Goal: Task Accomplishment & Management: Manage account settings

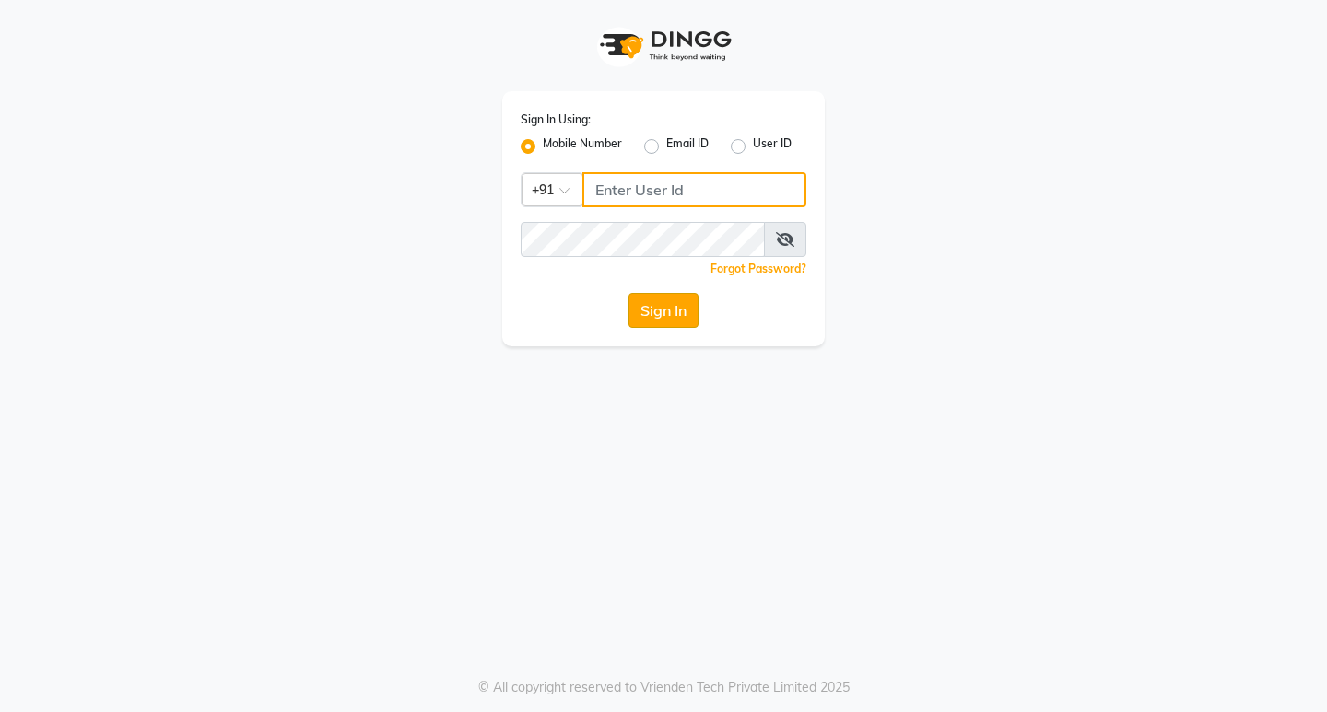
type input "9119610055"
click at [666, 310] on button "Sign In" at bounding box center [664, 310] width 70 height 35
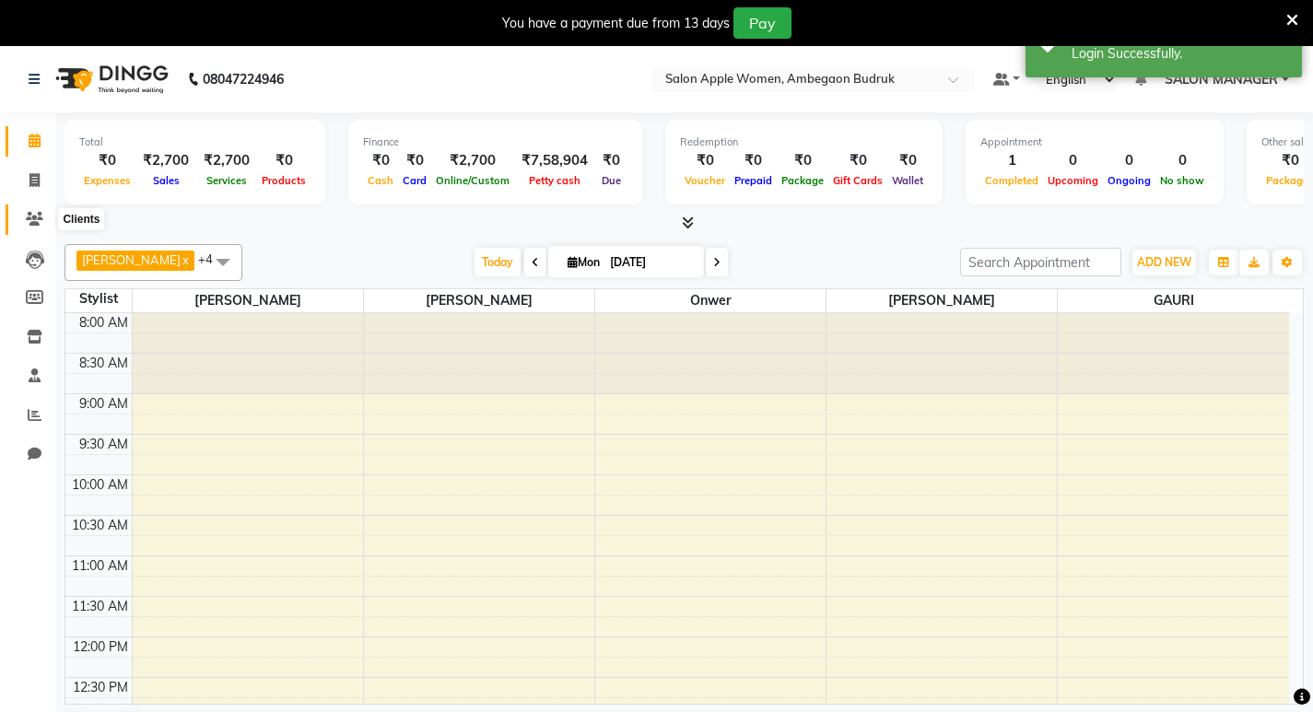
click at [28, 215] on span at bounding box center [34, 219] width 32 height 21
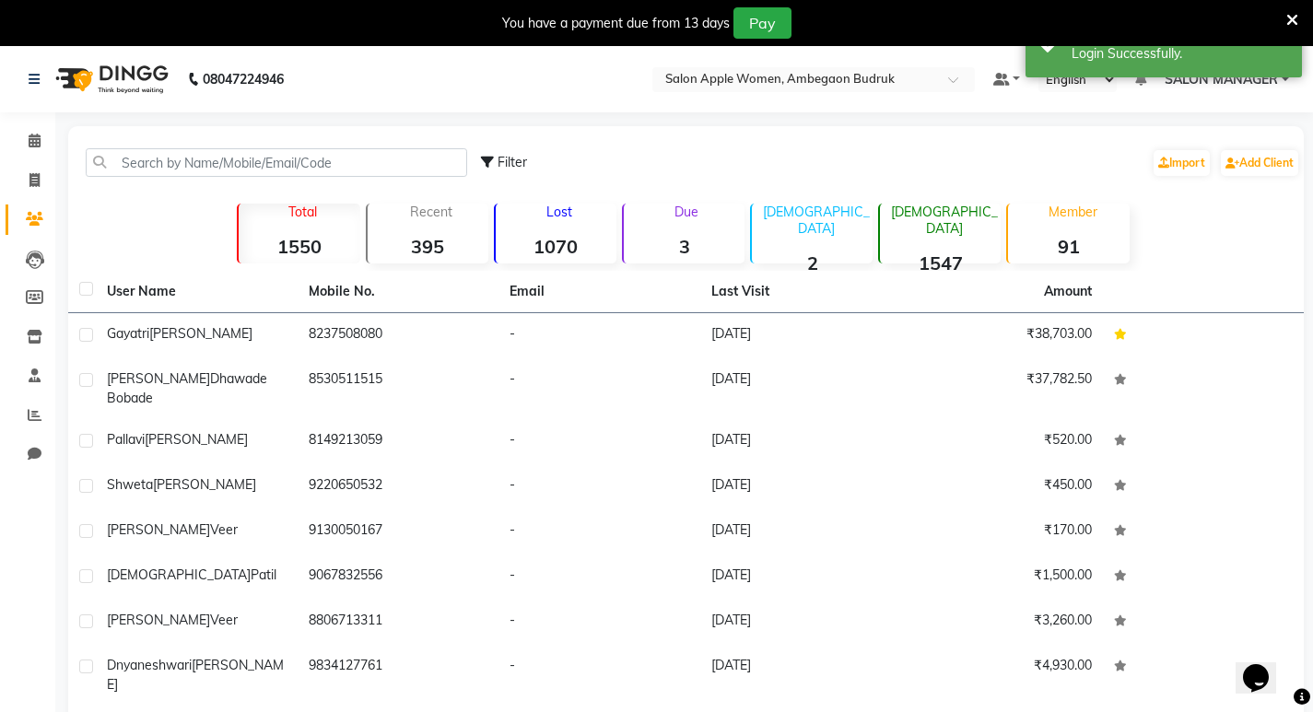
click at [515, 257] on strong "1070" at bounding box center [556, 246] width 121 height 23
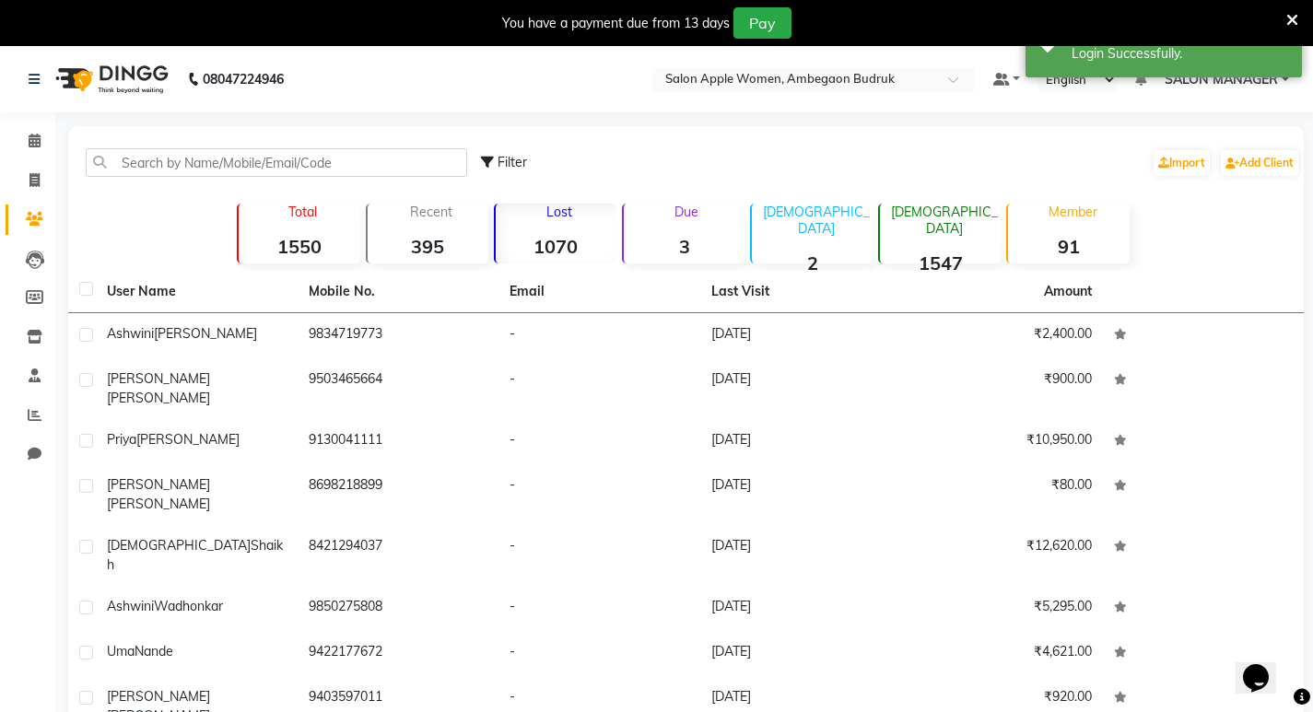
click at [542, 250] on strong "1070" at bounding box center [556, 246] width 121 height 23
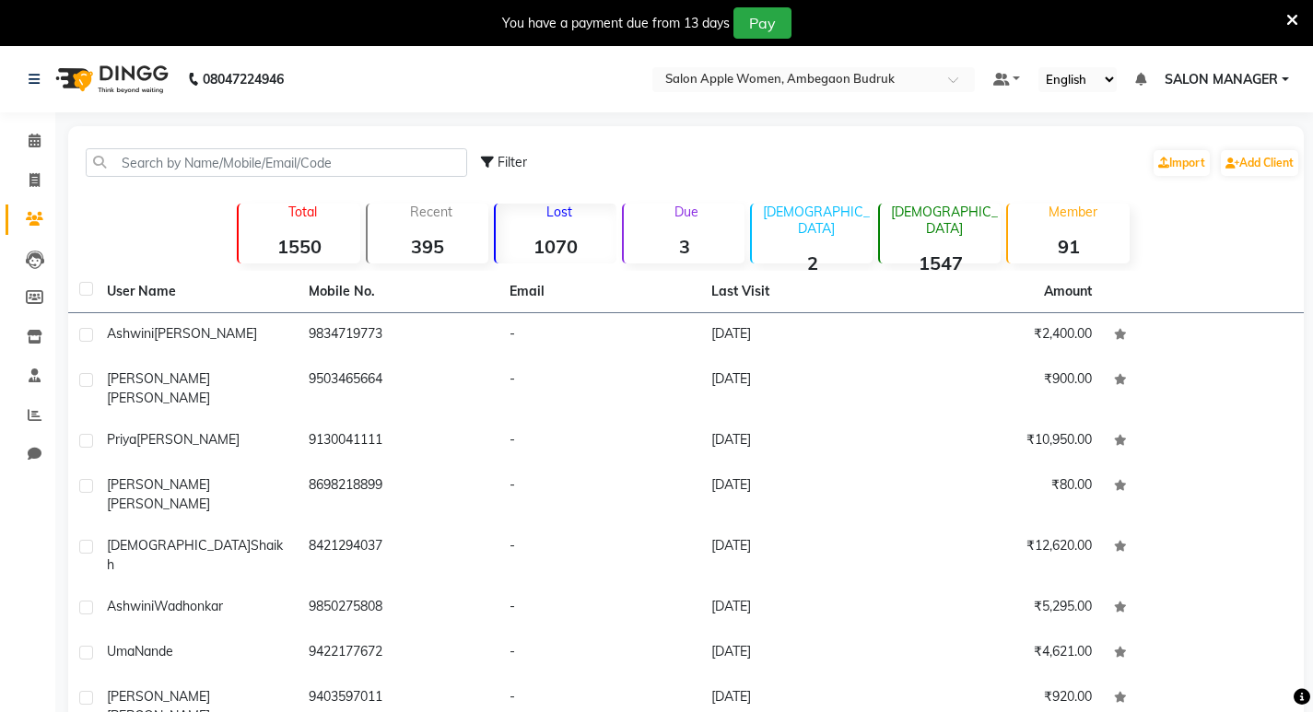
scroll to position [132, 0]
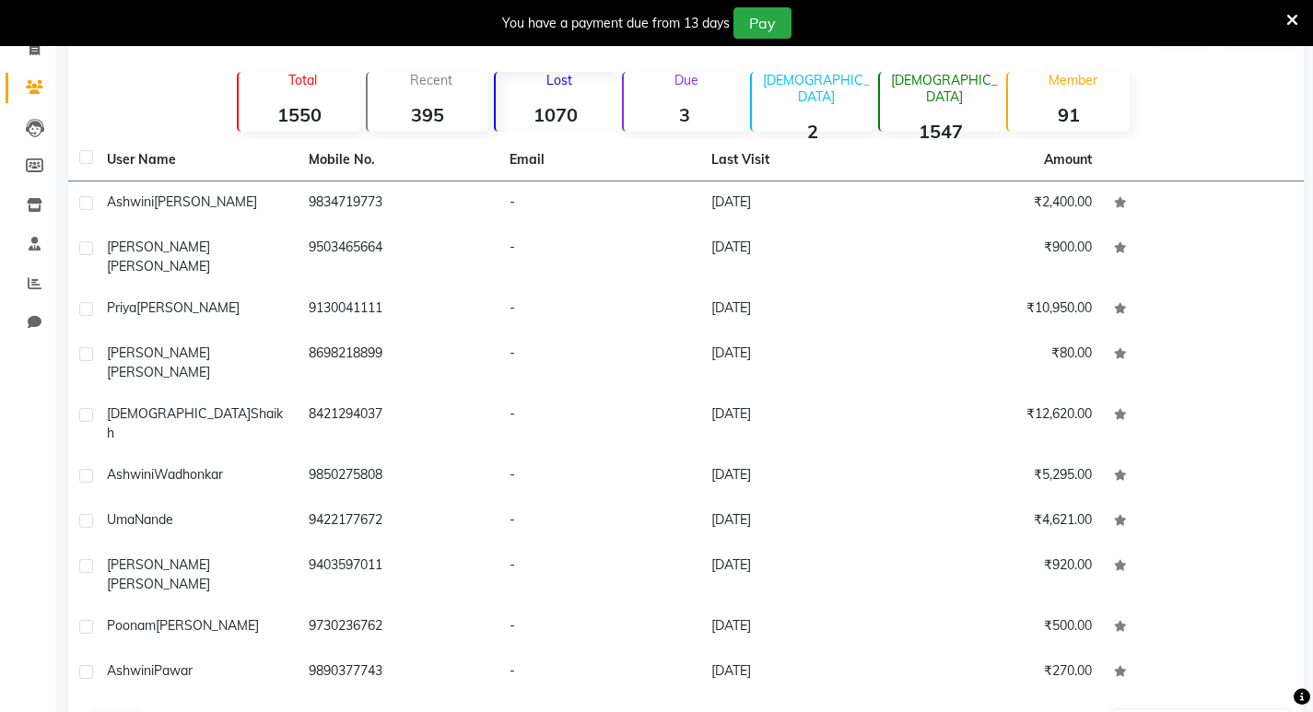
click at [170, 712] on button "Next" at bounding box center [164, 725] width 35 height 26
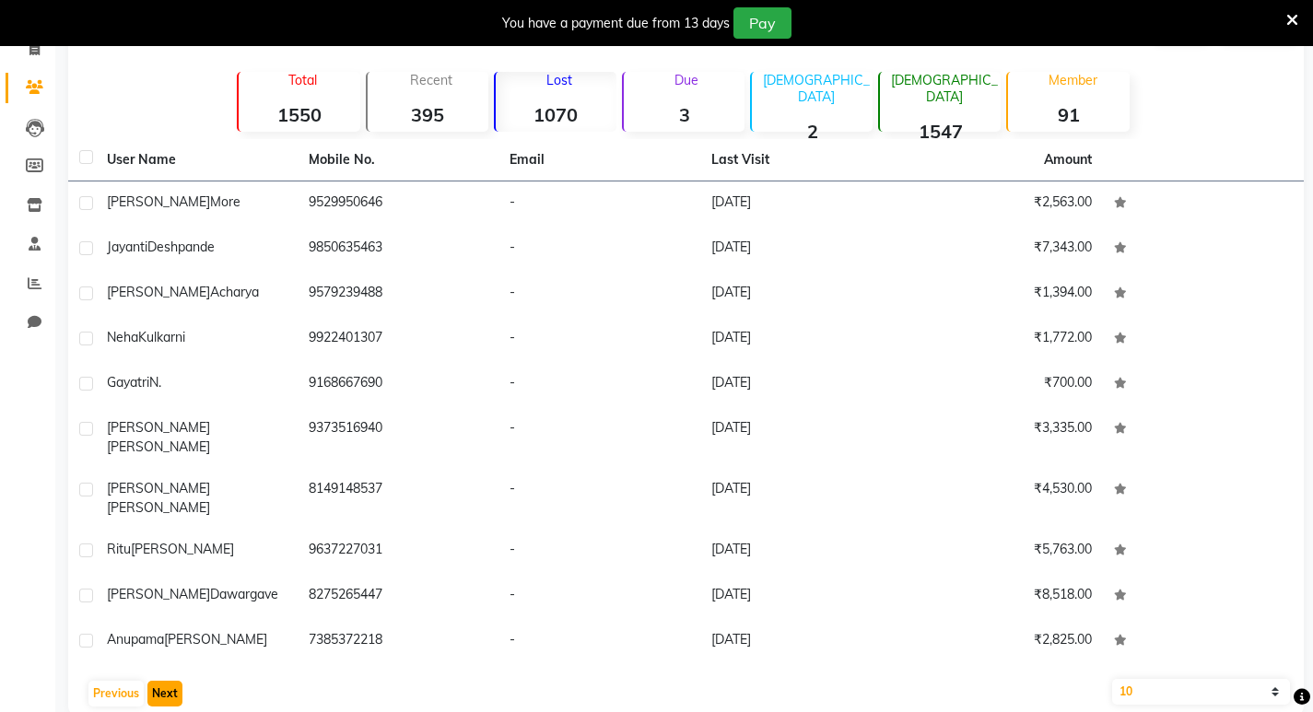
click at [159, 681] on button "Next" at bounding box center [164, 694] width 35 height 26
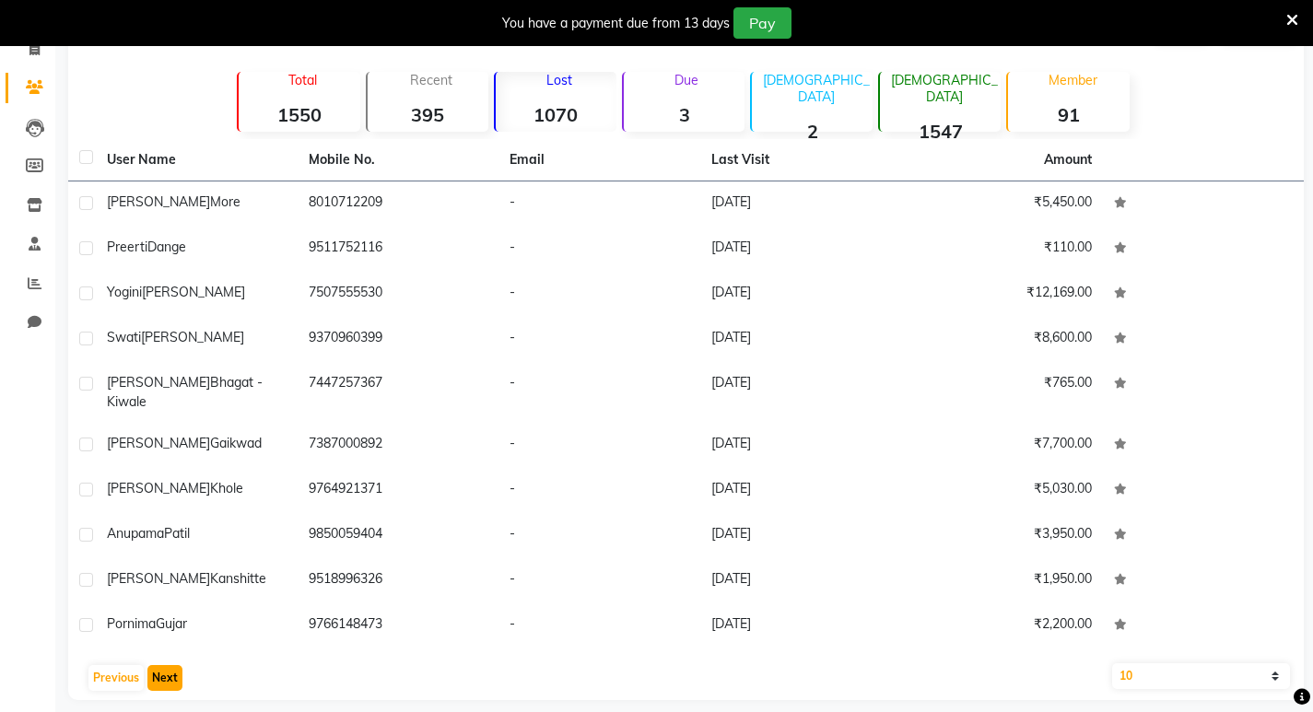
click at [159, 665] on button "Next" at bounding box center [164, 678] width 35 height 26
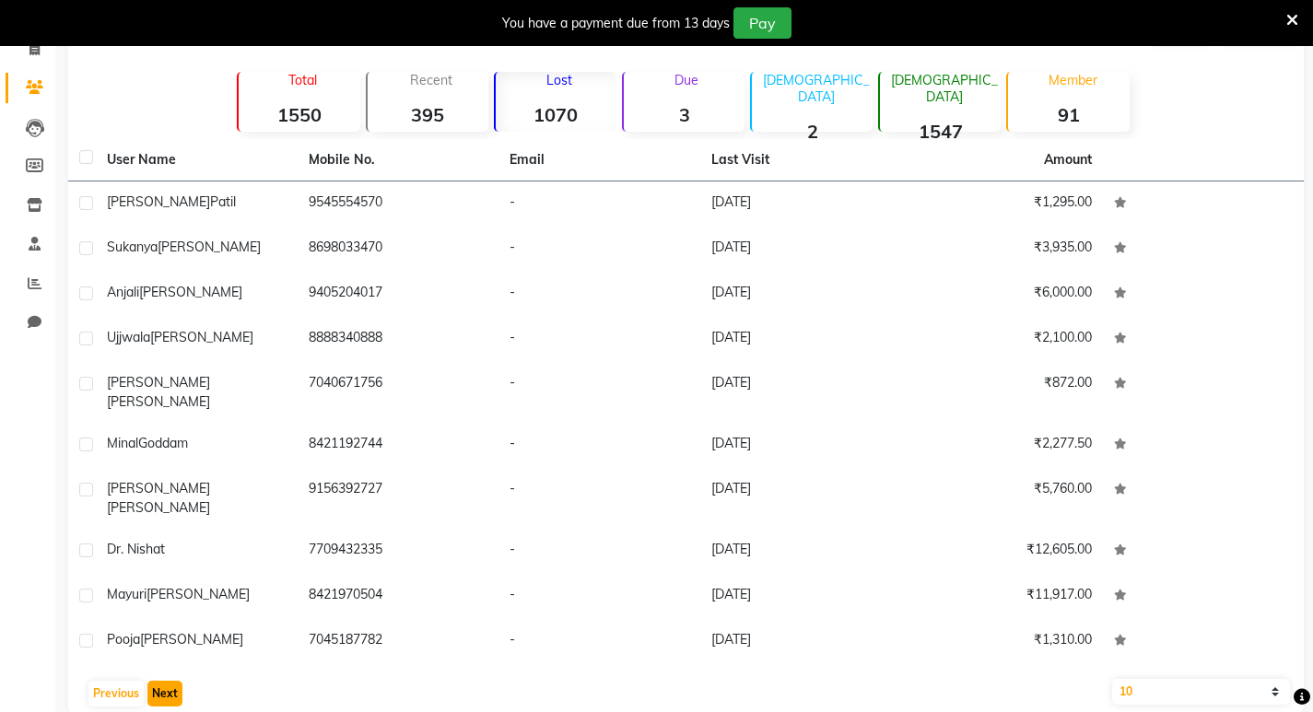
click at [159, 681] on button "Next" at bounding box center [164, 694] width 35 height 26
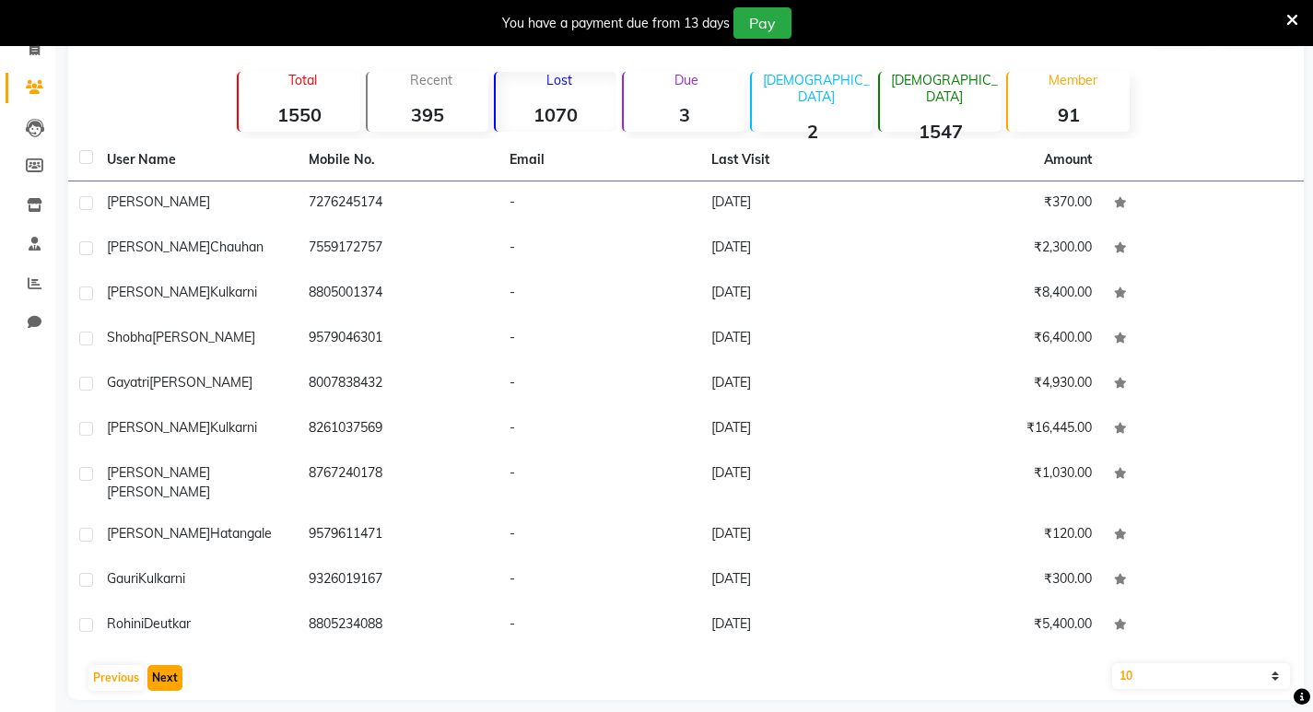
click at [159, 665] on button "Next" at bounding box center [164, 678] width 35 height 26
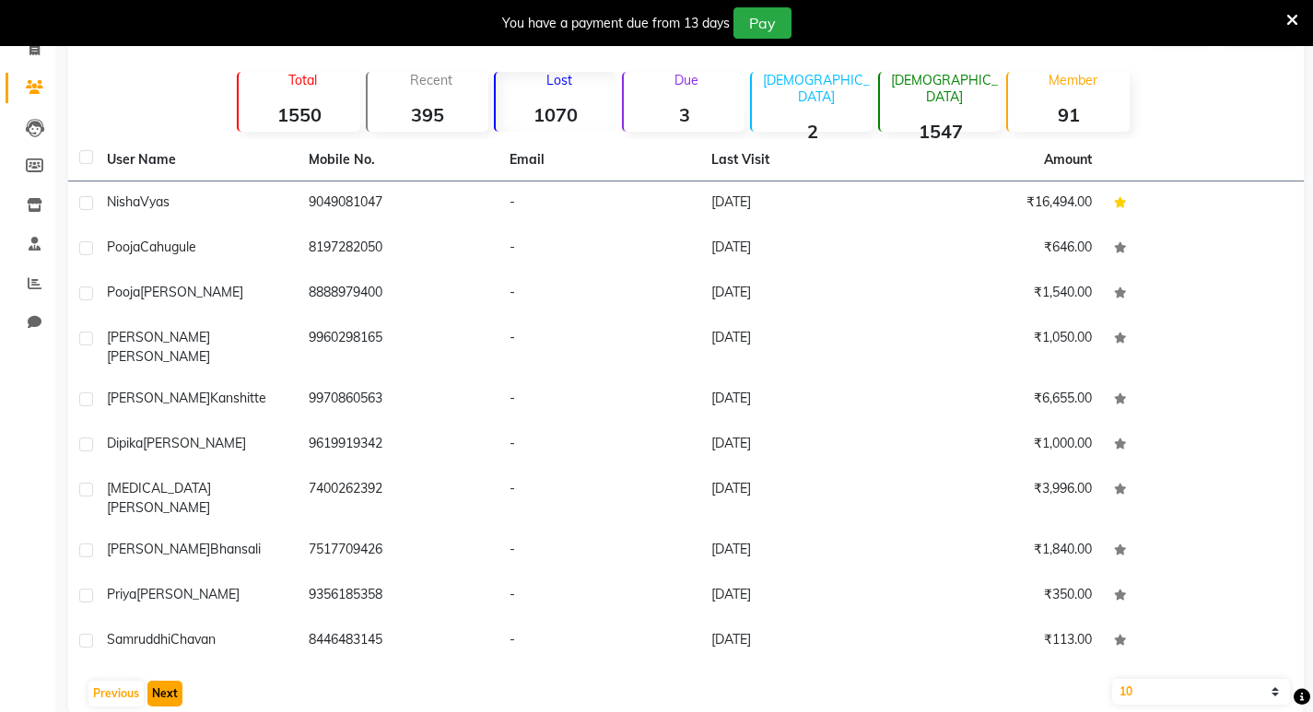
click at [159, 681] on button "Next" at bounding box center [164, 694] width 35 height 26
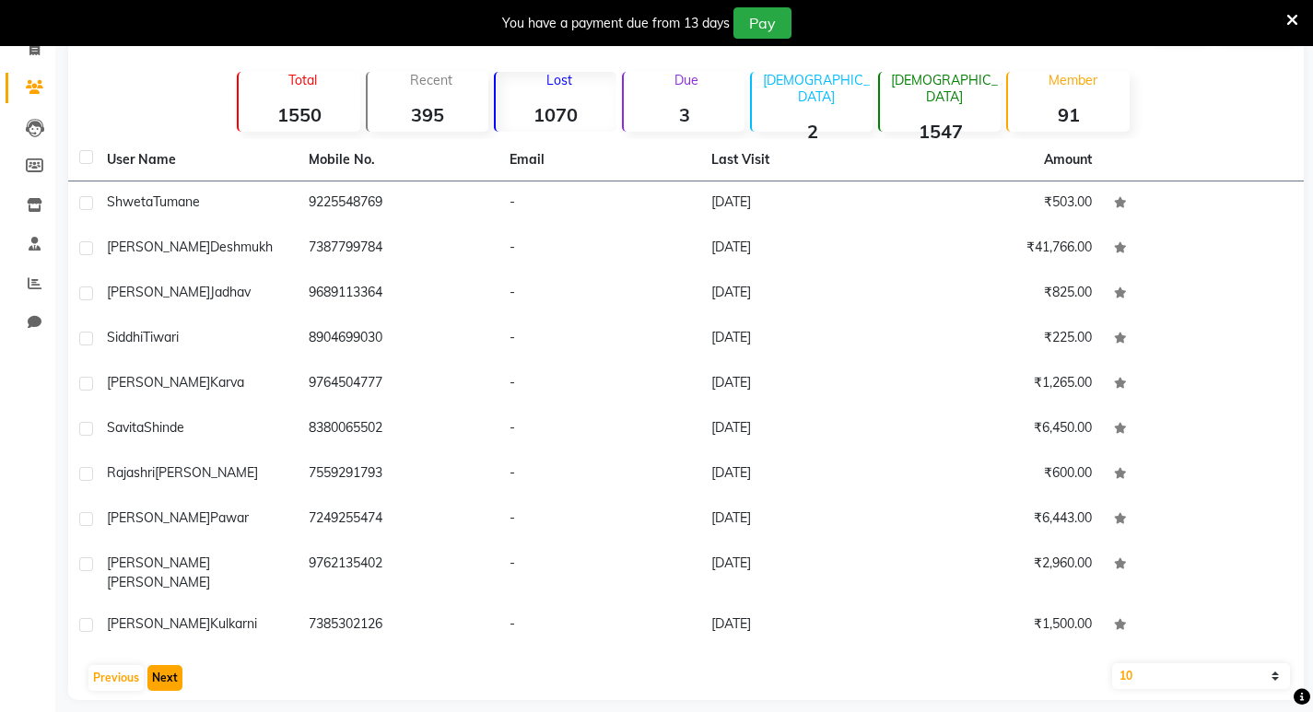
click at [175, 665] on button "Next" at bounding box center [164, 678] width 35 height 26
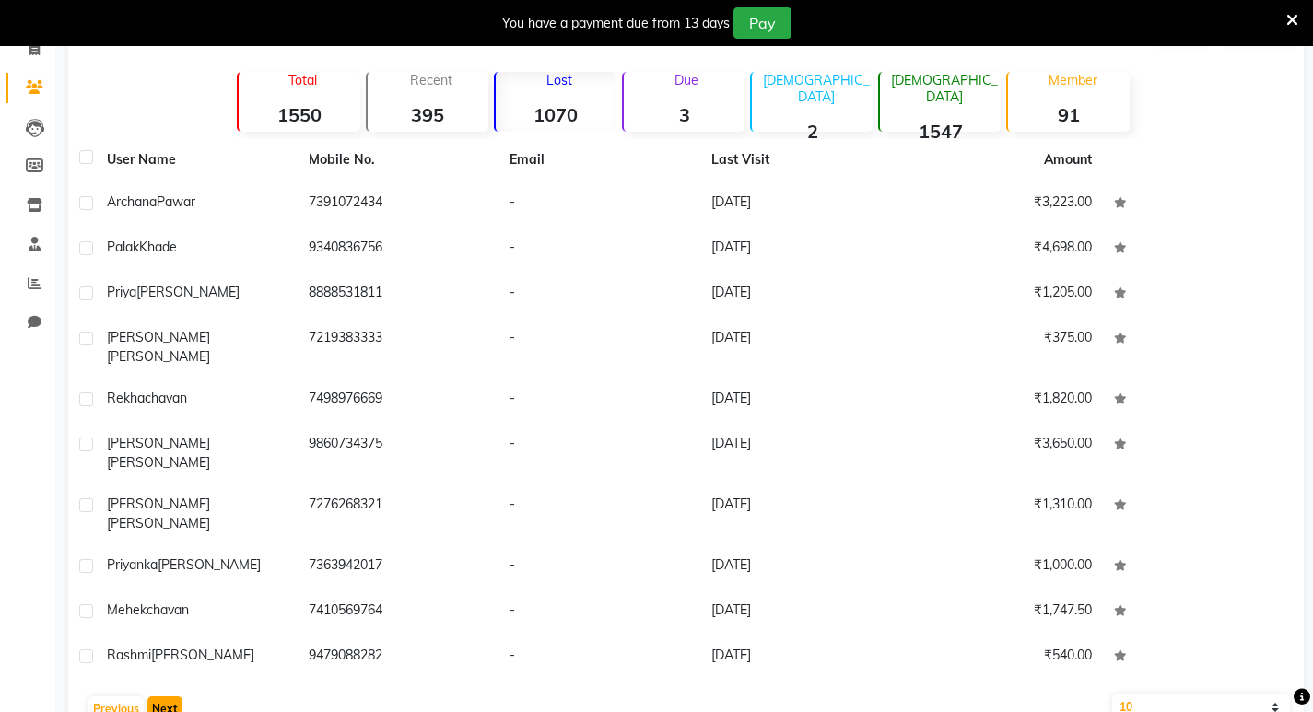
click at [175, 697] on button "Next" at bounding box center [164, 710] width 35 height 26
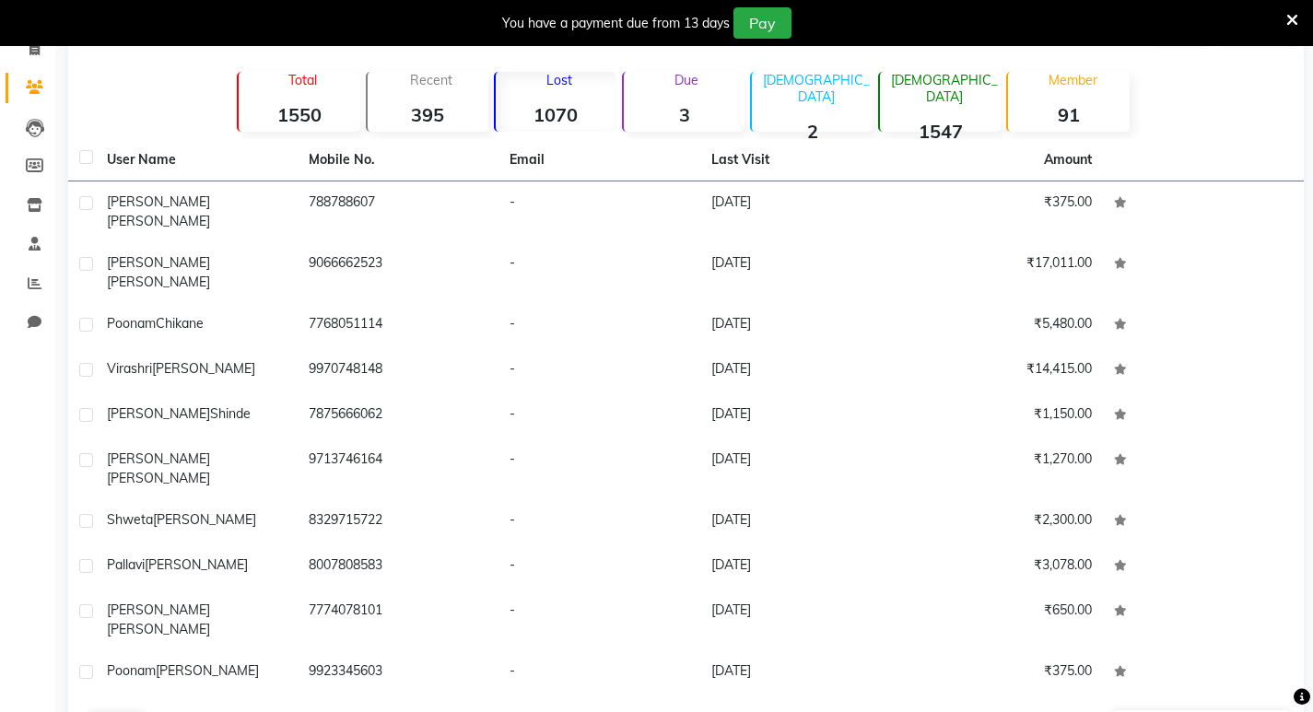
click at [173, 712] on button "Next" at bounding box center [164, 725] width 35 height 26
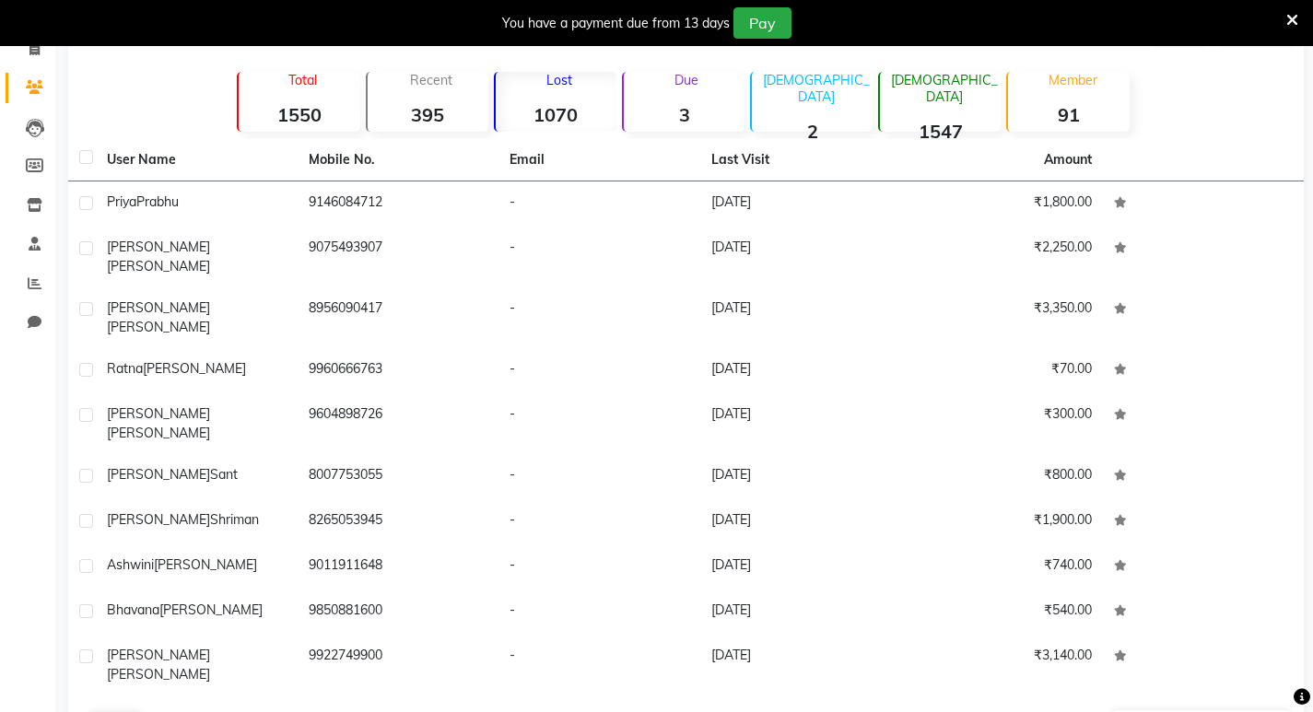
click at [157, 712] on button "Next" at bounding box center [164, 725] width 35 height 26
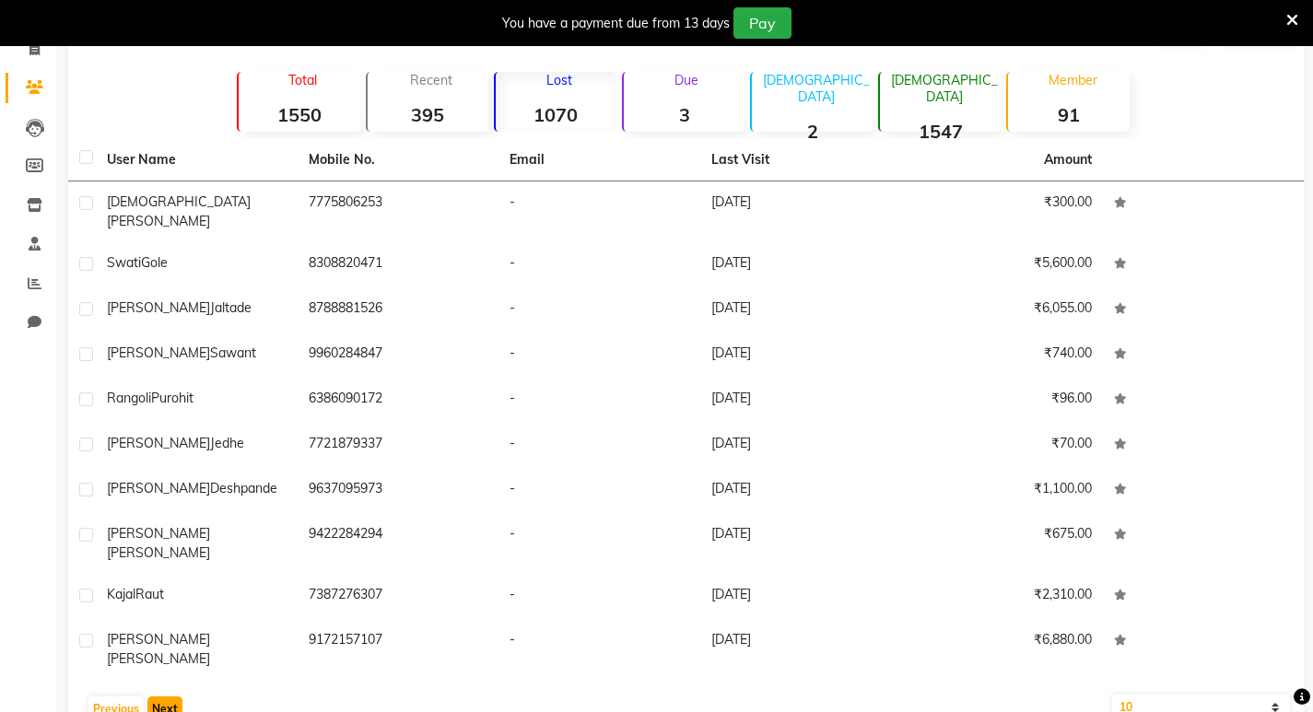
click at [168, 697] on button "Next" at bounding box center [164, 710] width 35 height 26
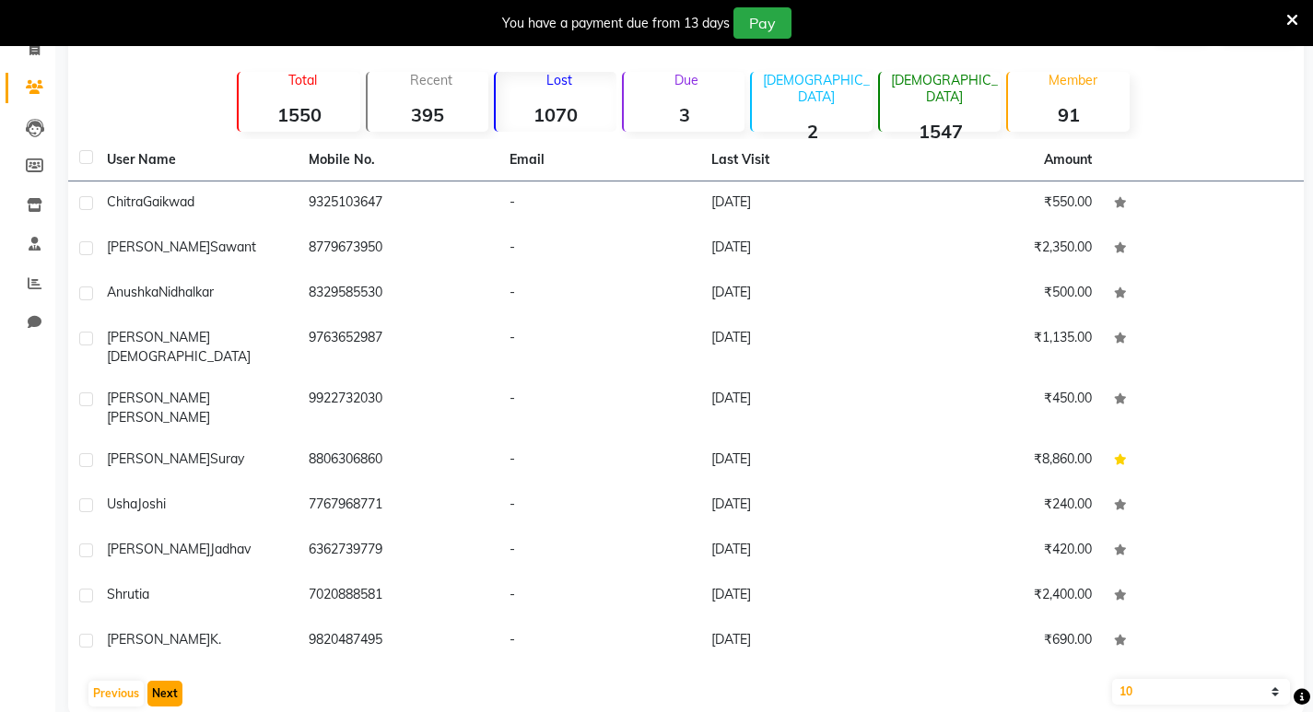
click at [168, 681] on button "Next" at bounding box center [164, 694] width 35 height 26
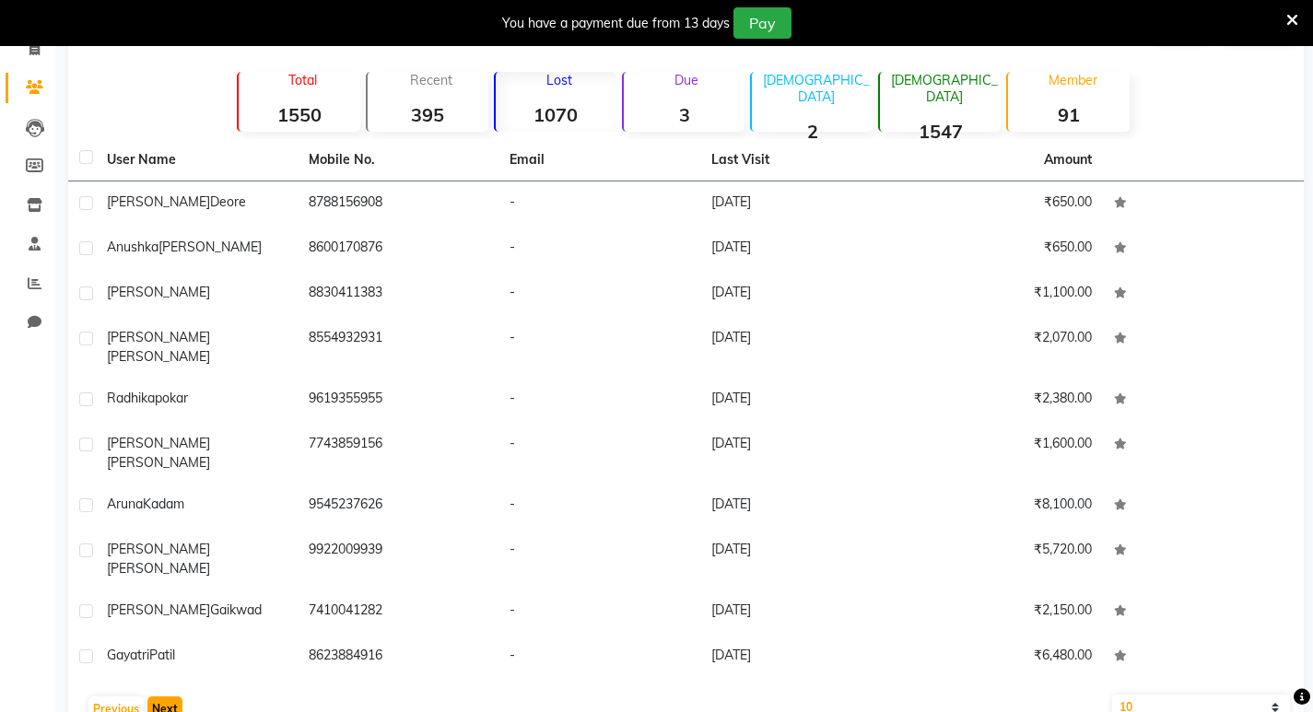
click at [168, 697] on button "Next" at bounding box center [164, 710] width 35 height 26
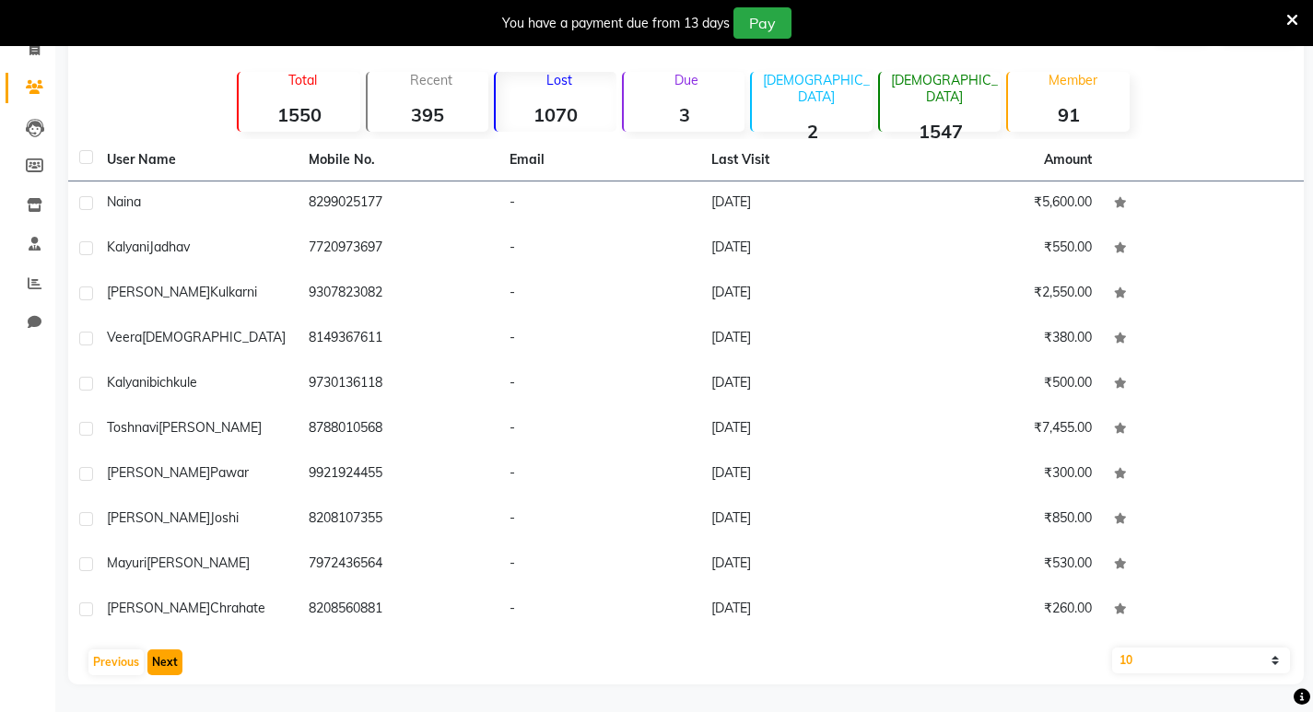
click at [168, 666] on button "Next" at bounding box center [164, 663] width 35 height 26
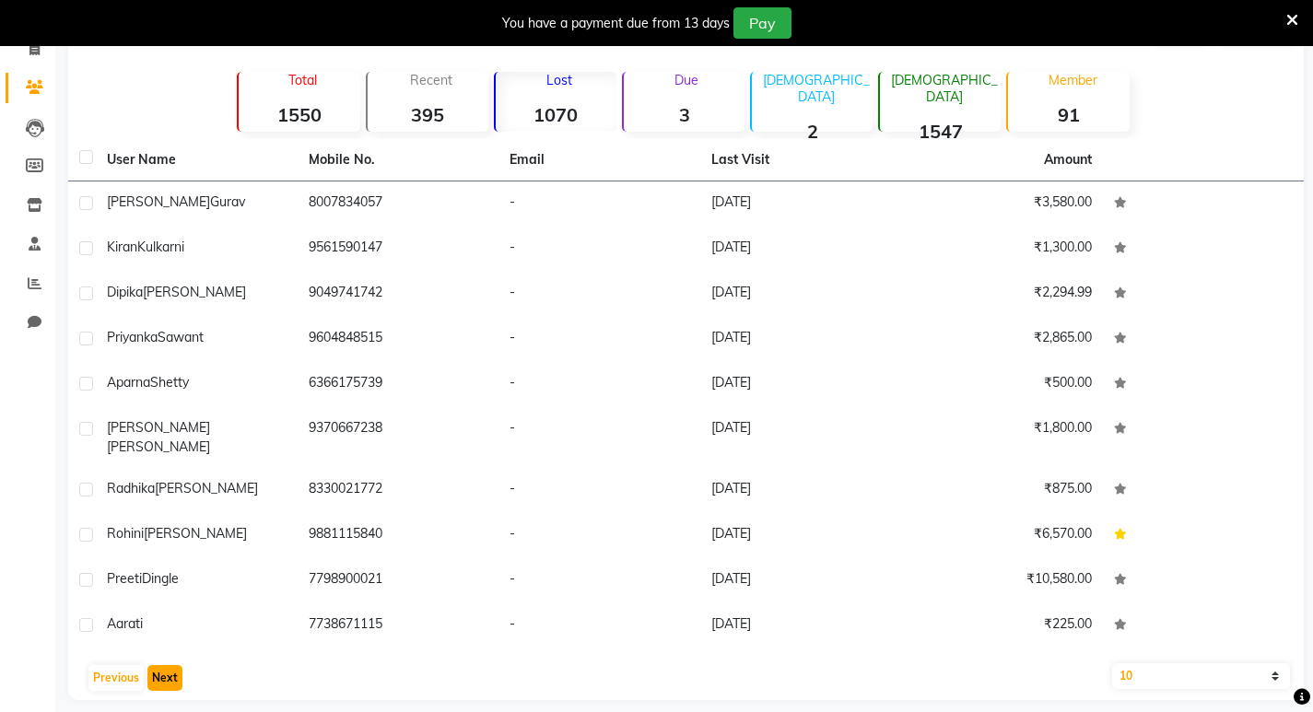
click at [168, 666] on button "Next" at bounding box center [164, 678] width 35 height 26
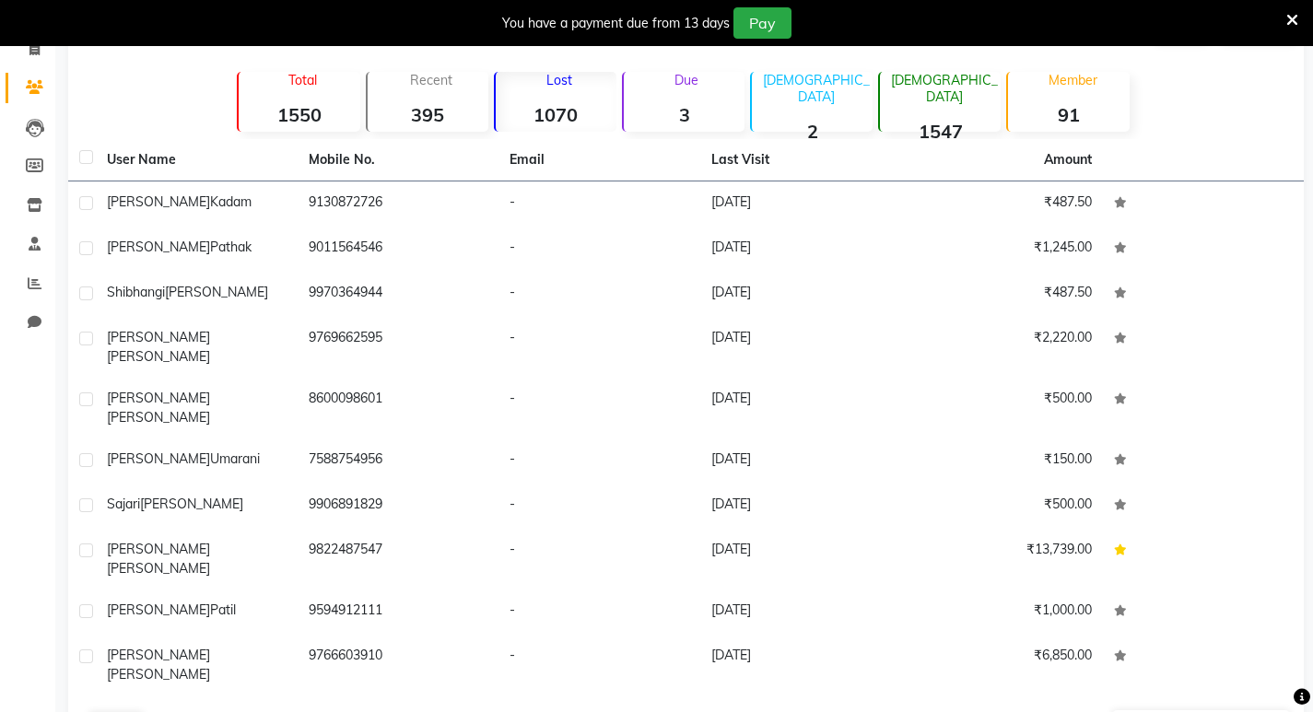
click at [156, 712] on button "Next" at bounding box center [164, 725] width 35 height 26
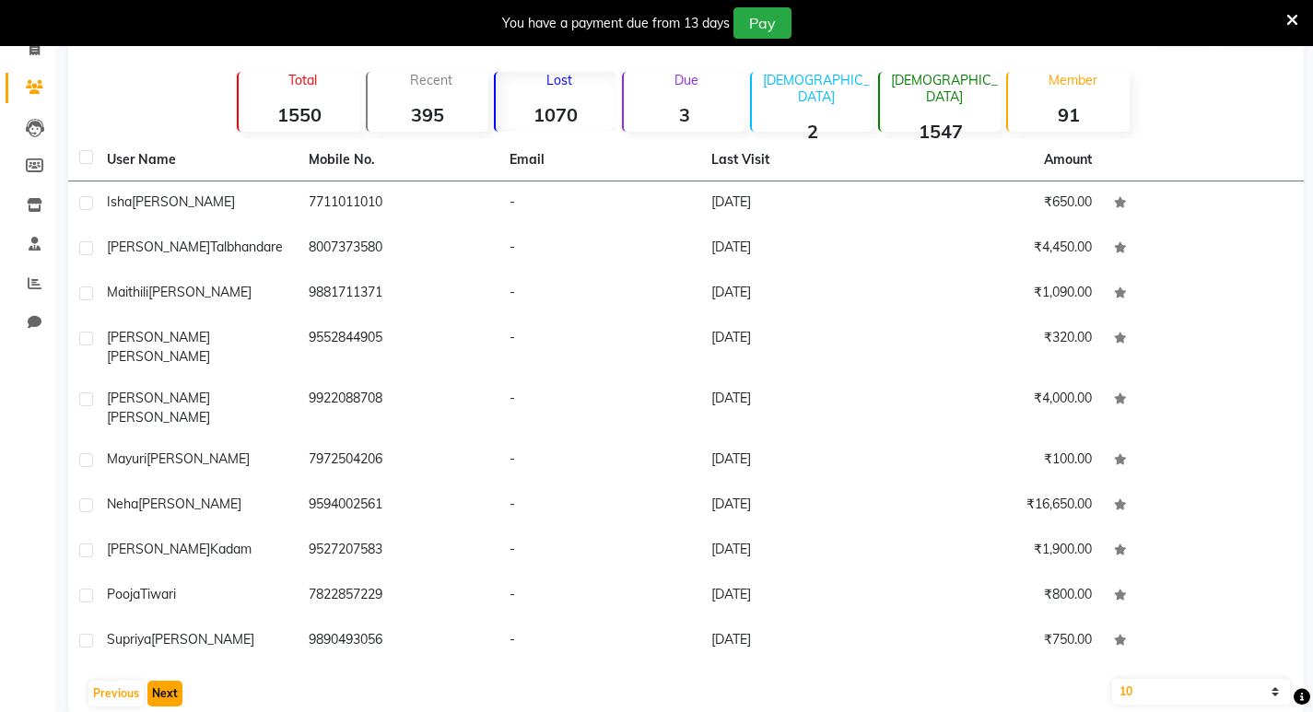
click at [147, 681] on button "Next" at bounding box center [164, 694] width 35 height 26
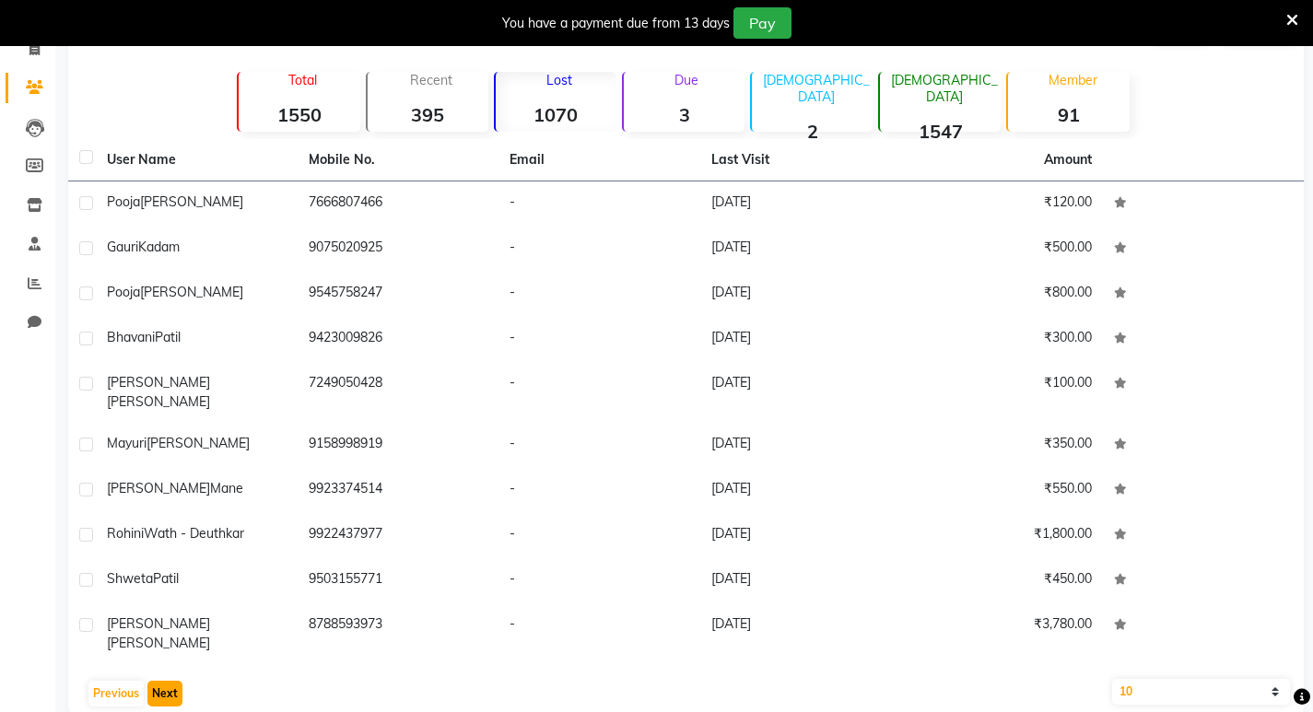
click at [174, 681] on button "Next" at bounding box center [164, 694] width 35 height 26
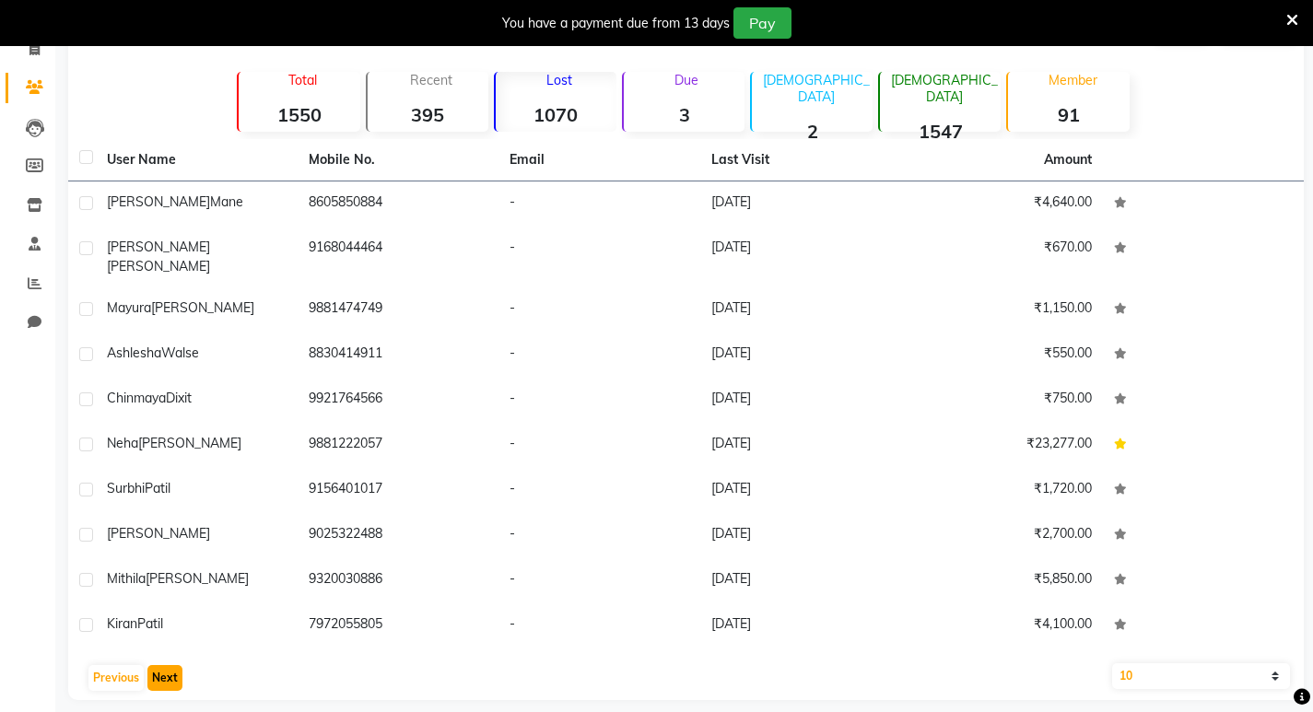
click at [150, 665] on button "Next" at bounding box center [164, 678] width 35 height 26
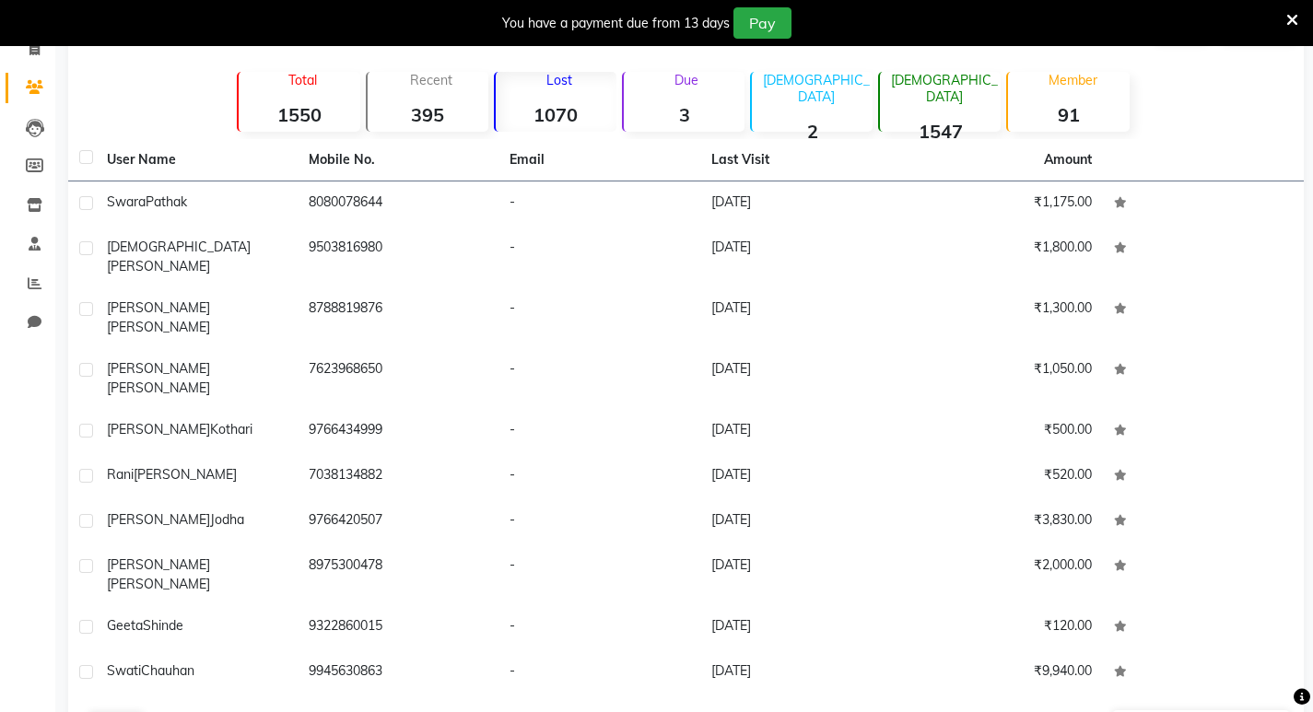
click at [150, 712] on button "Next" at bounding box center [164, 725] width 35 height 26
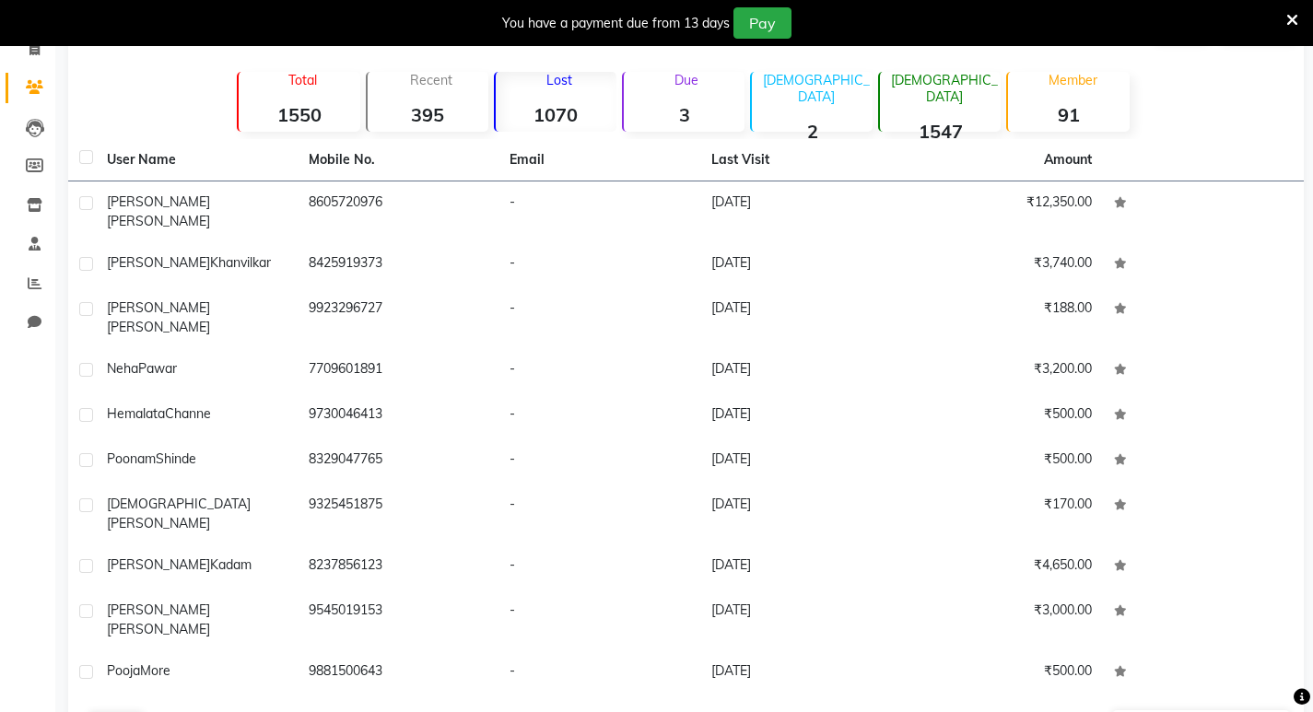
click at [150, 712] on button "Next" at bounding box center [164, 725] width 35 height 26
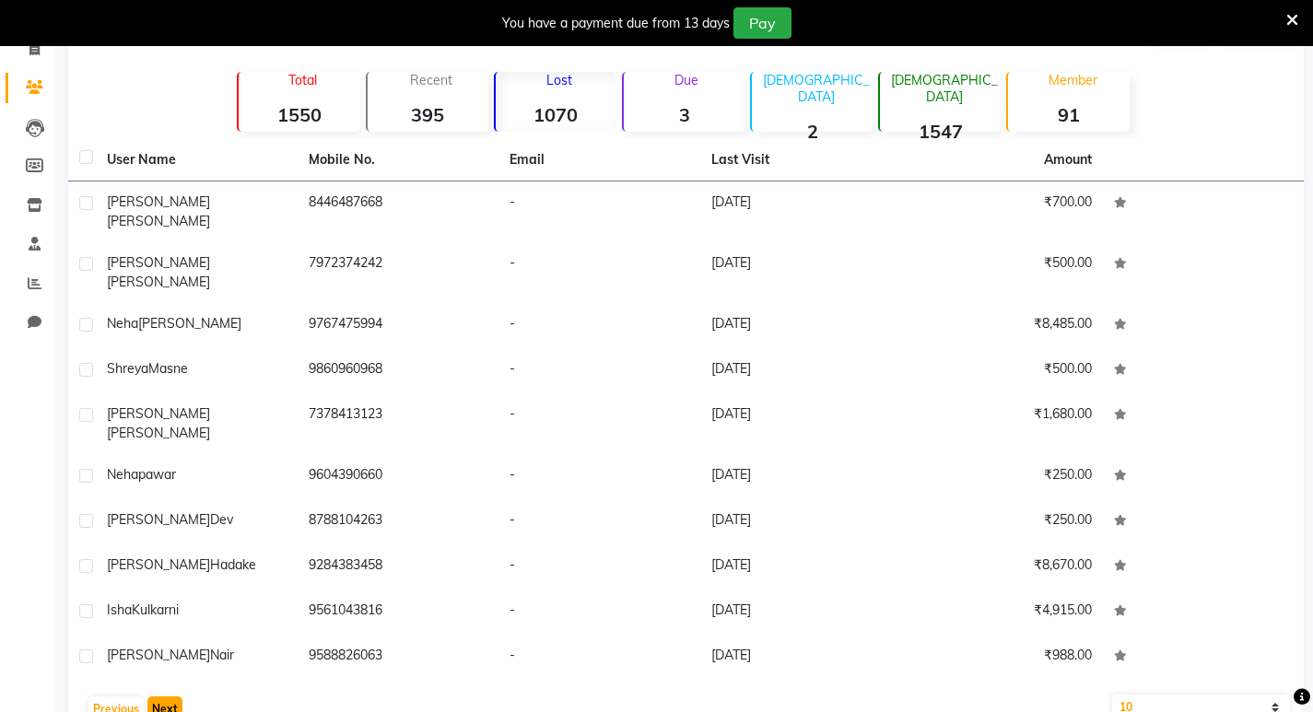
click at [150, 697] on button "Next" at bounding box center [164, 710] width 35 height 26
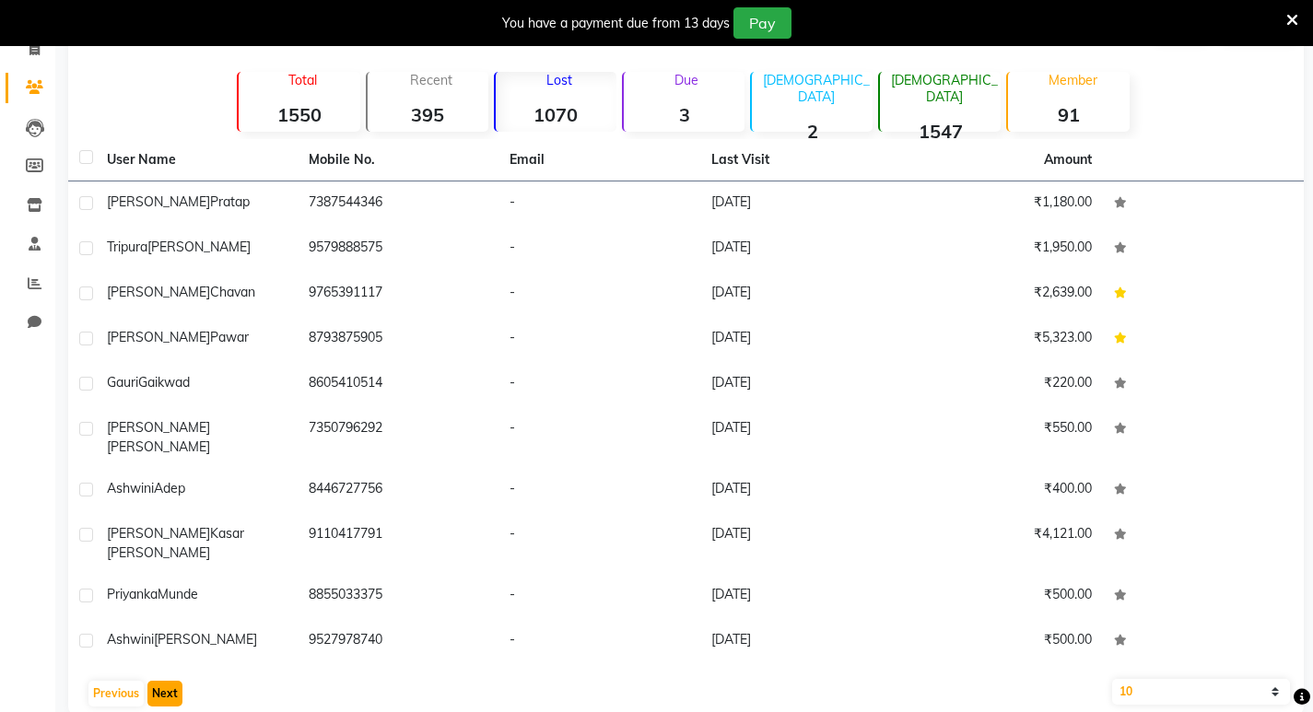
click at [150, 681] on button "Next" at bounding box center [164, 694] width 35 height 26
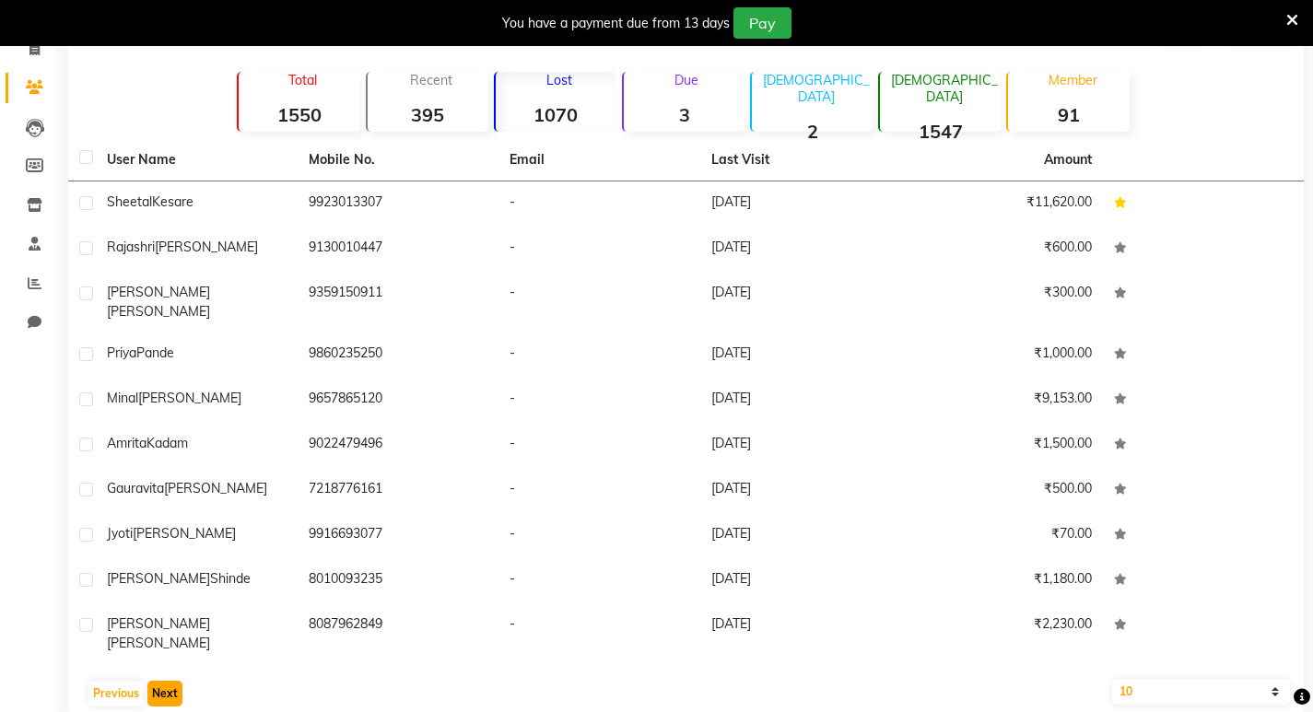
click at [150, 681] on button "Next" at bounding box center [164, 694] width 35 height 26
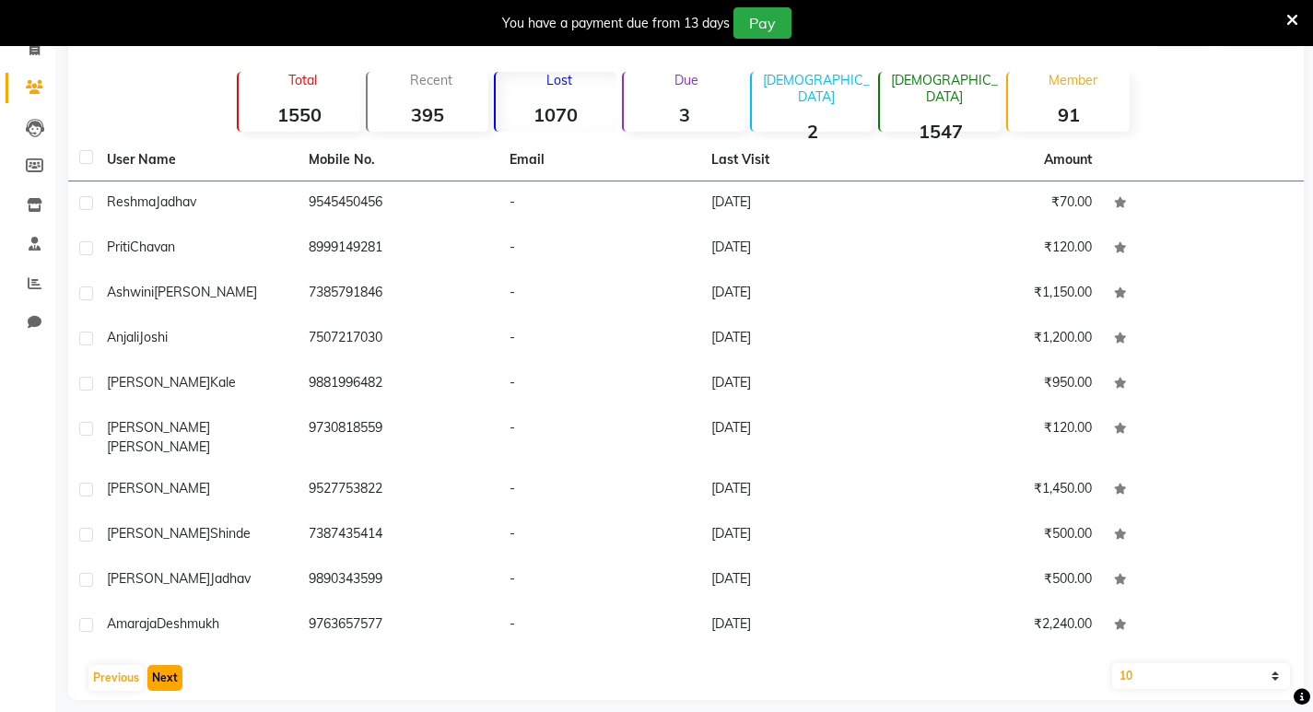
click at [150, 665] on button "Next" at bounding box center [164, 678] width 35 height 26
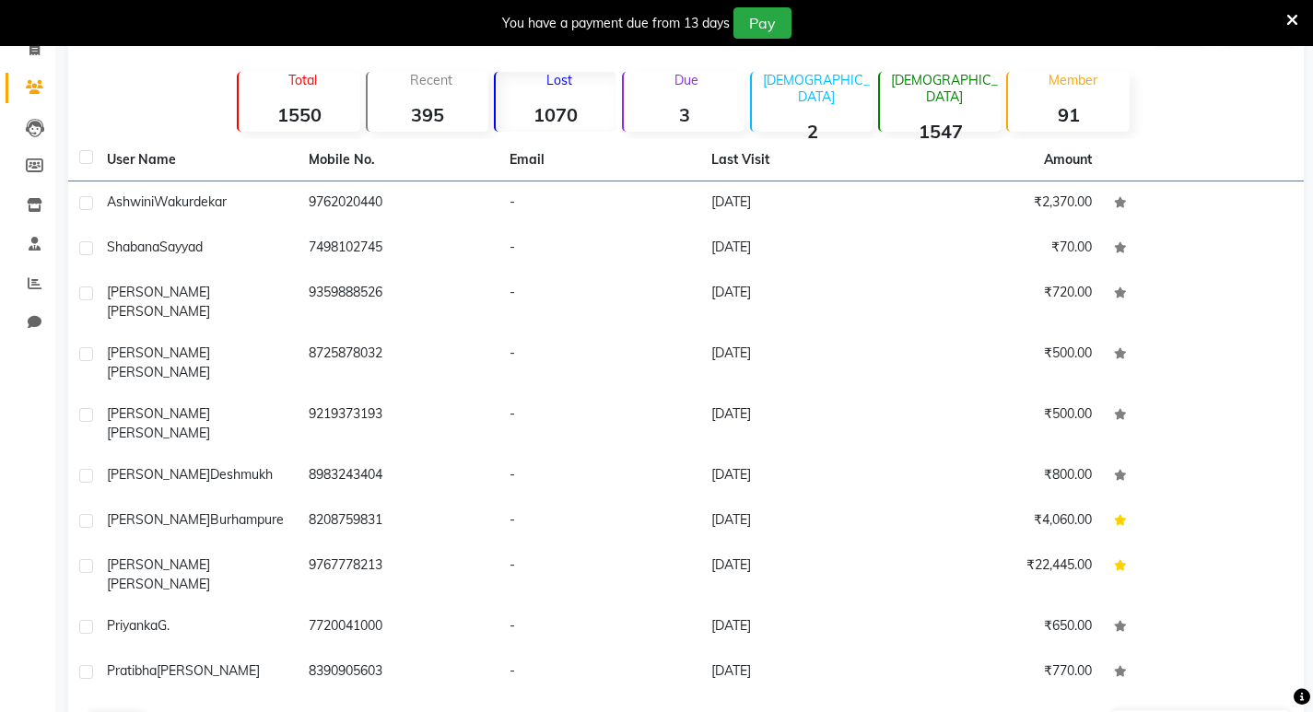
click at [150, 712] on button "Next" at bounding box center [164, 725] width 35 height 26
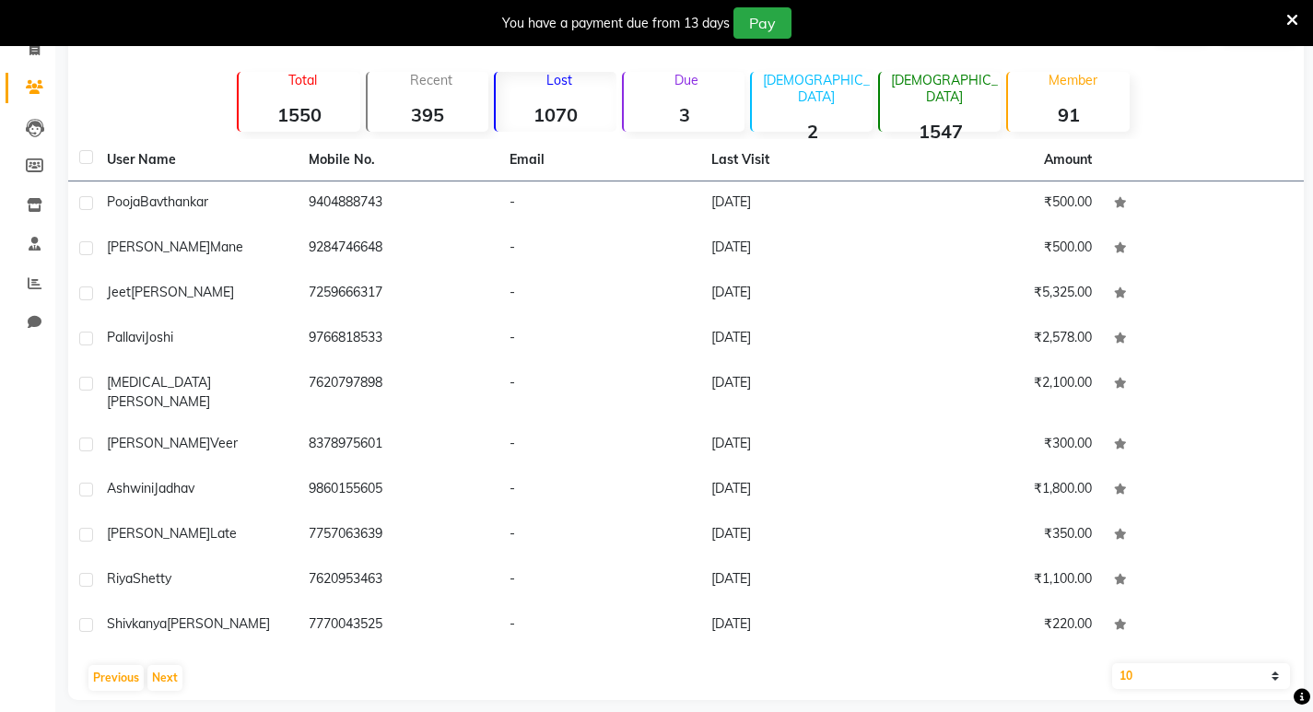
click at [131, 677] on div "Previous Next" at bounding box center [686, 678] width 1221 height 29
click at [110, 665] on button "Previous" at bounding box center [115, 678] width 55 height 26
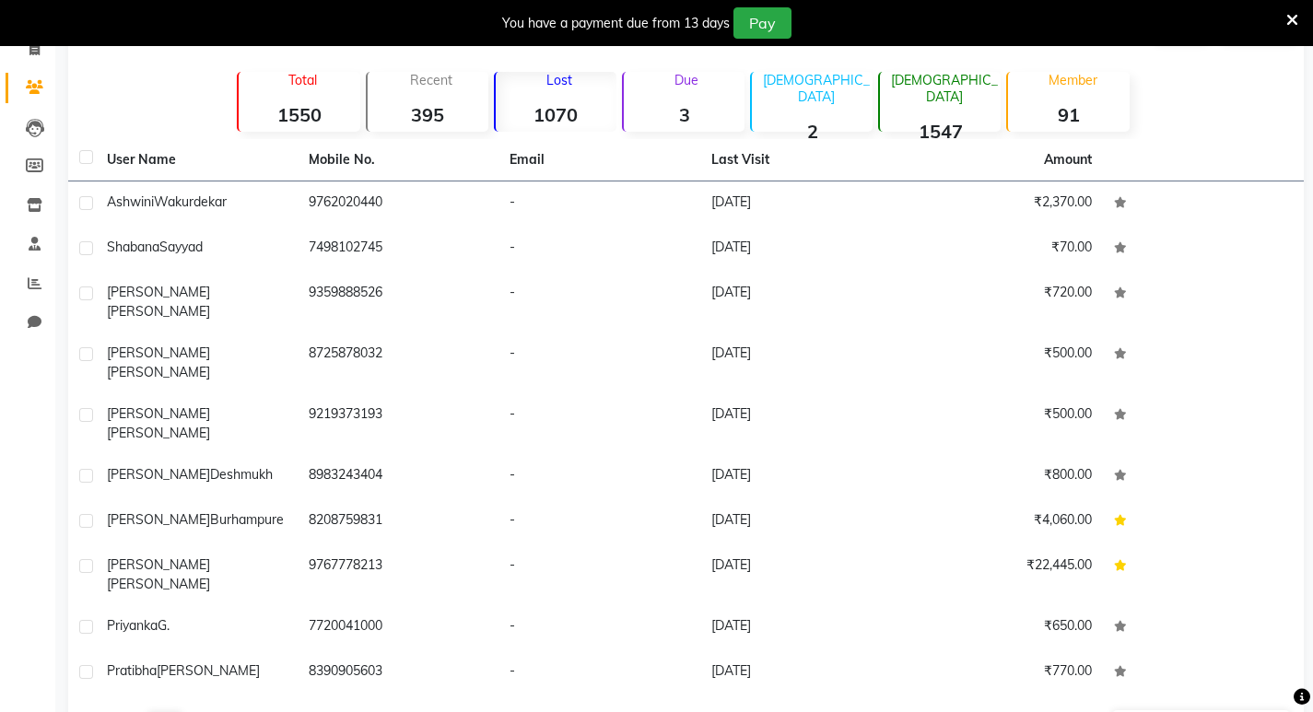
click at [110, 712] on button "Previous" at bounding box center [115, 725] width 55 height 26
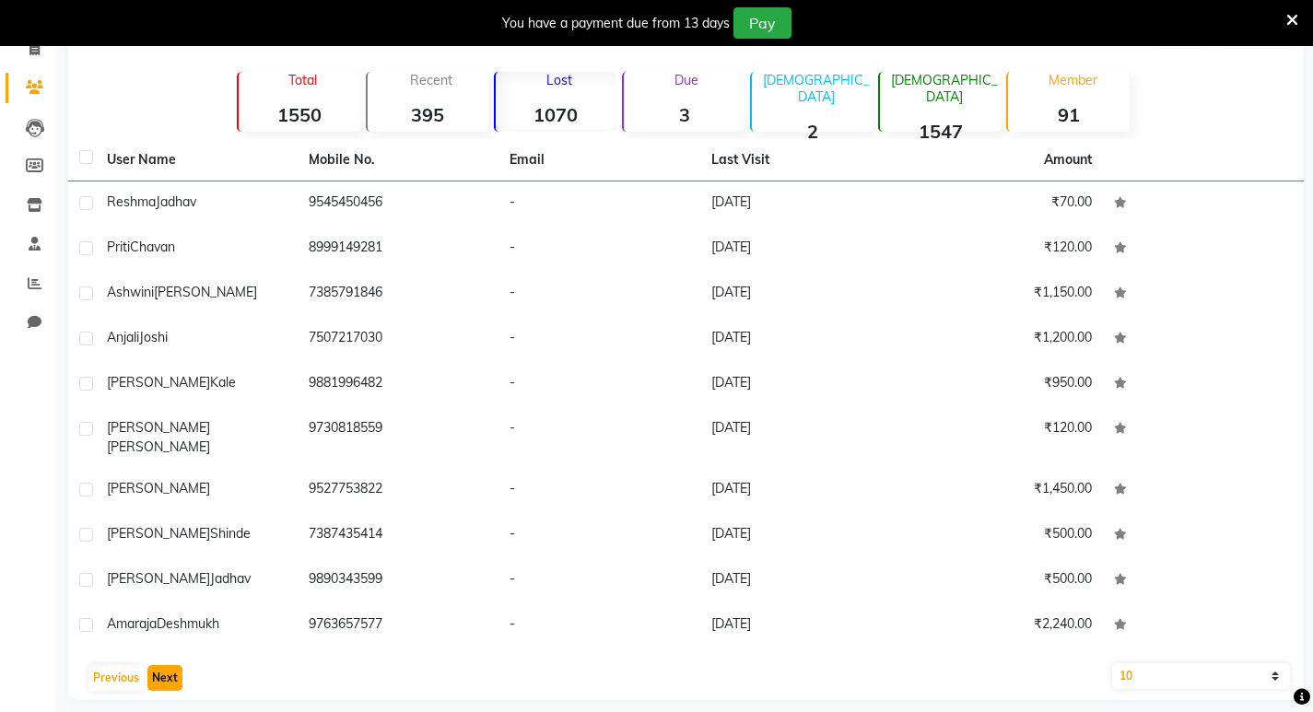
click at [159, 665] on button "Next" at bounding box center [164, 678] width 35 height 26
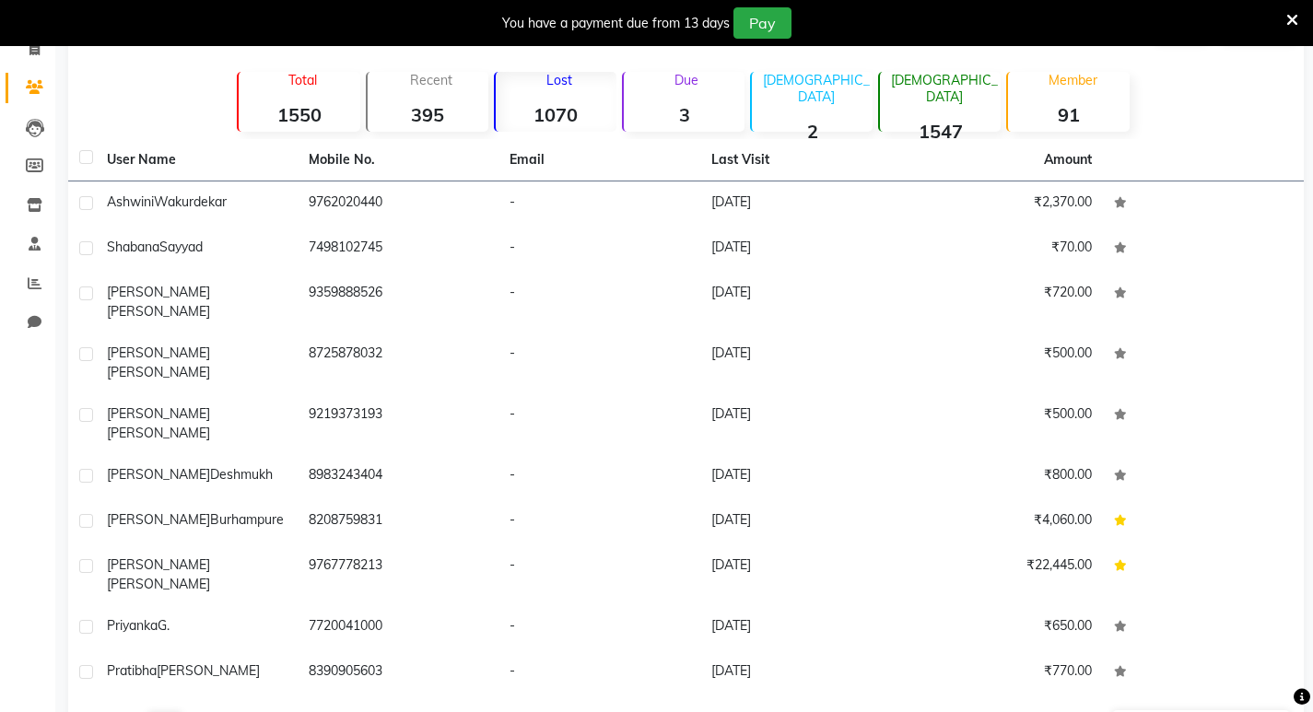
click at [108, 712] on button "Previous" at bounding box center [115, 725] width 55 height 26
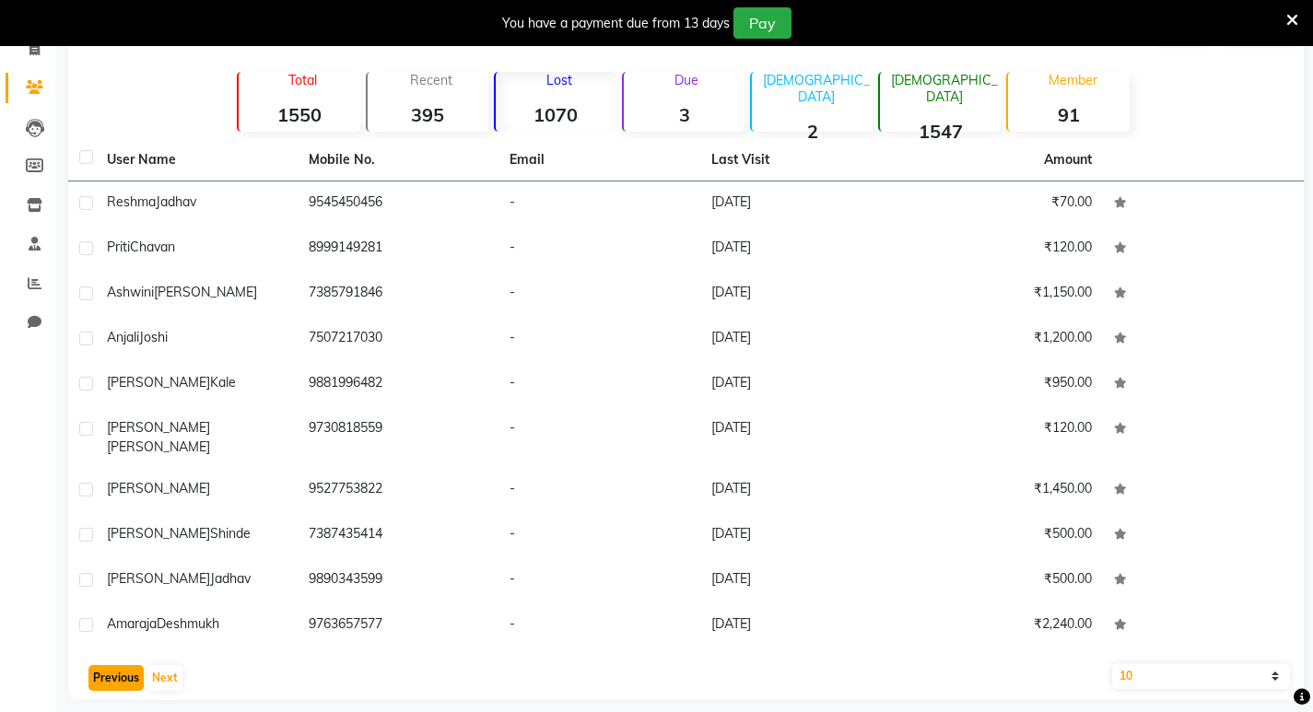
click at [108, 667] on button "Previous" at bounding box center [115, 678] width 55 height 26
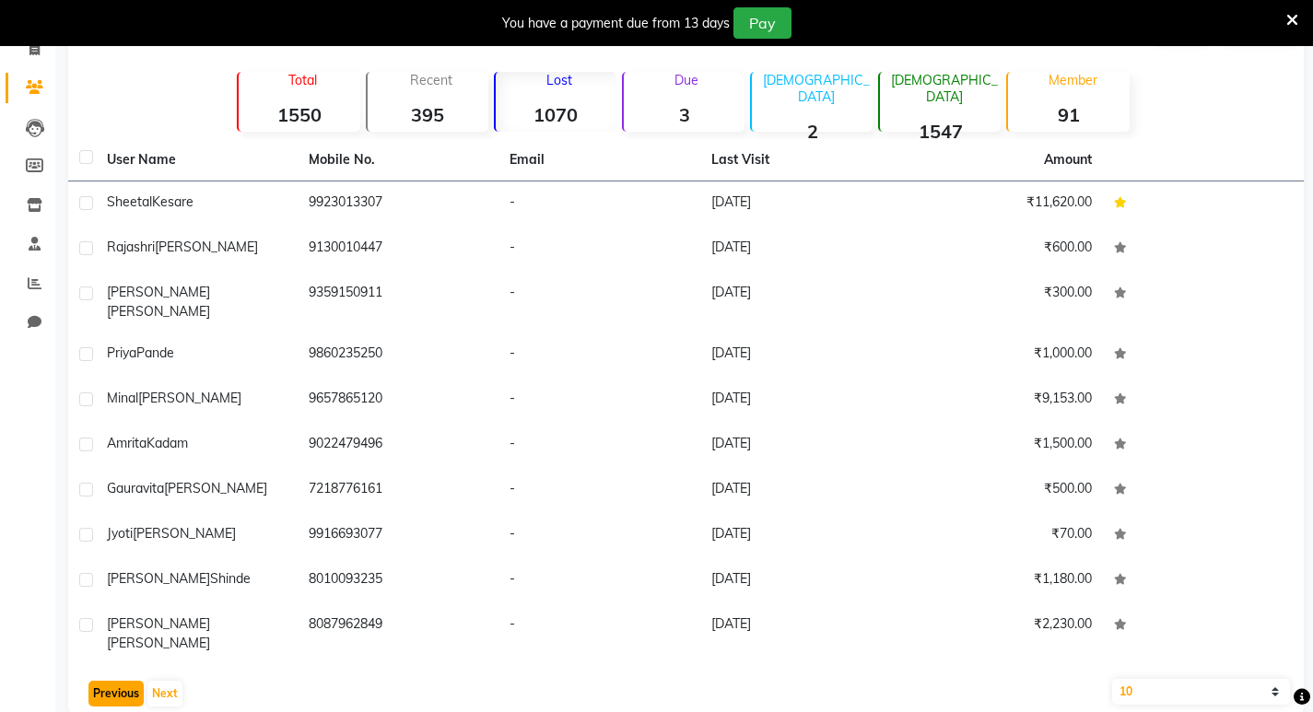
click at [108, 681] on button "Previous" at bounding box center [115, 694] width 55 height 26
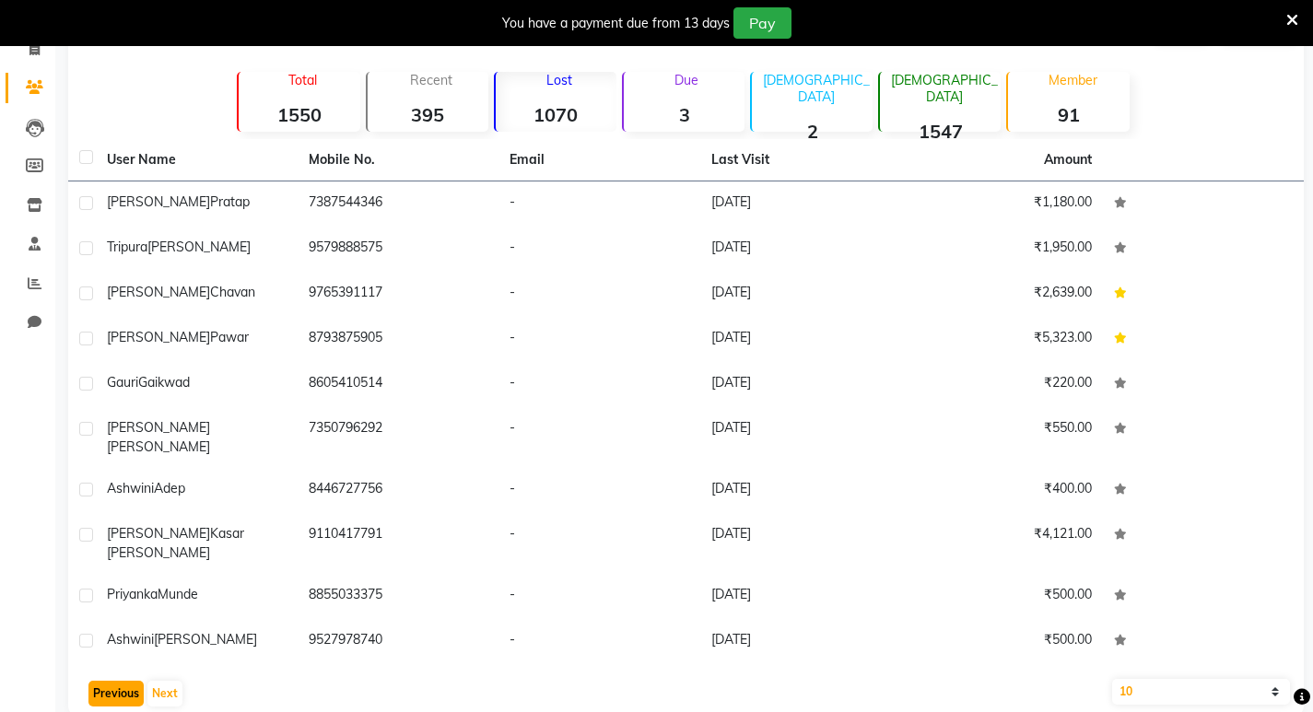
click at [108, 681] on button "Previous" at bounding box center [115, 694] width 55 height 26
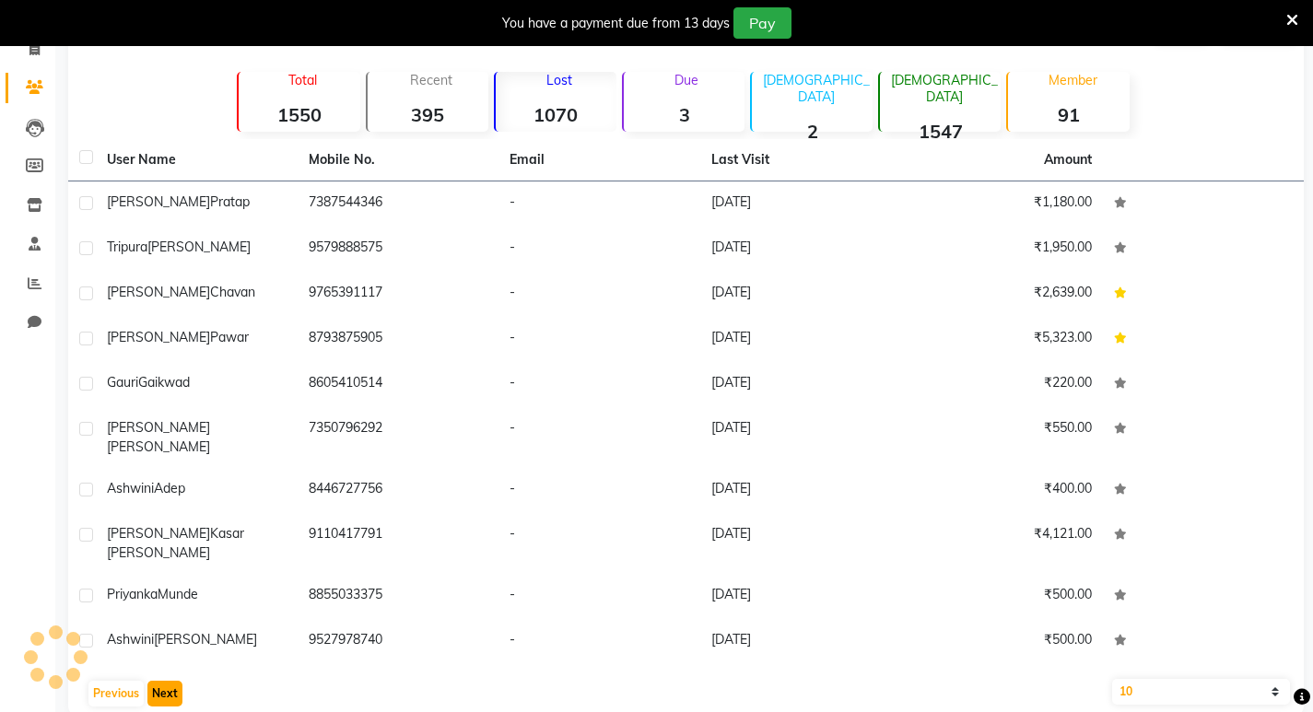
click at [170, 681] on button "Next" at bounding box center [164, 694] width 35 height 26
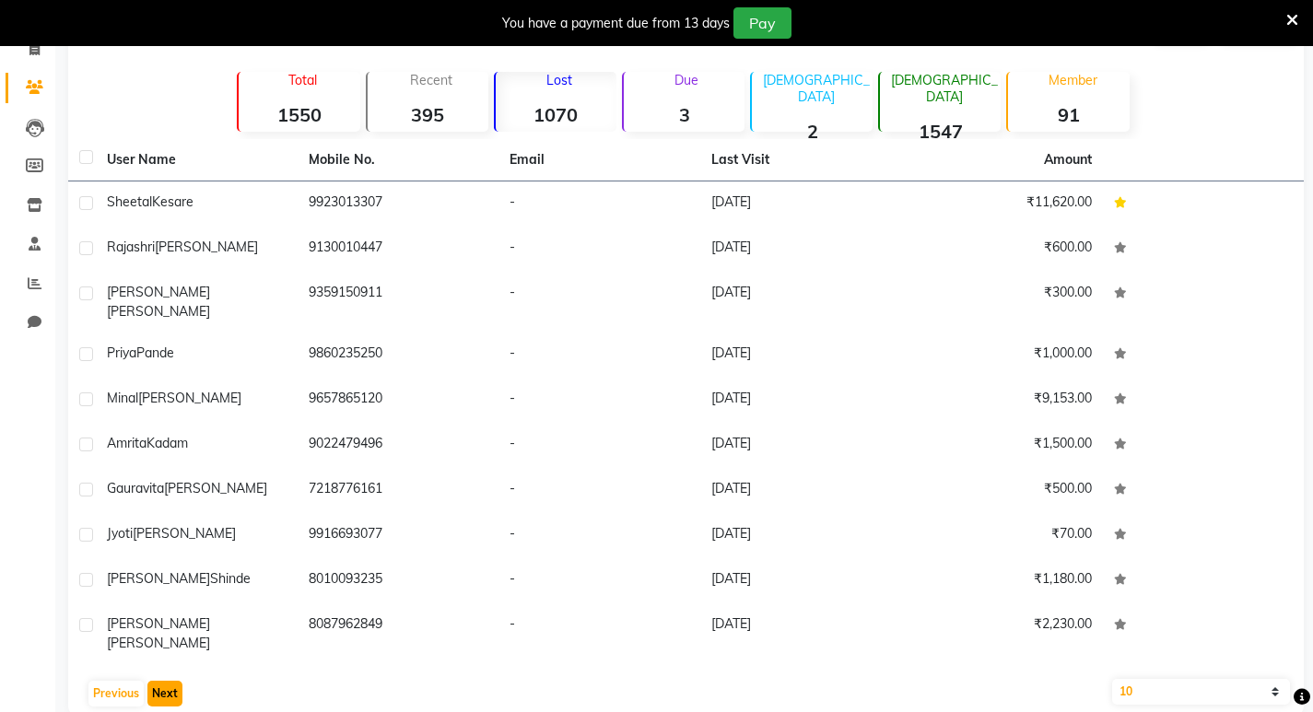
click at [170, 681] on button "Next" at bounding box center [164, 694] width 35 height 26
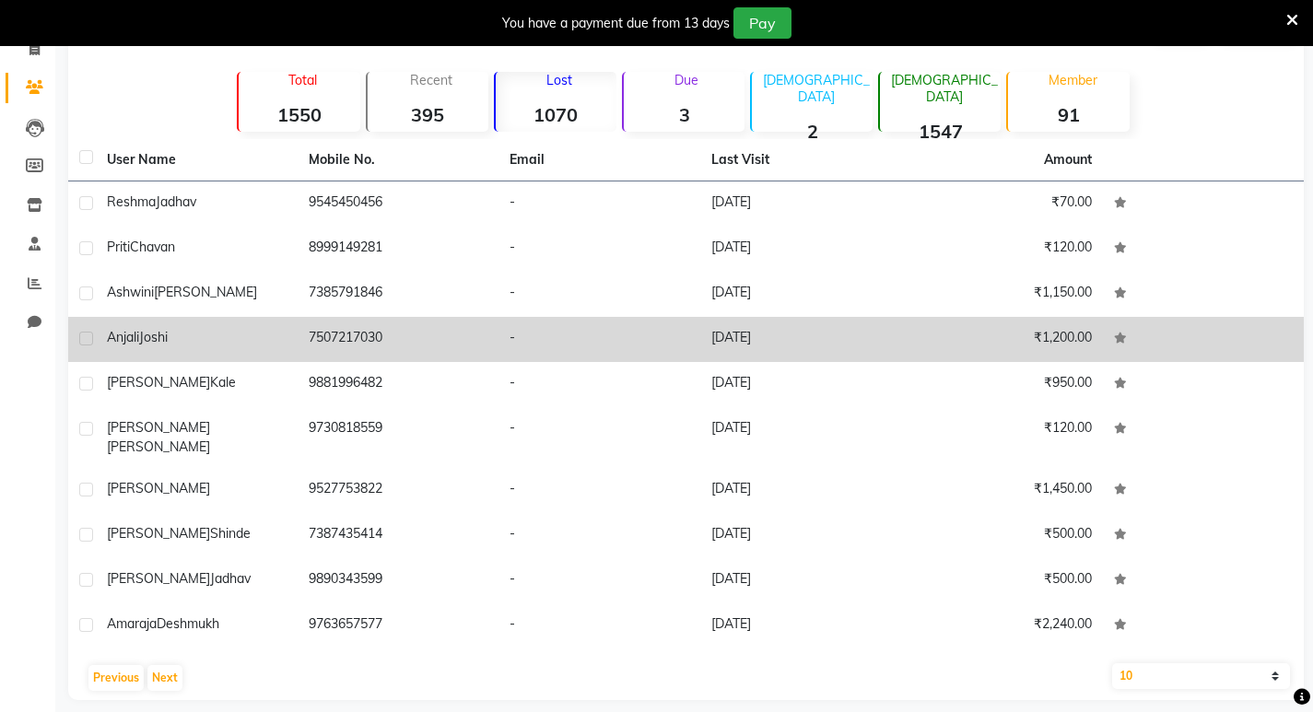
click at [806, 334] on td "[DATE]" at bounding box center [801, 339] width 202 height 45
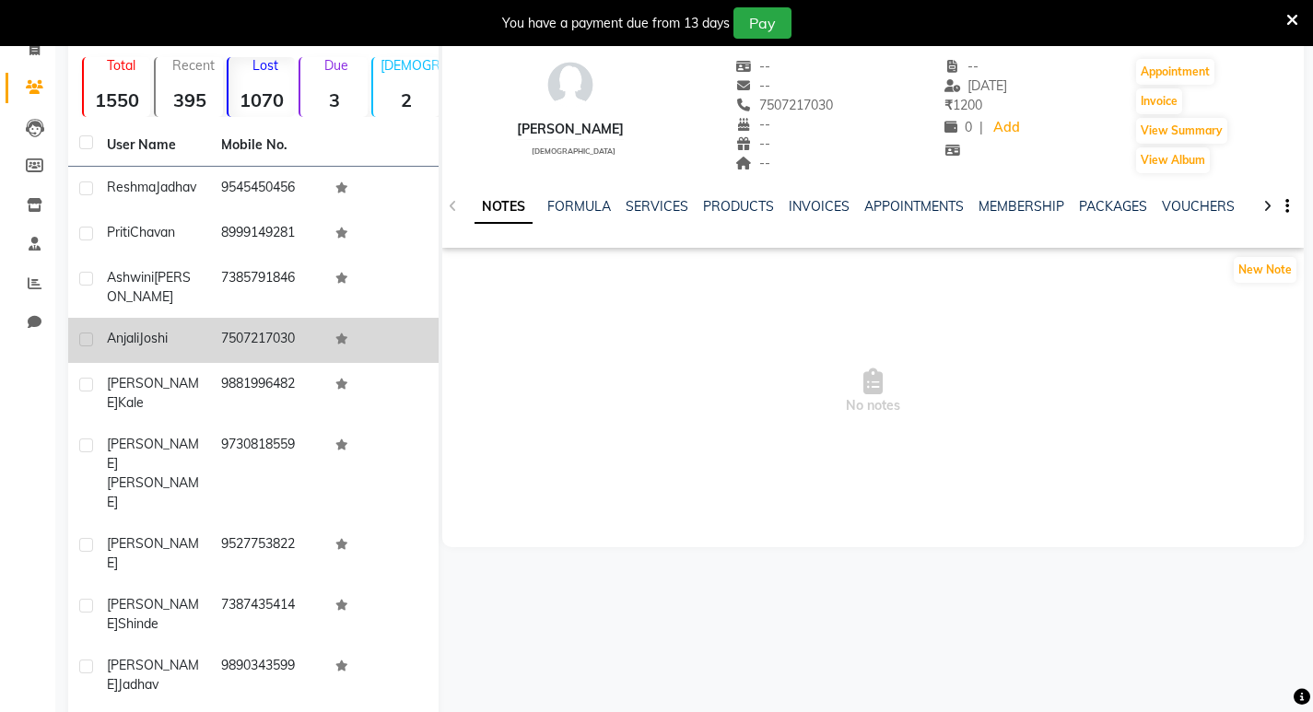
click at [661, 195] on div "NOTES FORMULA SERVICES PRODUCTS INVOICES APPOINTMENTS MEMBERSHIP PACKAGES VOUCH…" at bounding box center [873, 207] width 862 height 64
click at [659, 220] on div "NOTES FORMULA SERVICES PRODUCTS INVOICES APPOINTMENTS MEMBERSHIP PACKAGES VOUCH…" at bounding box center [851, 214] width 753 height 34
click at [657, 204] on link "SERVICES" at bounding box center [657, 206] width 63 height 17
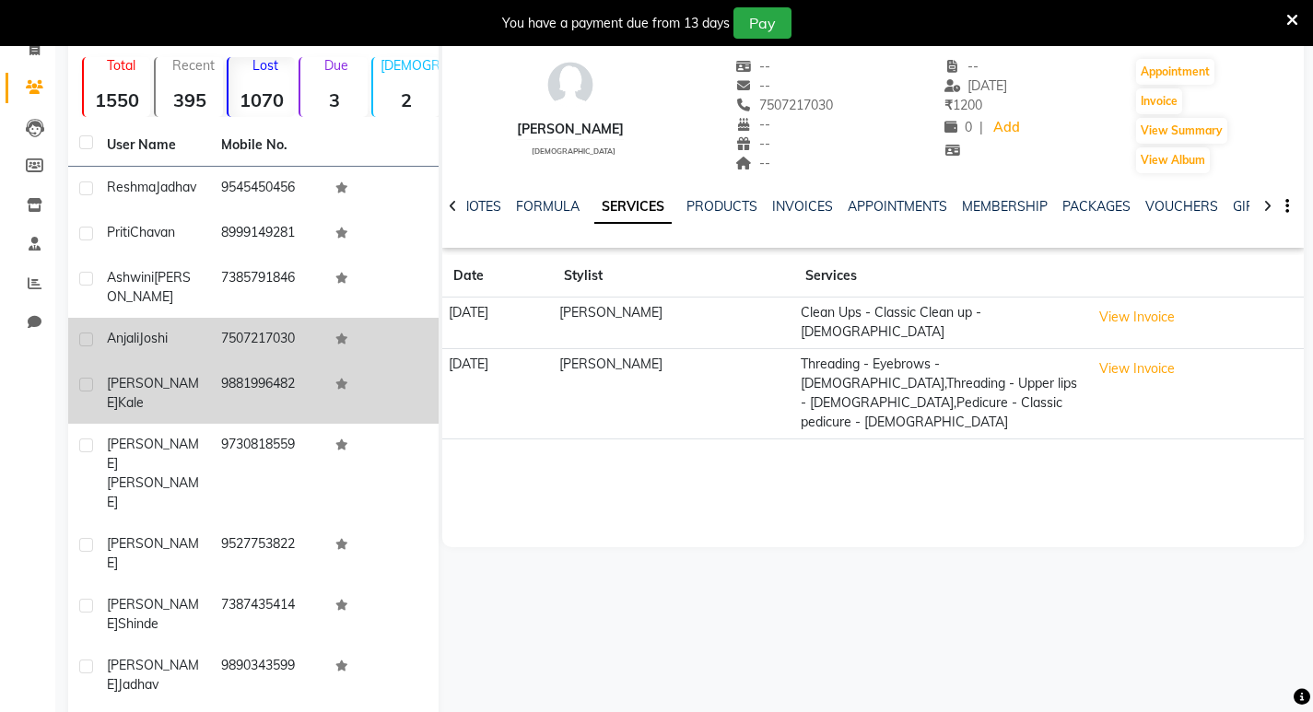
click at [169, 388] on td "[PERSON_NAME]" at bounding box center [153, 393] width 114 height 61
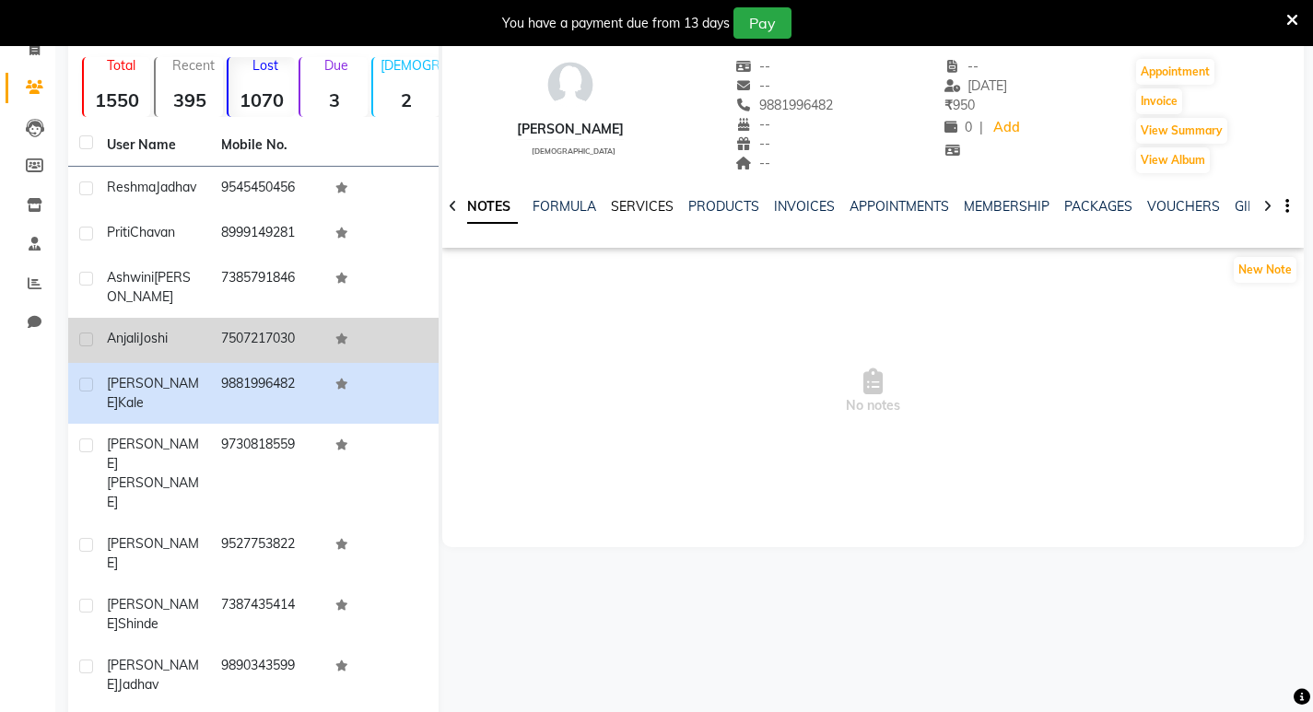
click at [643, 203] on link "SERVICES" at bounding box center [642, 206] width 63 height 17
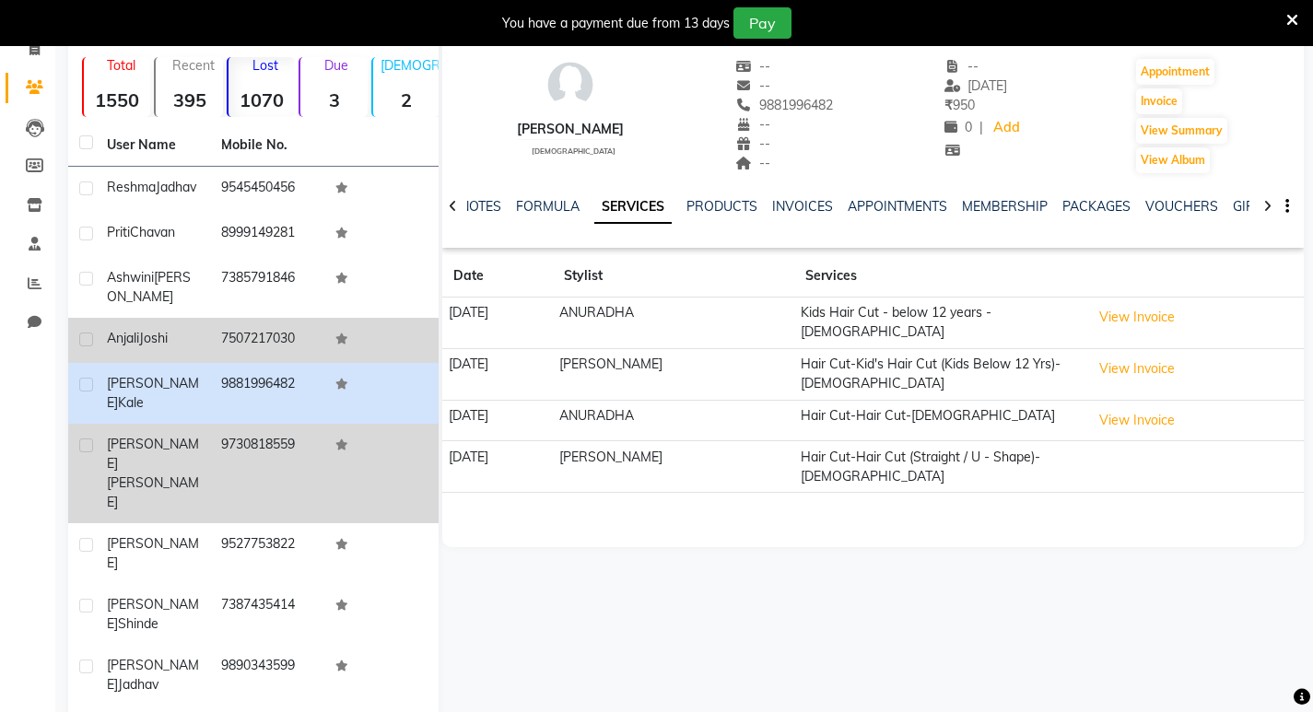
click at [177, 449] on div "[PERSON_NAME]" at bounding box center [153, 473] width 92 height 77
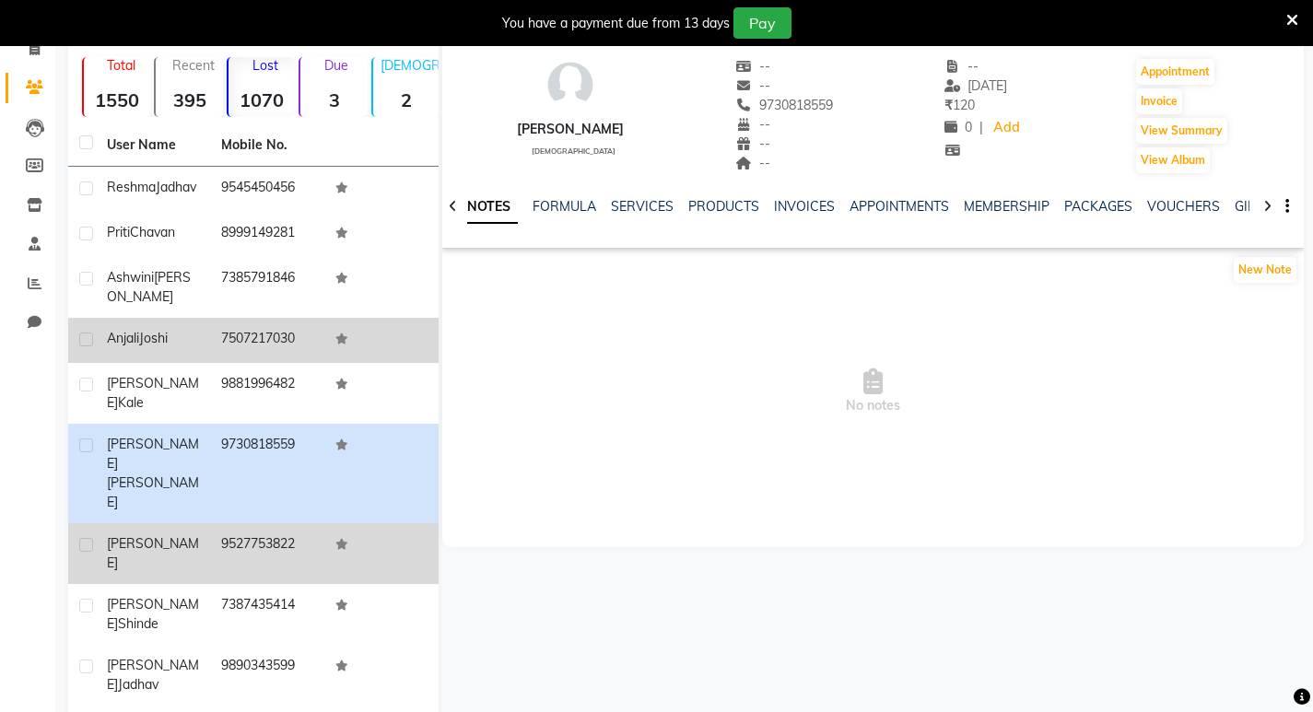
click at [191, 535] on div "[PERSON_NAME]" at bounding box center [153, 554] width 92 height 39
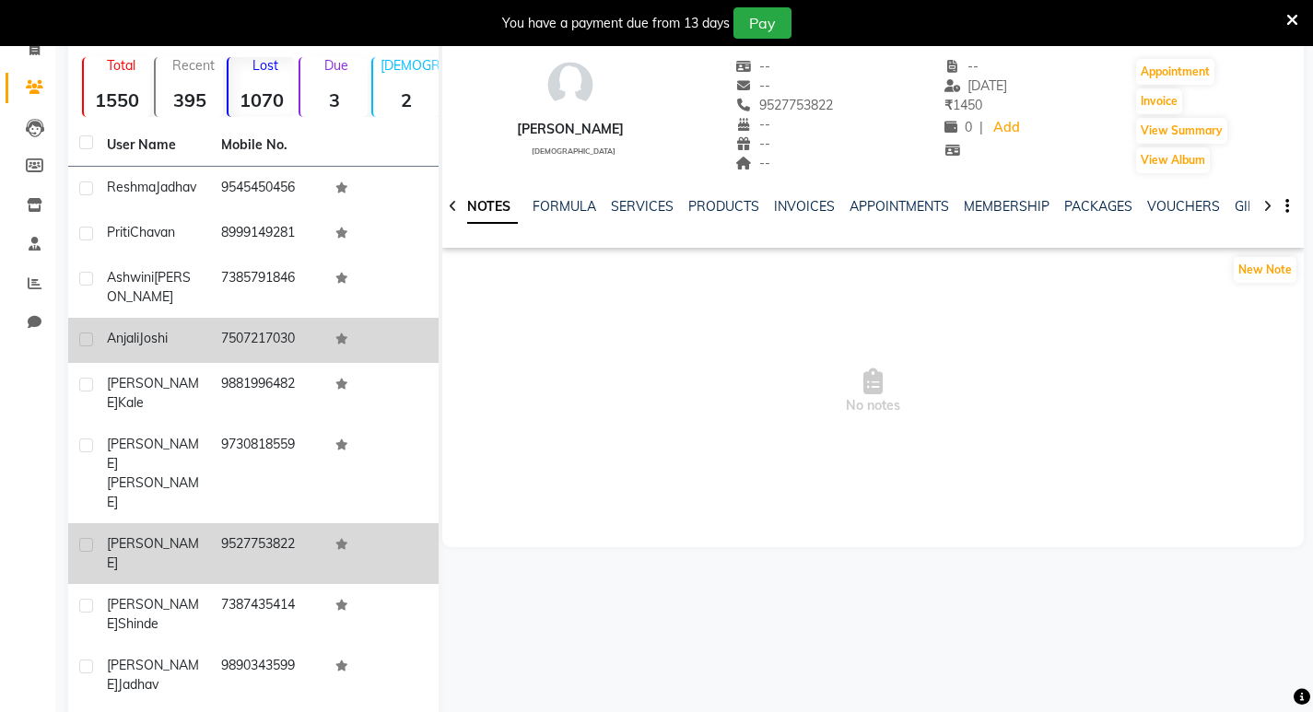
click at [198, 535] on div "[PERSON_NAME]" at bounding box center [153, 554] width 92 height 39
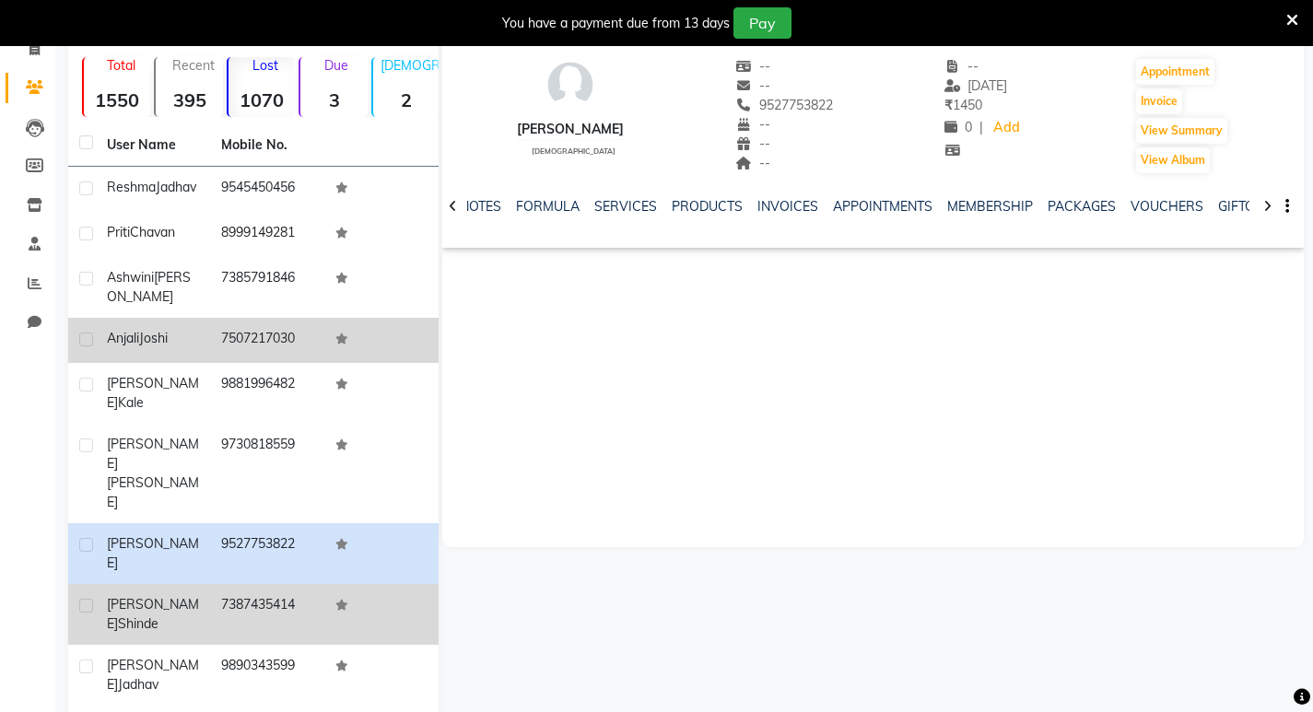
click at [211, 584] on td "7387435414" at bounding box center [267, 614] width 114 height 61
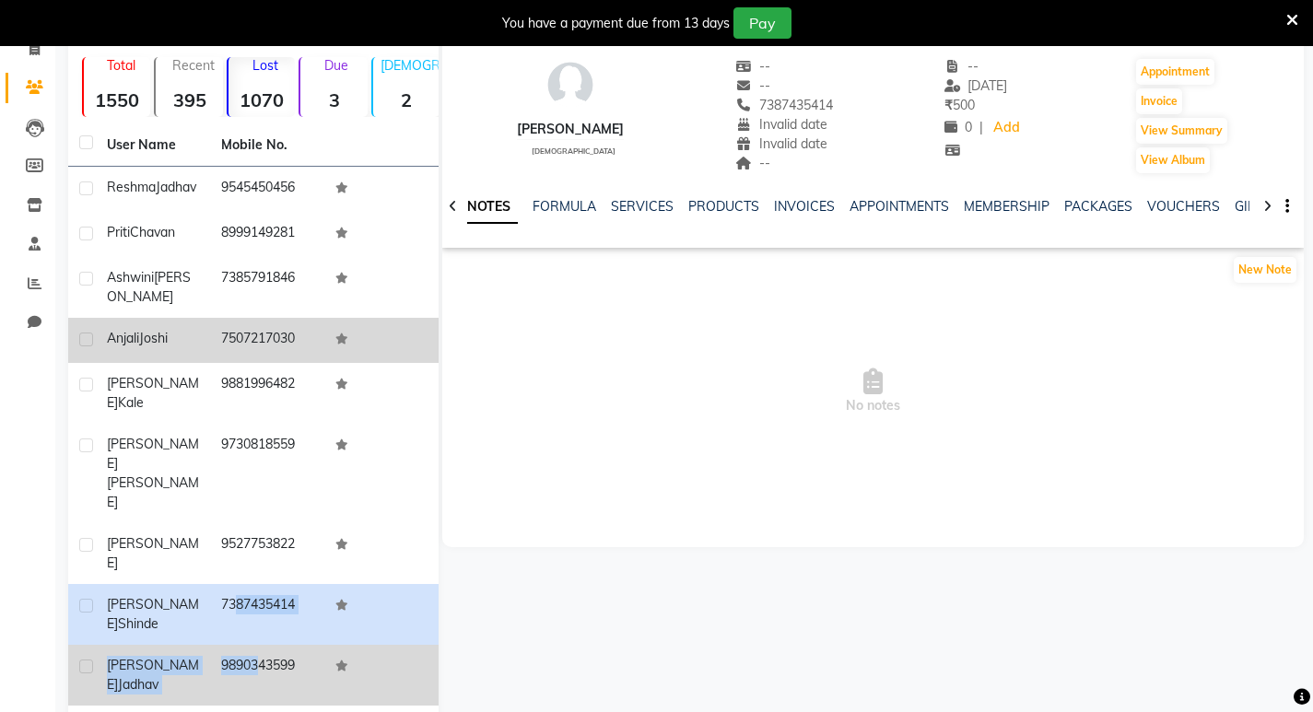
click at [244, 559] on tbody "[PERSON_NAME] 9545450456 [PERSON_NAME] 8999149281 [PERSON_NAME] 7385791846 [PER…" at bounding box center [253, 467] width 371 height 600
click at [244, 645] on td "9890343599" at bounding box center [267, 675] width 114 height 61
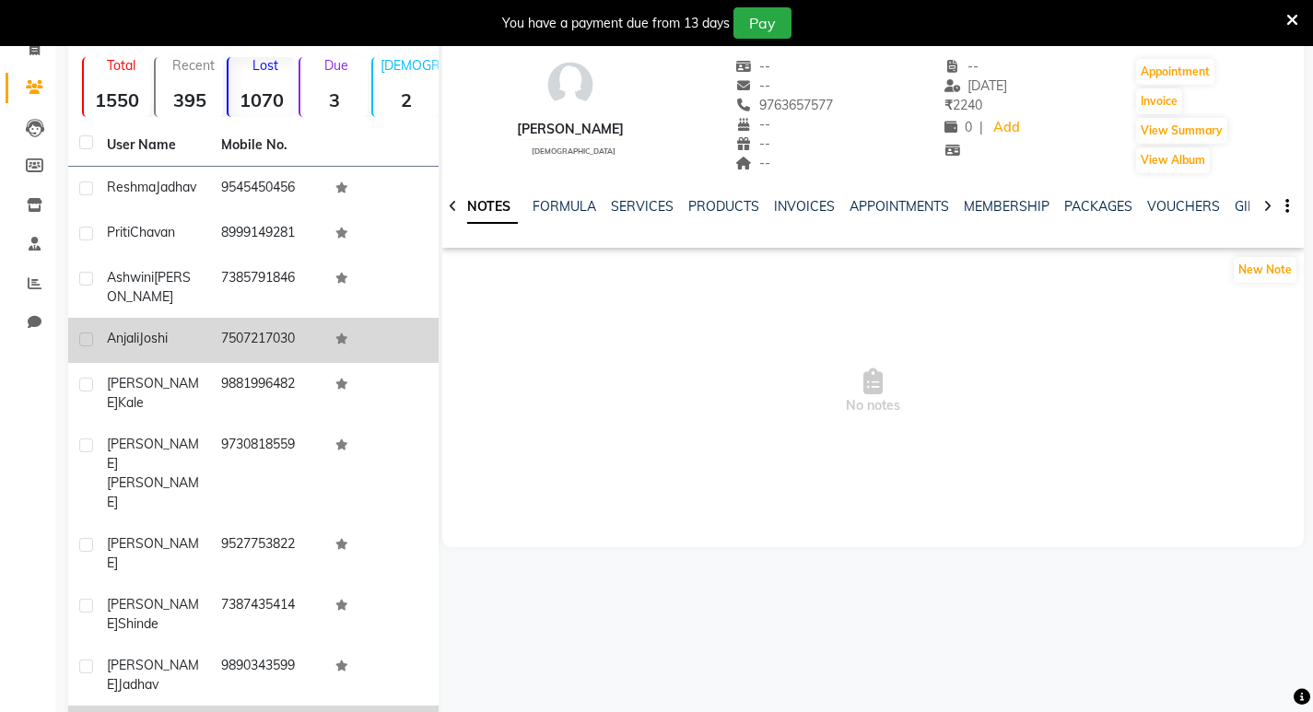
drag, startPoint x: 79, startPoint y: 653, endPoint x: 86, endPoint y: 644, distance: 10.5
click at [623, 207] on link "SERVICES" at bounding box center [642, 206] width 63 height 17
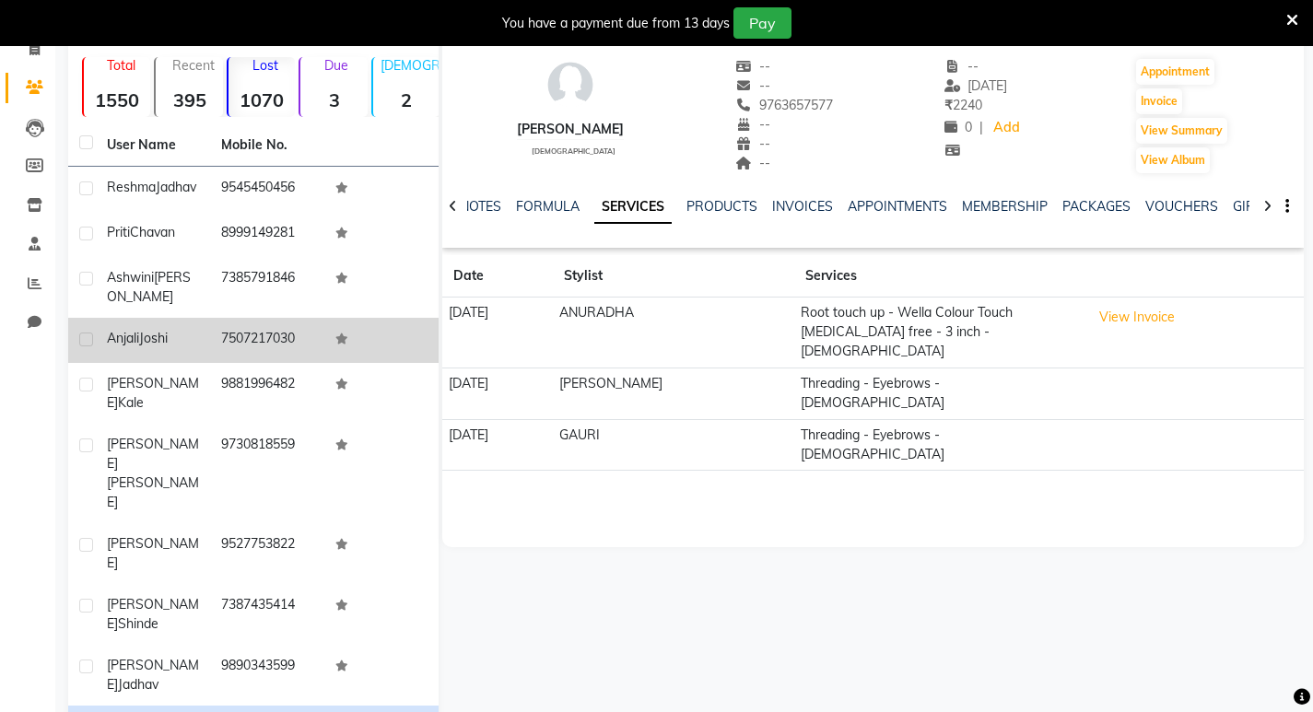
scroll to position [180, 0]
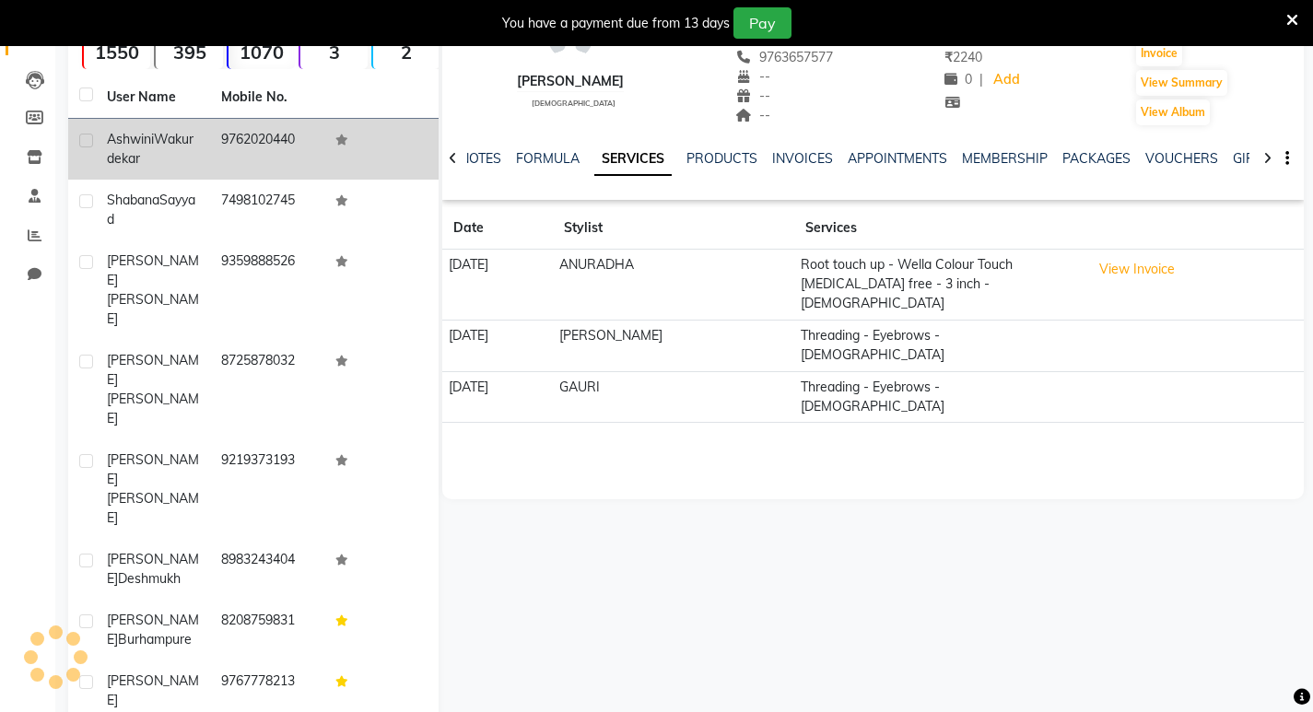
click at [251, 145] on td "9762020440" at bounding box center [267, 149] width 114 height 61
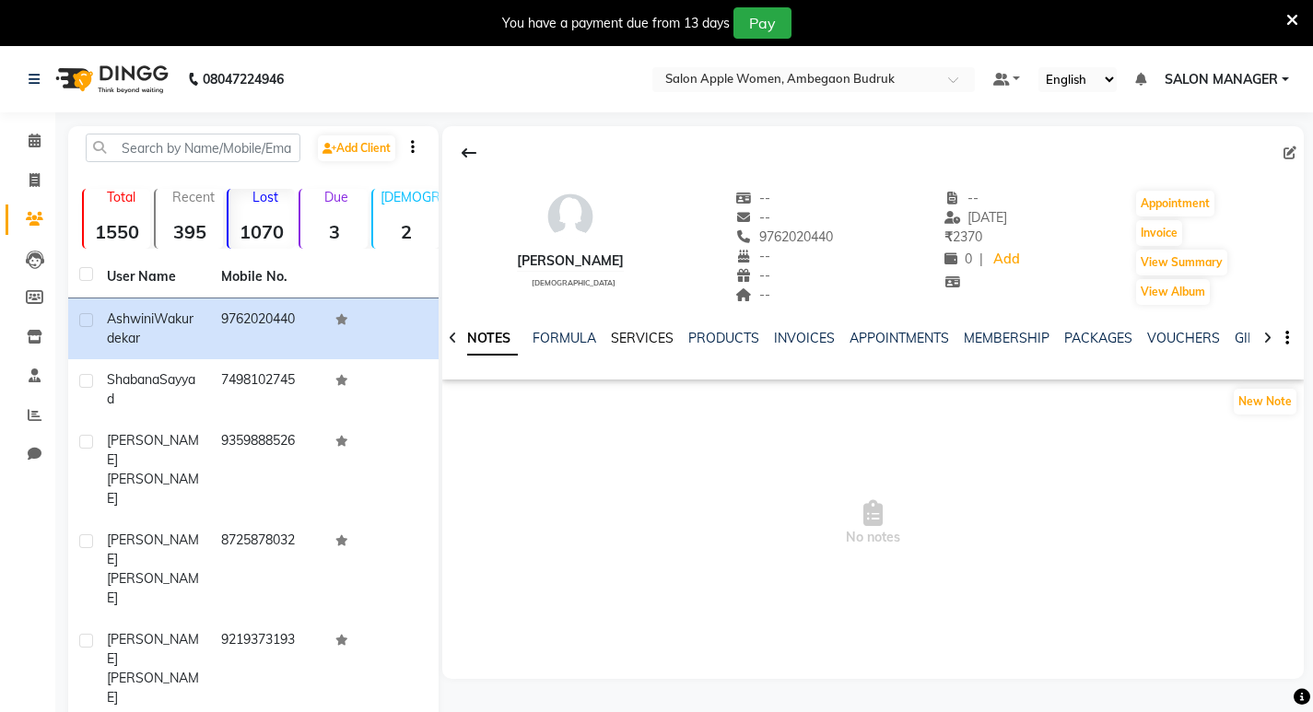
click at [626, 340] on link "SERVICES" at bounding box center [642, 338] width 63 height 17
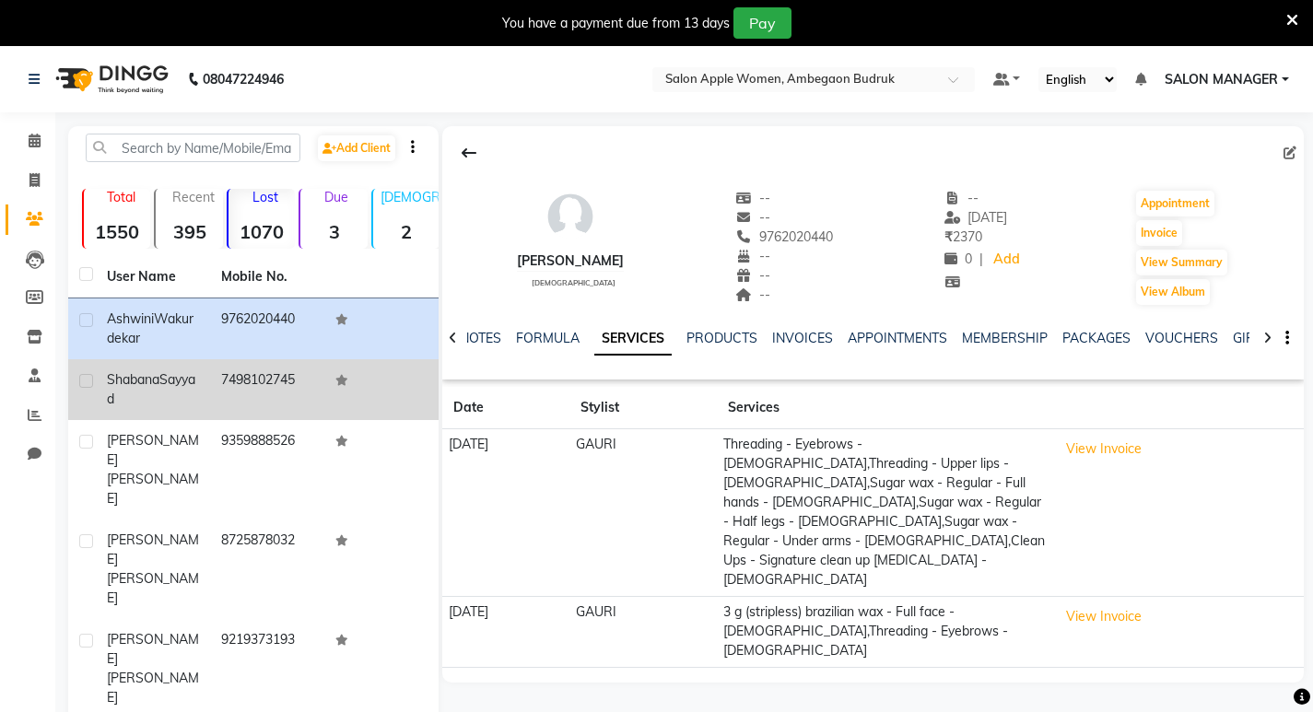
click at [223, 397] on td "7498102745" at bounding box center [267, 389] width 114 height 61
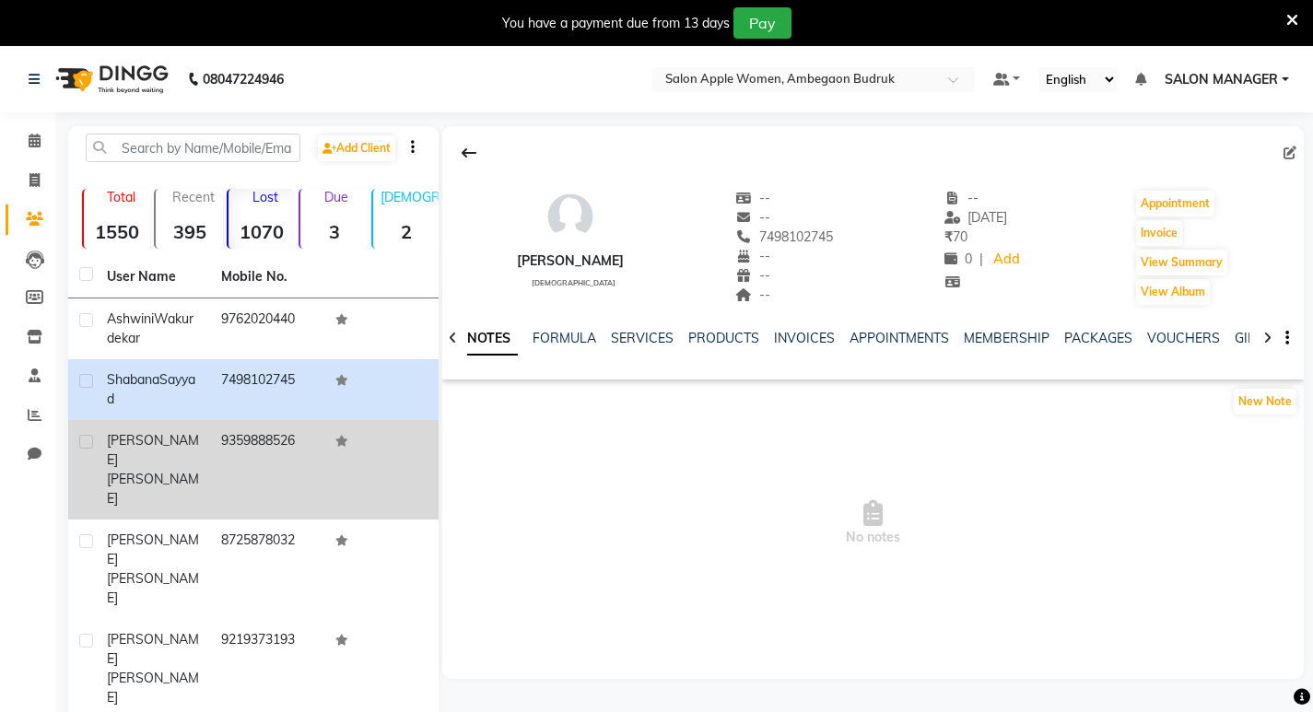
click at [191, 460] on div "[PERSON_NAME]" at bounding box center [153, 469] width 92 height 77
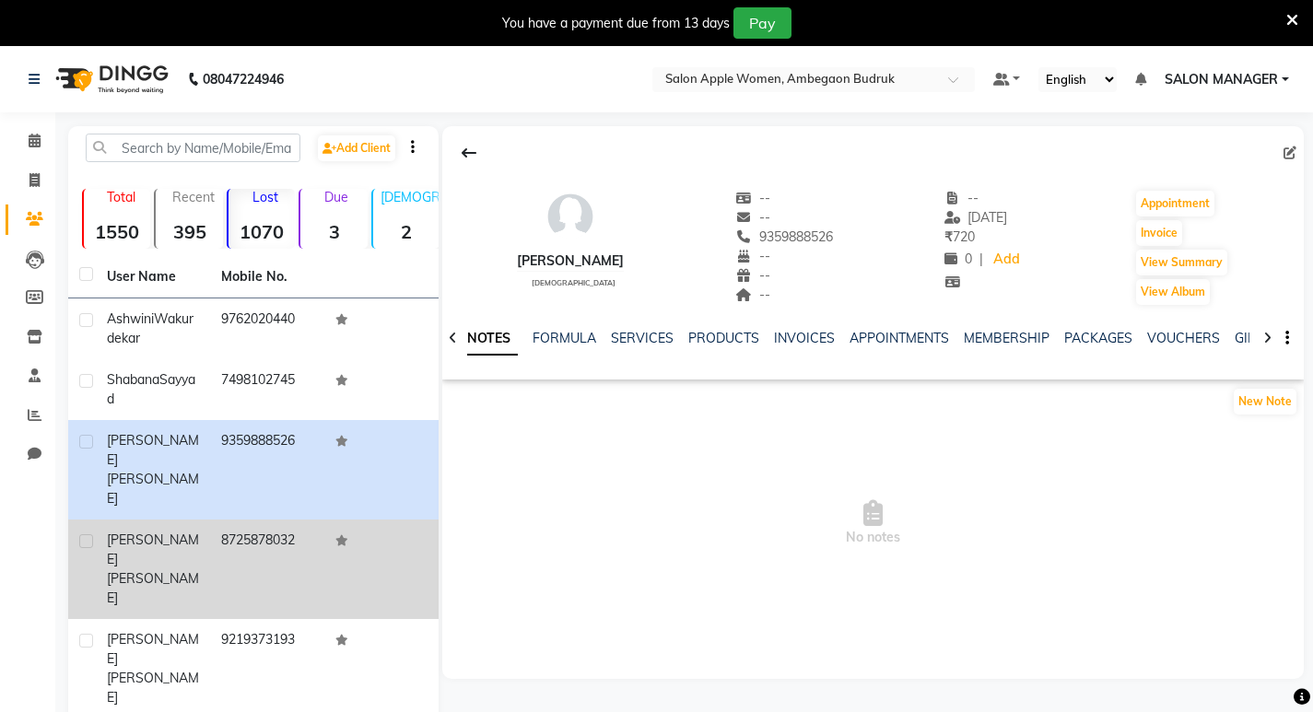
click at [190, 520] on td "[PERSON_NAME]" at bounding box center [153, 570] width 114 height 100
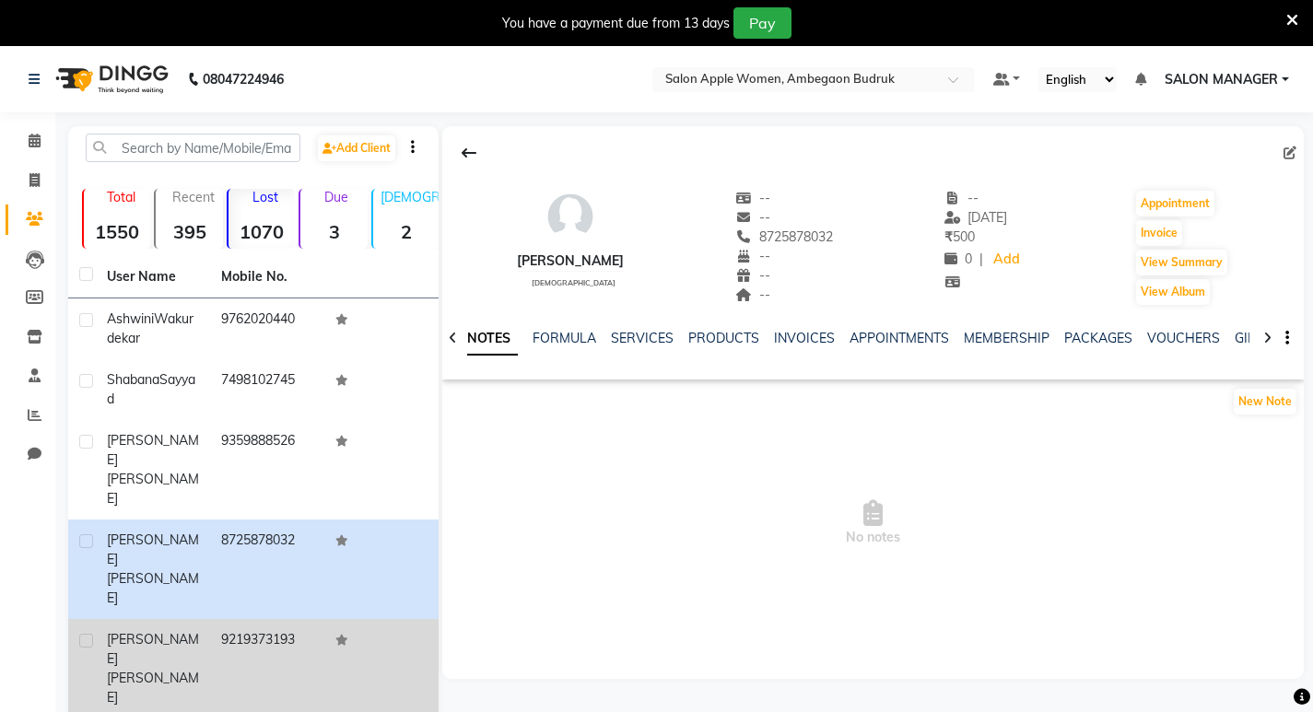
click at [190, 630] on div "[PERSON_NAME]" at bounding box center [153, 668] width 92 height 77
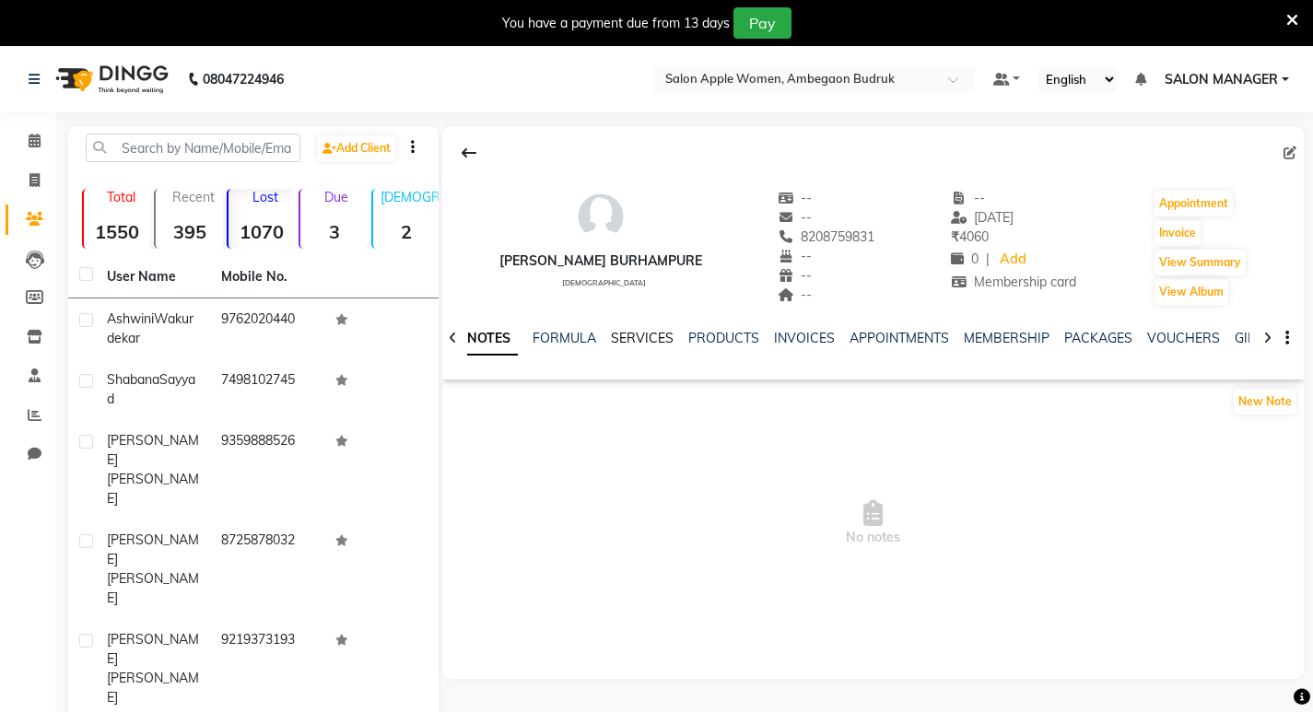
click at [628, 340] on link "SERVICES" at bounding box center [642, 338] width 63 height 17
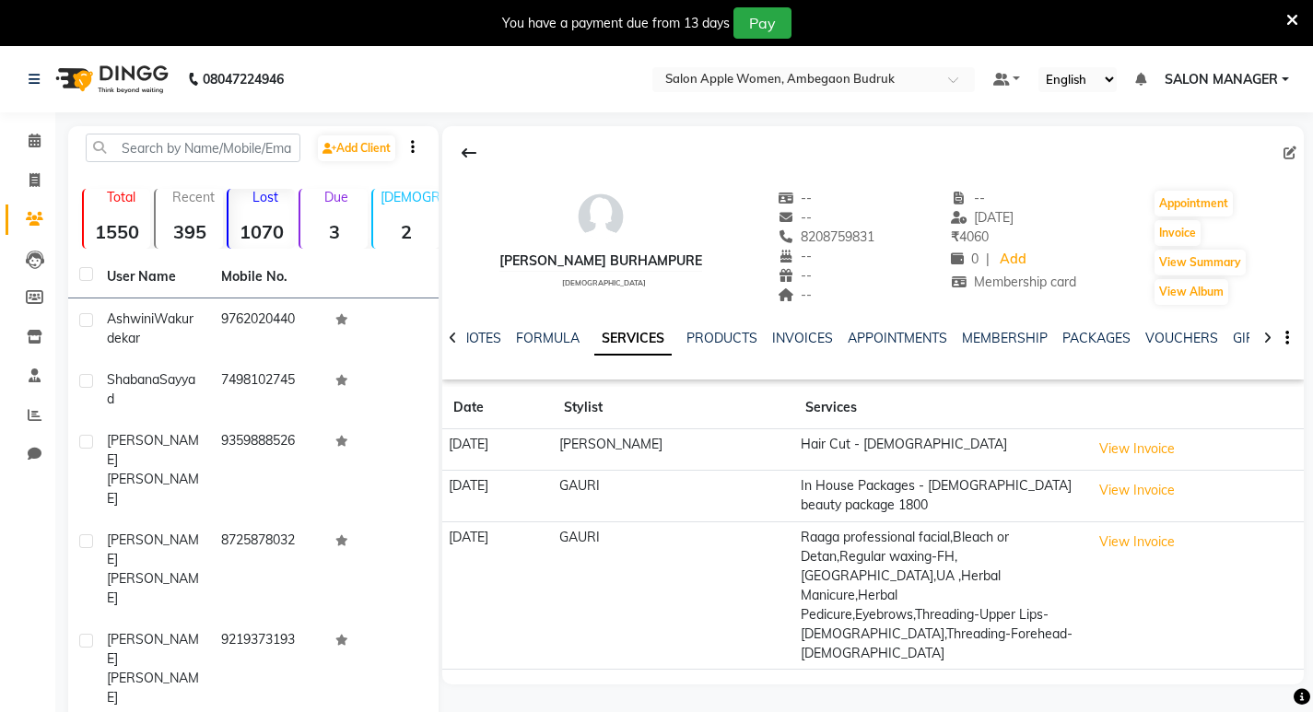
scroll to position [242, 0]
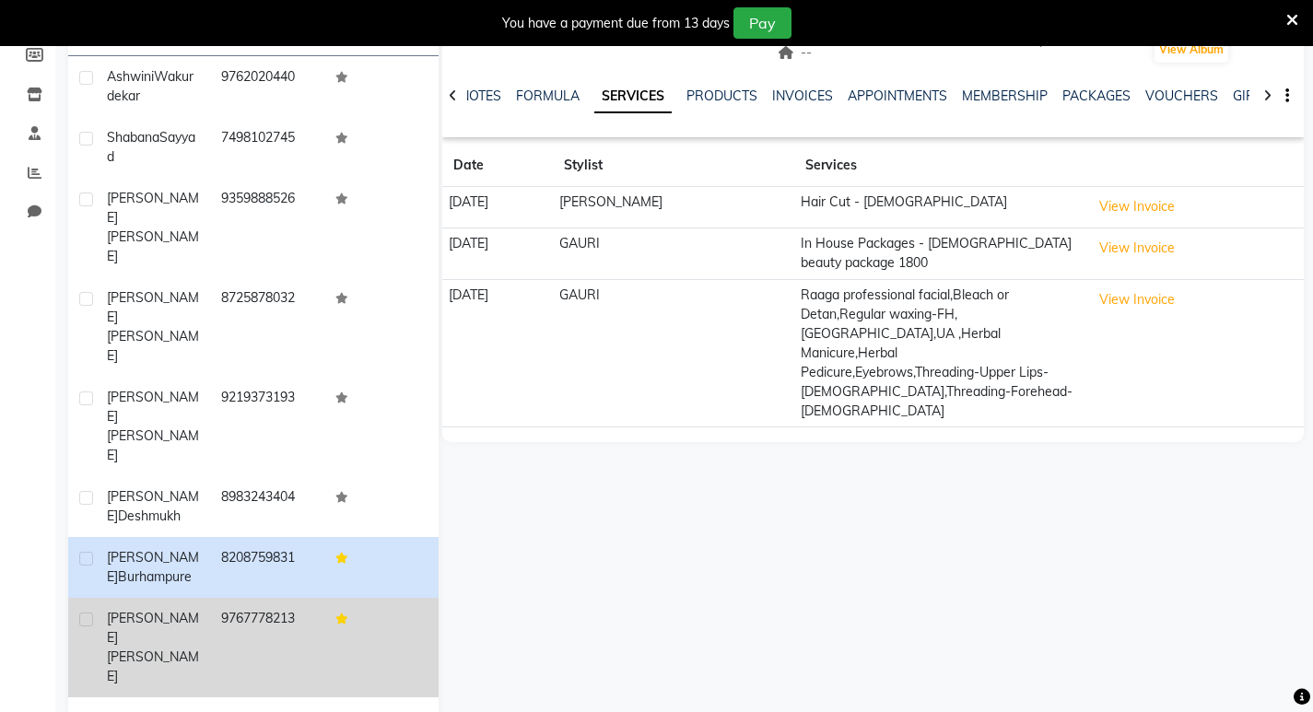
click at [230, 598] on td "9767778213" at bounding box center [267, 648] width 114 height 100
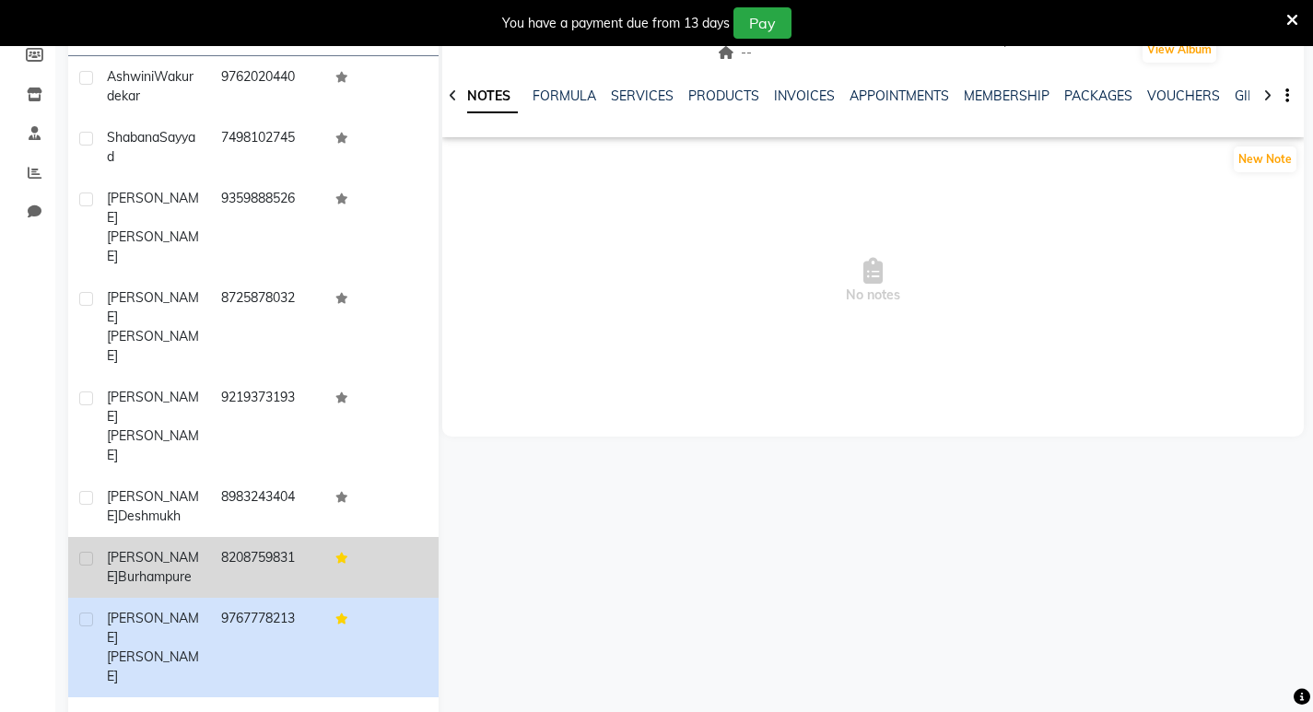
click at [241, 537] on td "8208759831" at bounding box center [267, 567] width 114 height 61
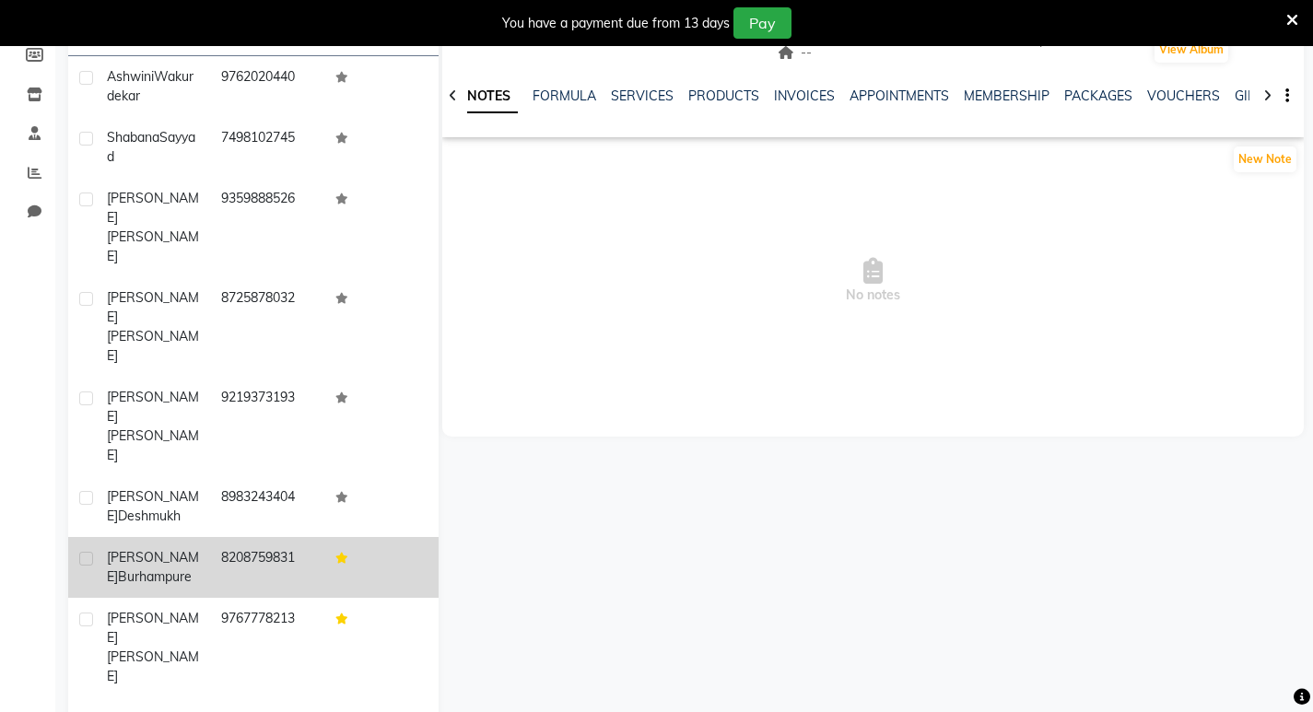
click at [260, 537] on td "8208759831" at bounding box center [267, 567] width 114 height 61
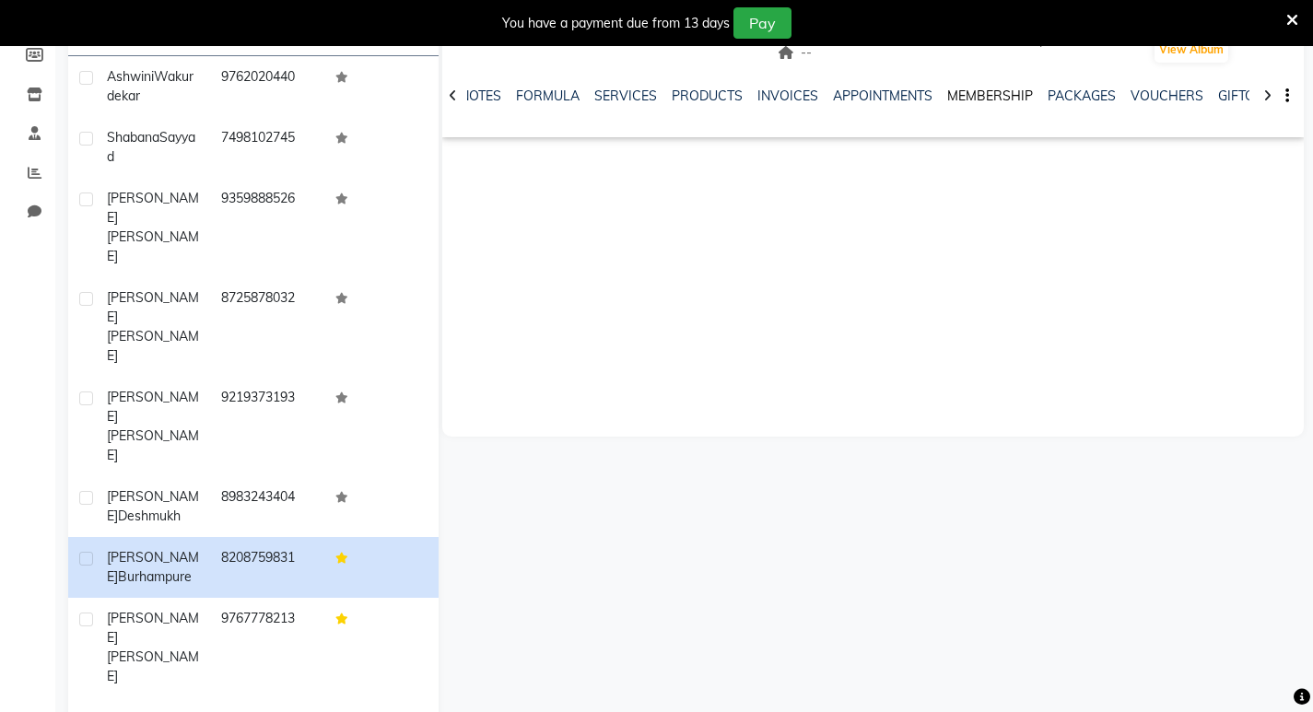
click at [964, 96] on link "MEMBERSHIP" at bounding box center [991, 96] width 86 height 17
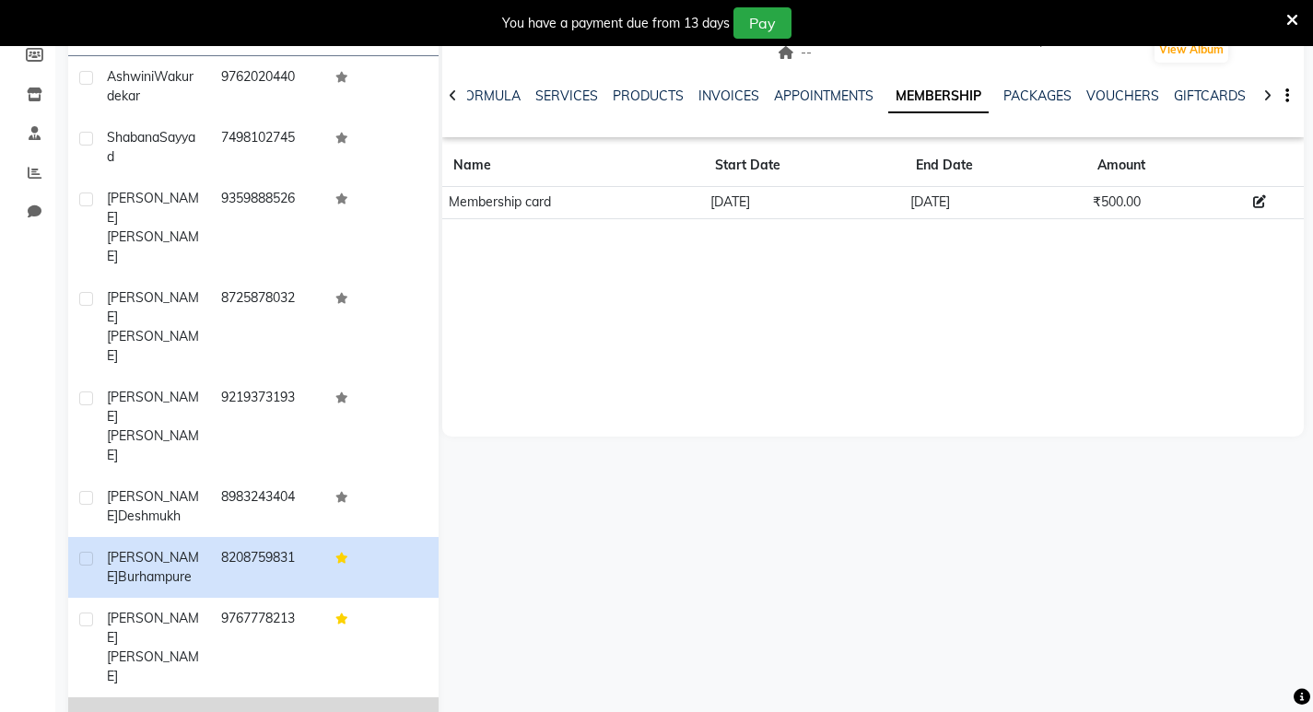
click at [124, 710] on span "Priyanka" at bounding box center [132, 718] width 51 height 17
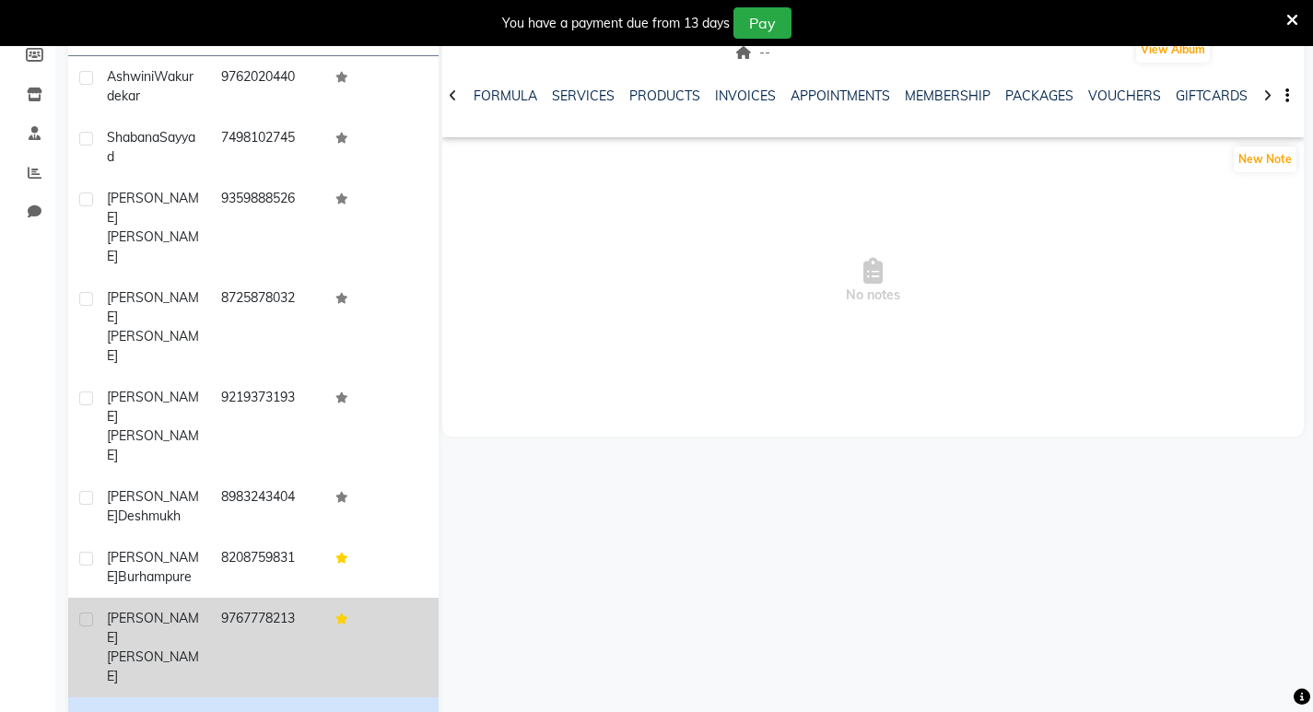
click at [139, 598] on td "[PERSON_NAME]" at bounding box center [153, 648] width 114 height 100
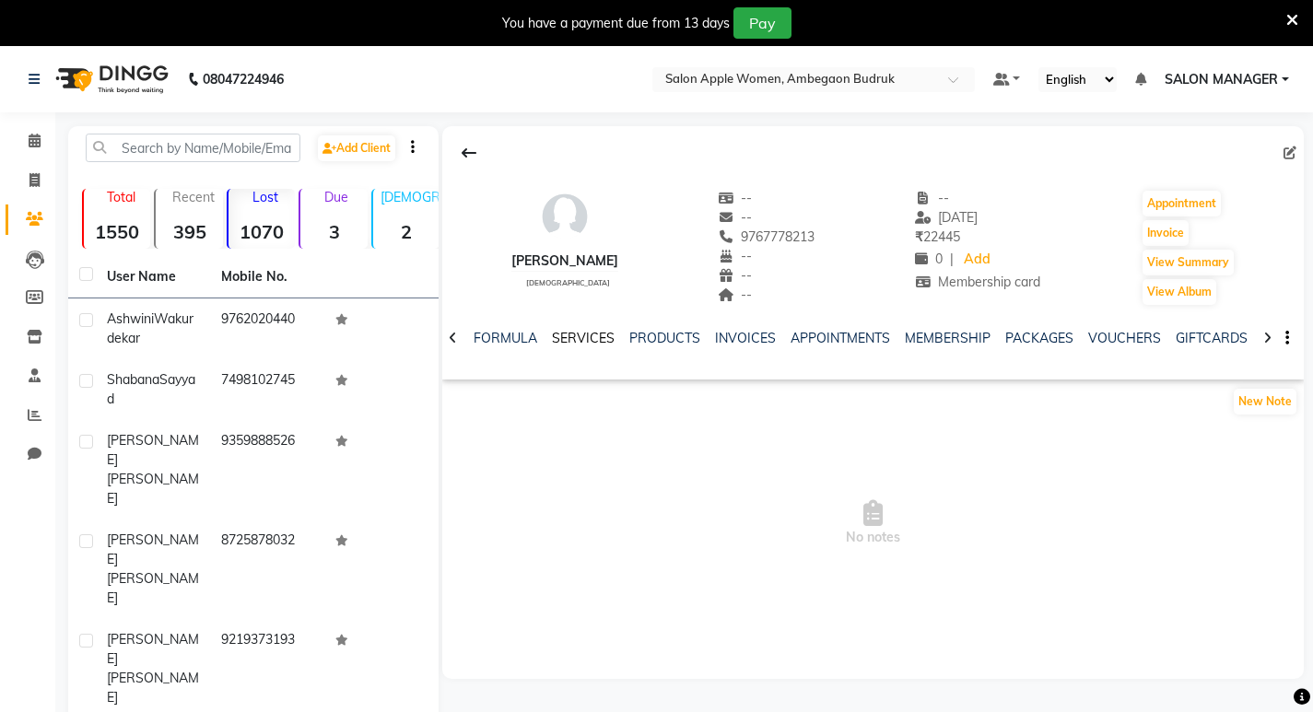
click at [561, 338] on link "SERVICES" at bounding box center [583, 338] width 63 height 17
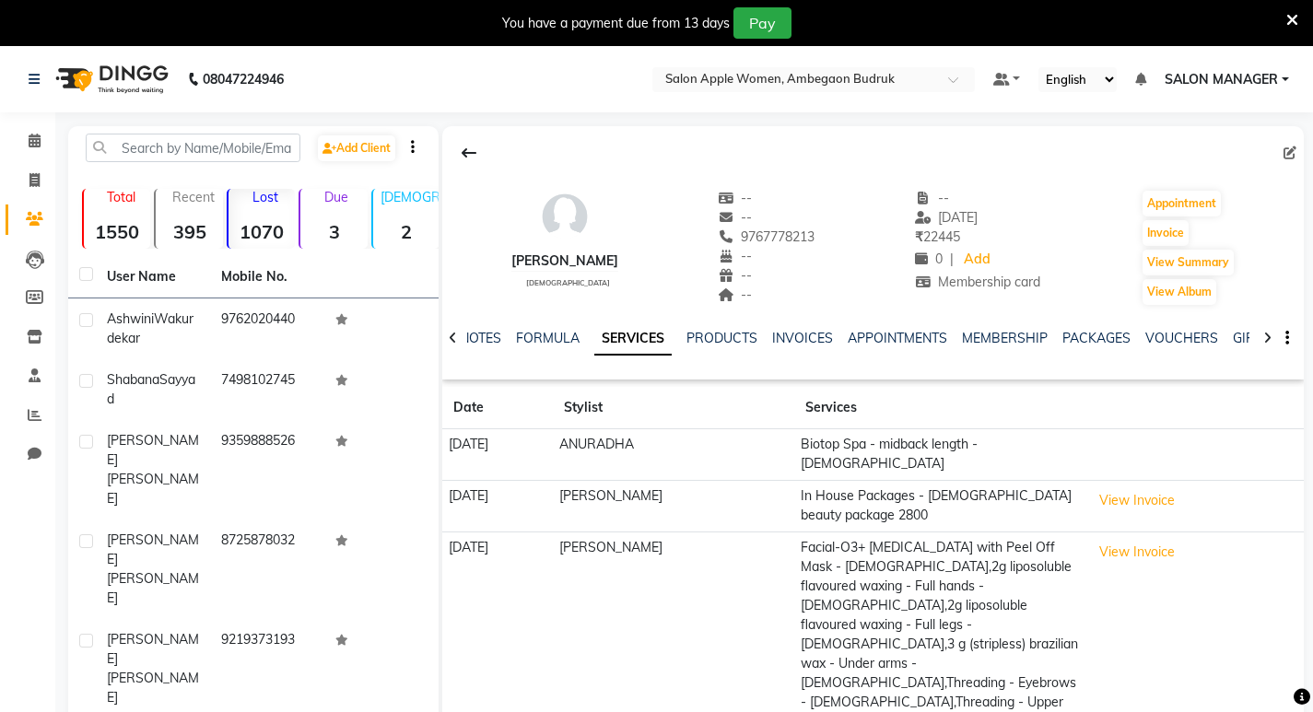
scroll to position [242, 0]
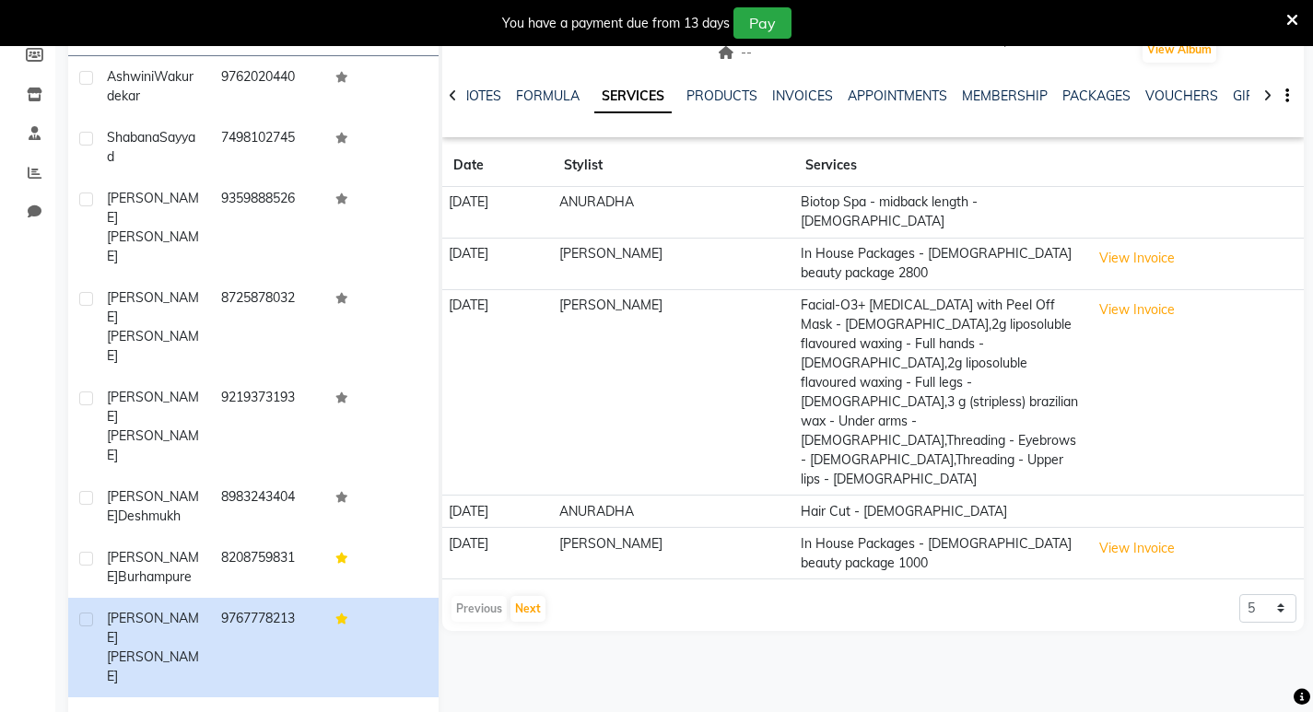
click at [488, 594] on div "Previous Next" at bounding box center [499, 608] width 98 height 29
click at [487, 594] on div "Previous Next" at bounding box center [499, 608] width 98 height 29
click at [531, 596] on button "Next" at bounding box center [528, 609] width 35 height 26
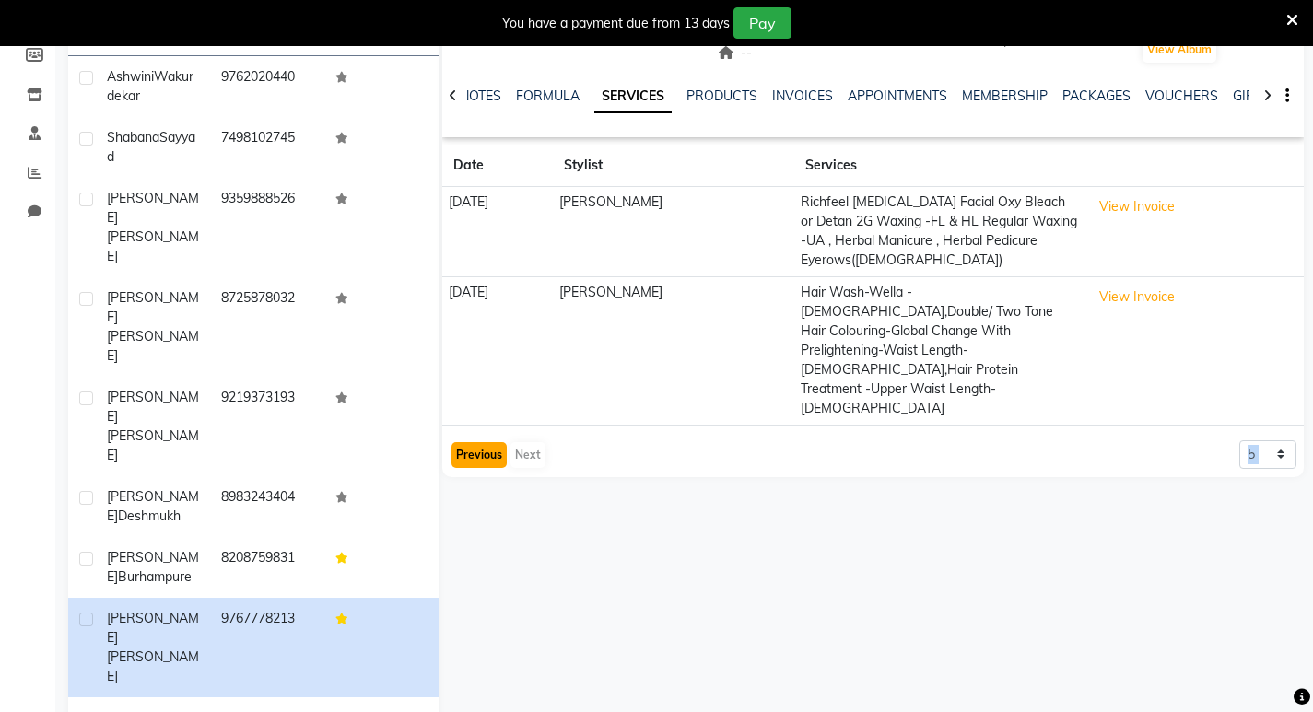
click at [480, 442] on button "Previous" at bounding box center [479, 455] width 55 height 26
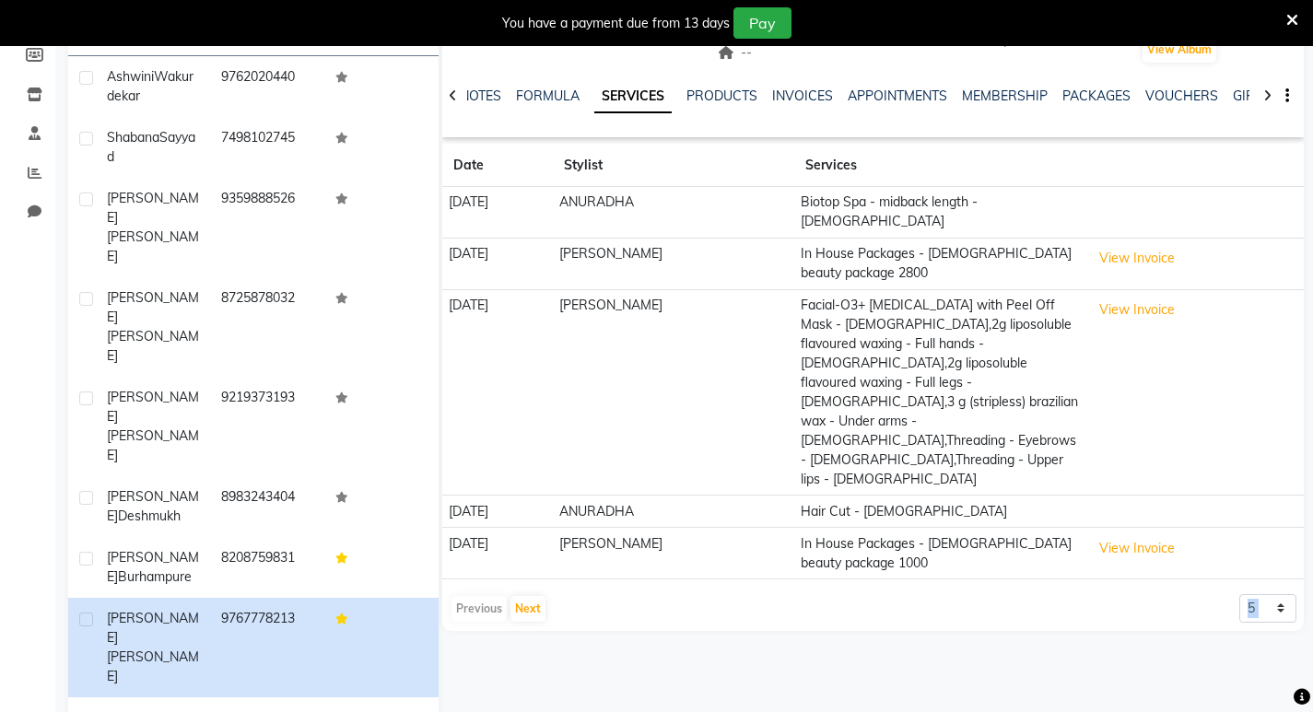
scroll to position [0, 0]
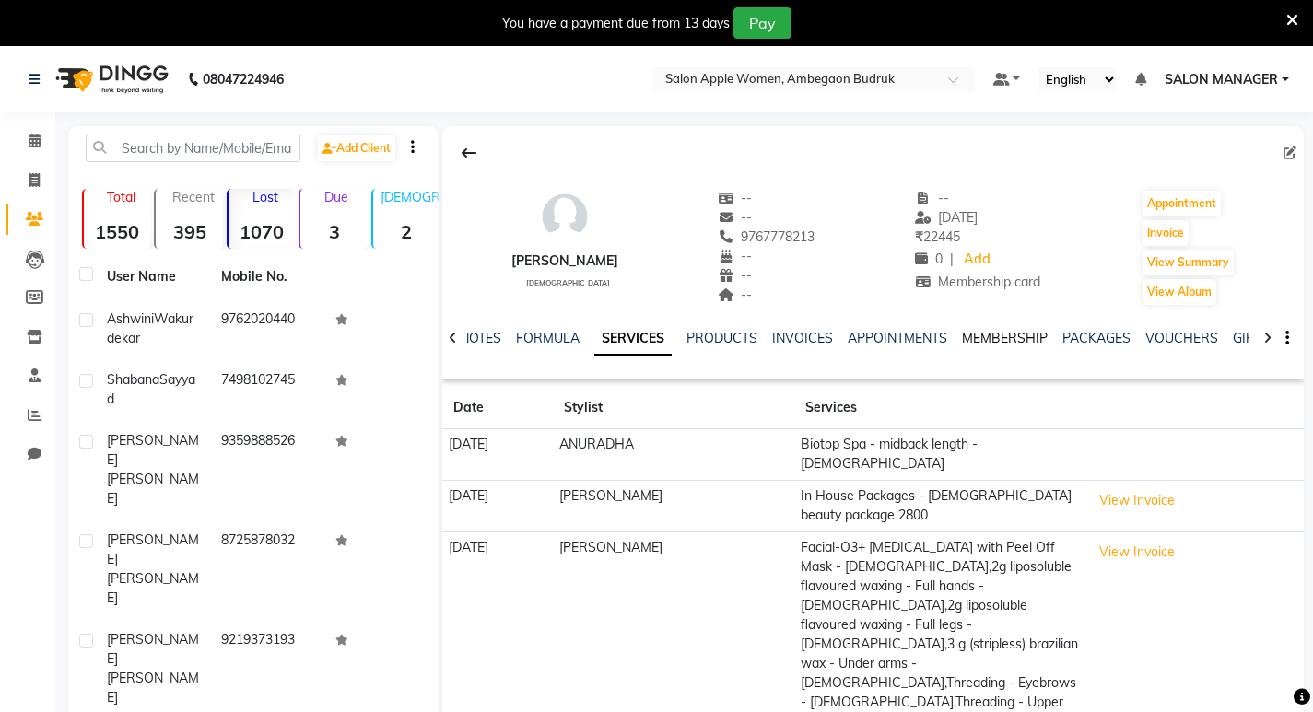
click at [1007, 337] on link "MEMBERSHIP" at bounding box center [1005, 338] width 86 height 17
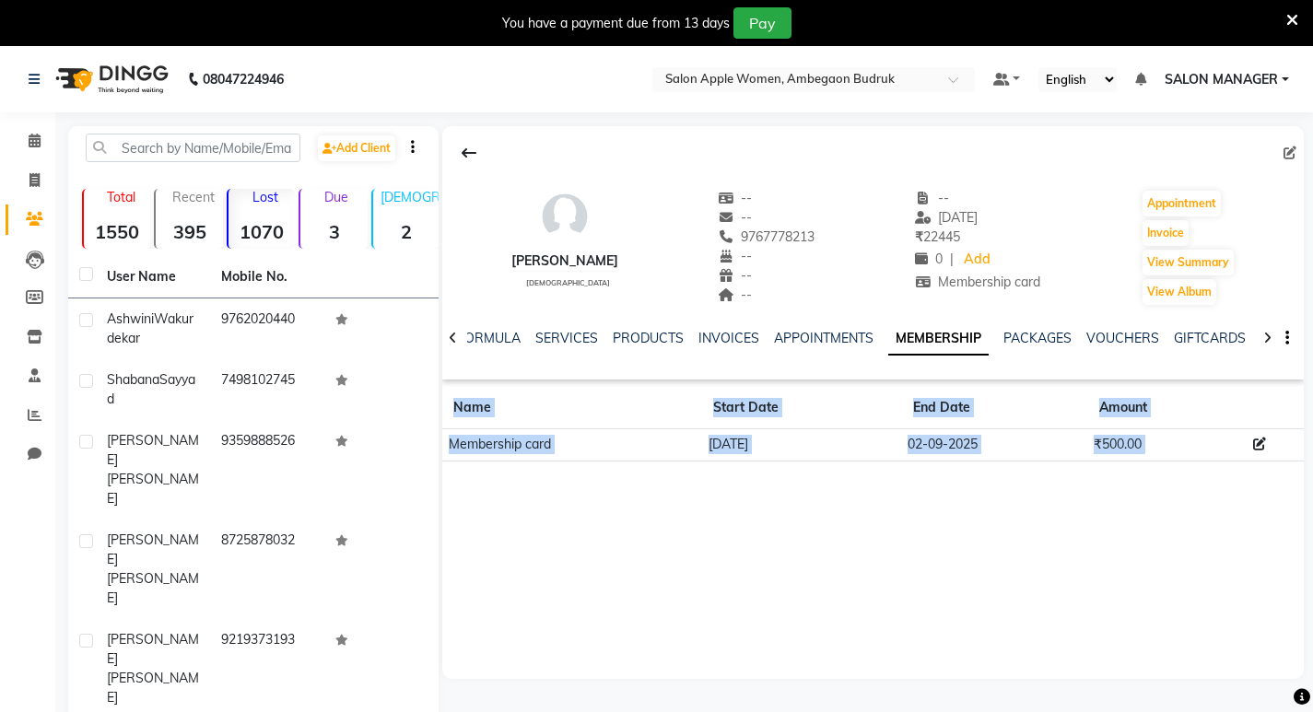
click at [757, 701] on div "[PERSON_NAME] [DEMOGRAPHIC_DATA] -- -- 9767778213 -- -- -- -- [DATE] ₹ 22445 0 …" at bounding box center [871, 594] width 865 height 936
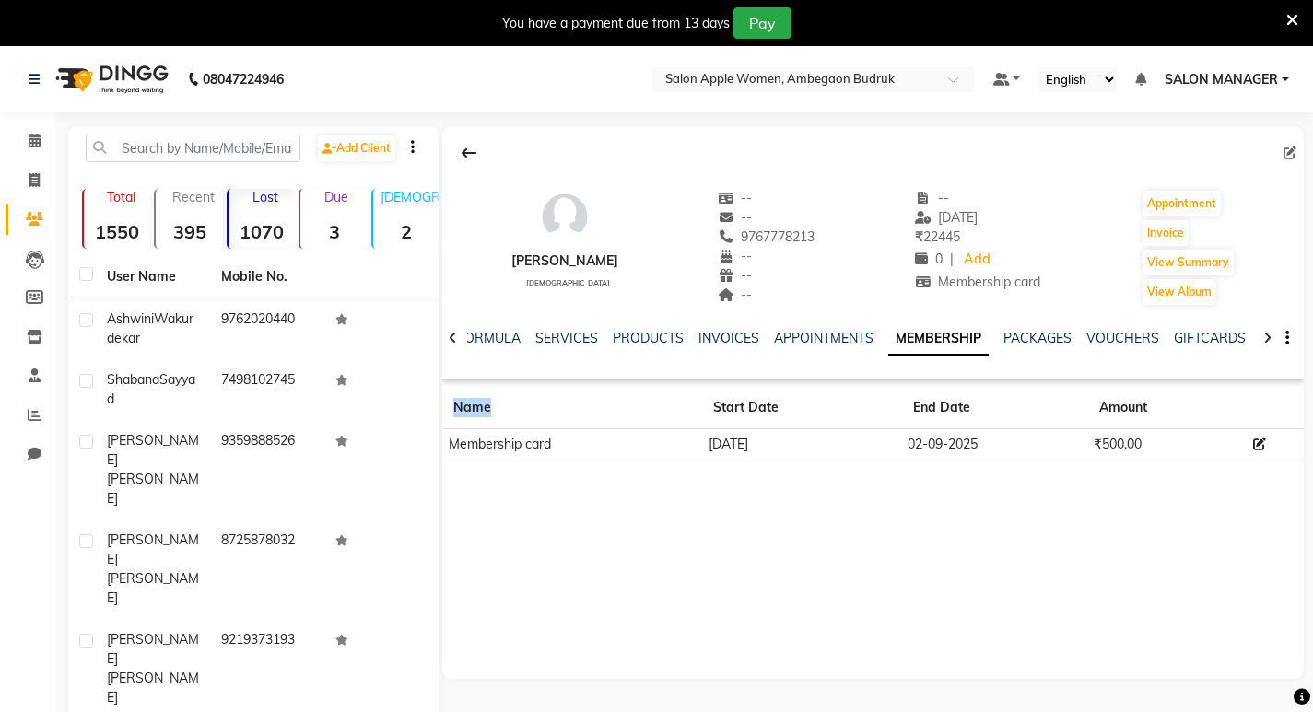
click at [757, 701] on div "[PERSON_NAME] [DEMOGRAPHIC_DATA] -- -- 9767778213 -- -- -- -- [DATE] ₹ 22445 0 …" at bounding box center [871, 594] width 865 height 936
click at [571, 345] on link "SERVICES" at bounding box center [567, 338] width 63 height 17
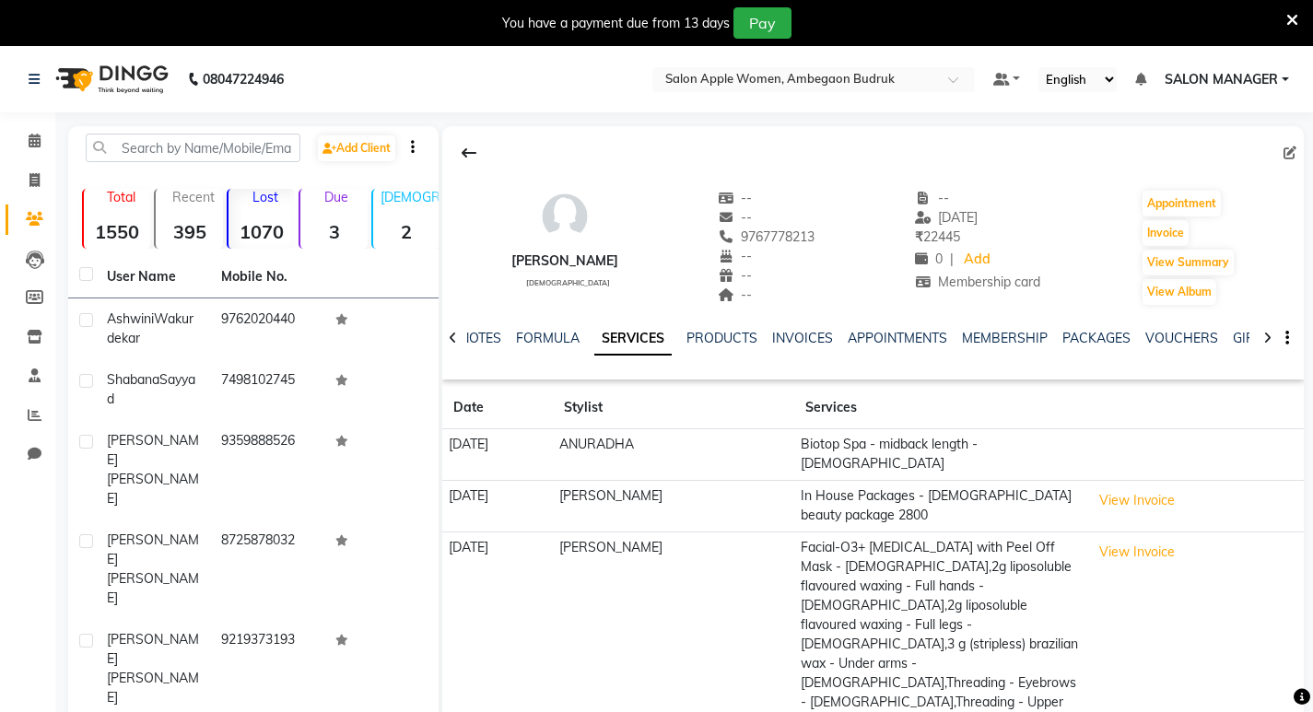
scroll to position [242, 0]
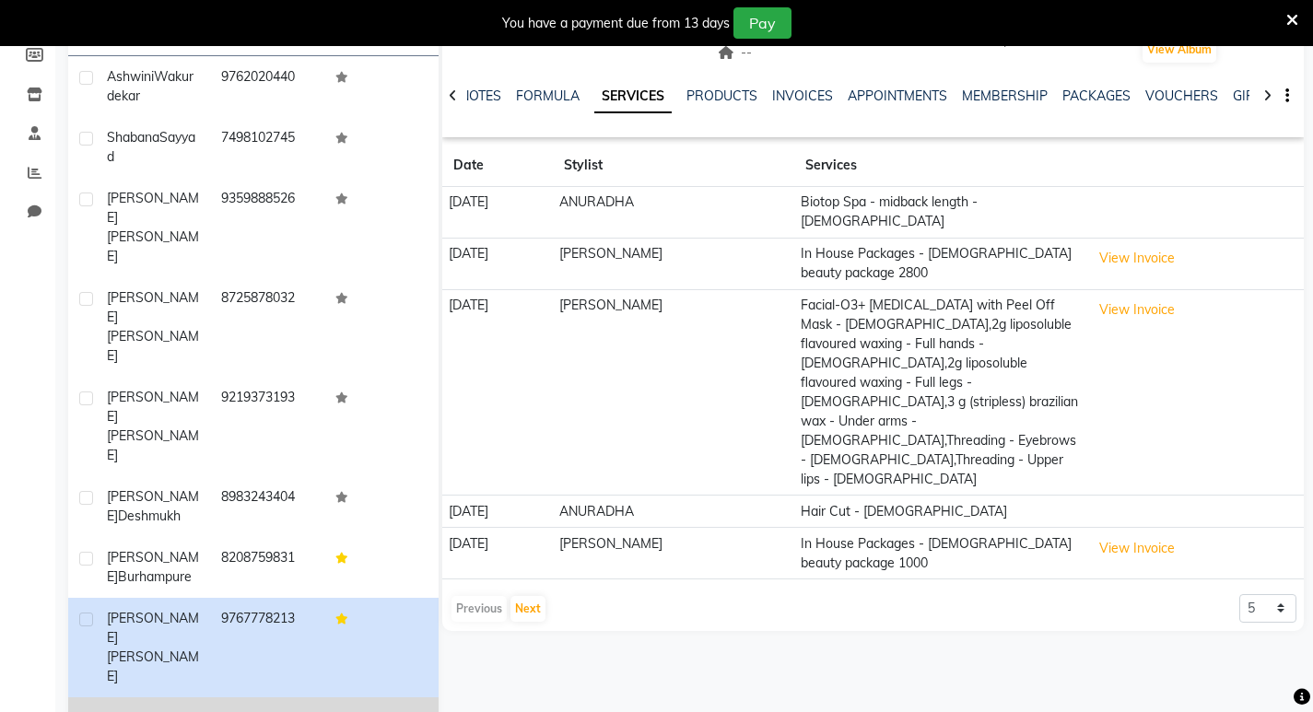
click at [266, 698] on td "7720041000" at bounding box center [267, 720] width 114 height 45
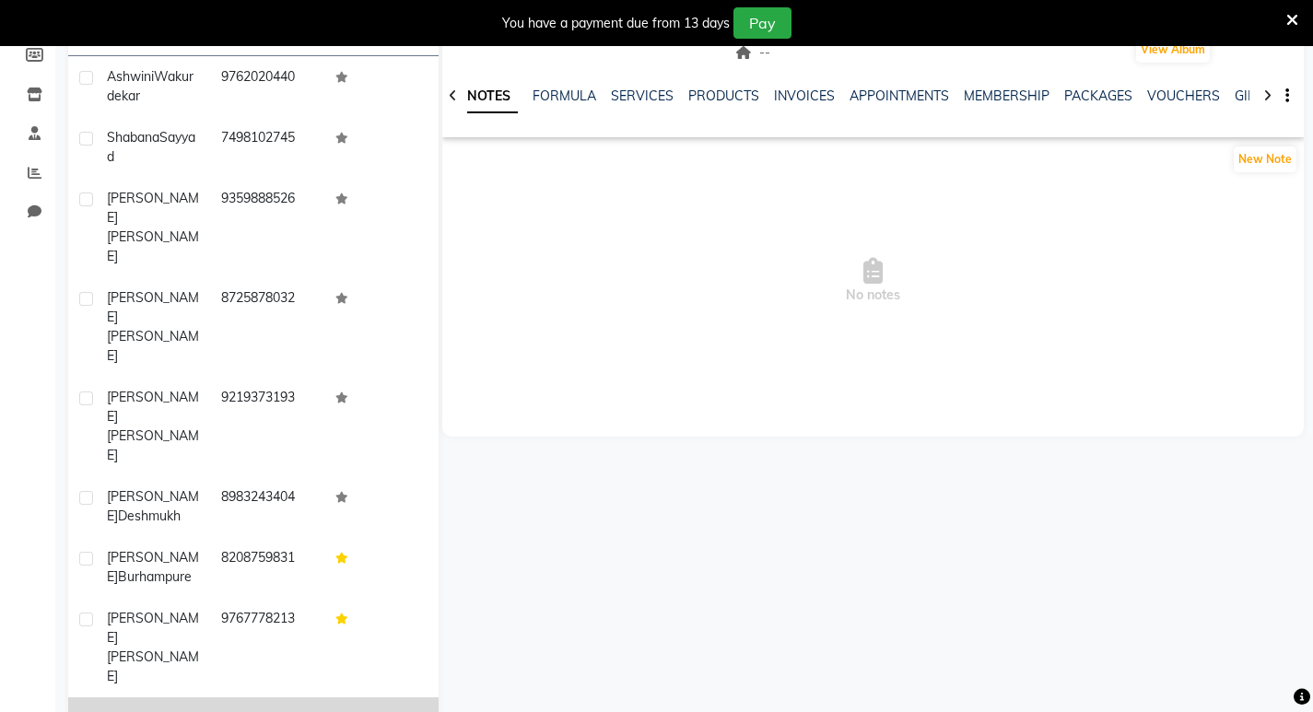
click at [245, 698] on td "7720041000" at bounding box center [267, 720] width 114 height 45
click at [340, 712] on icon at bounding box center [342, 718] width 13 height 11
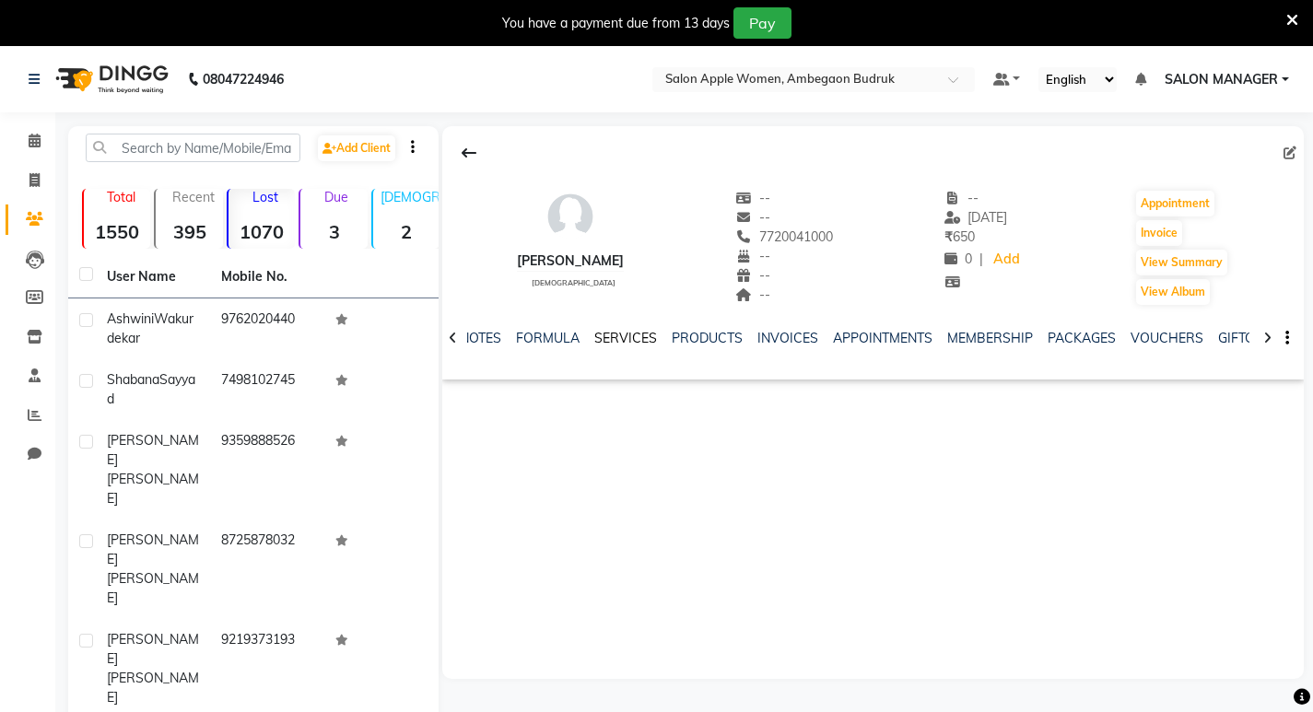
click at [628, 336] on link "SERVICES" at bounding box center [625, 338] width 63 height 17
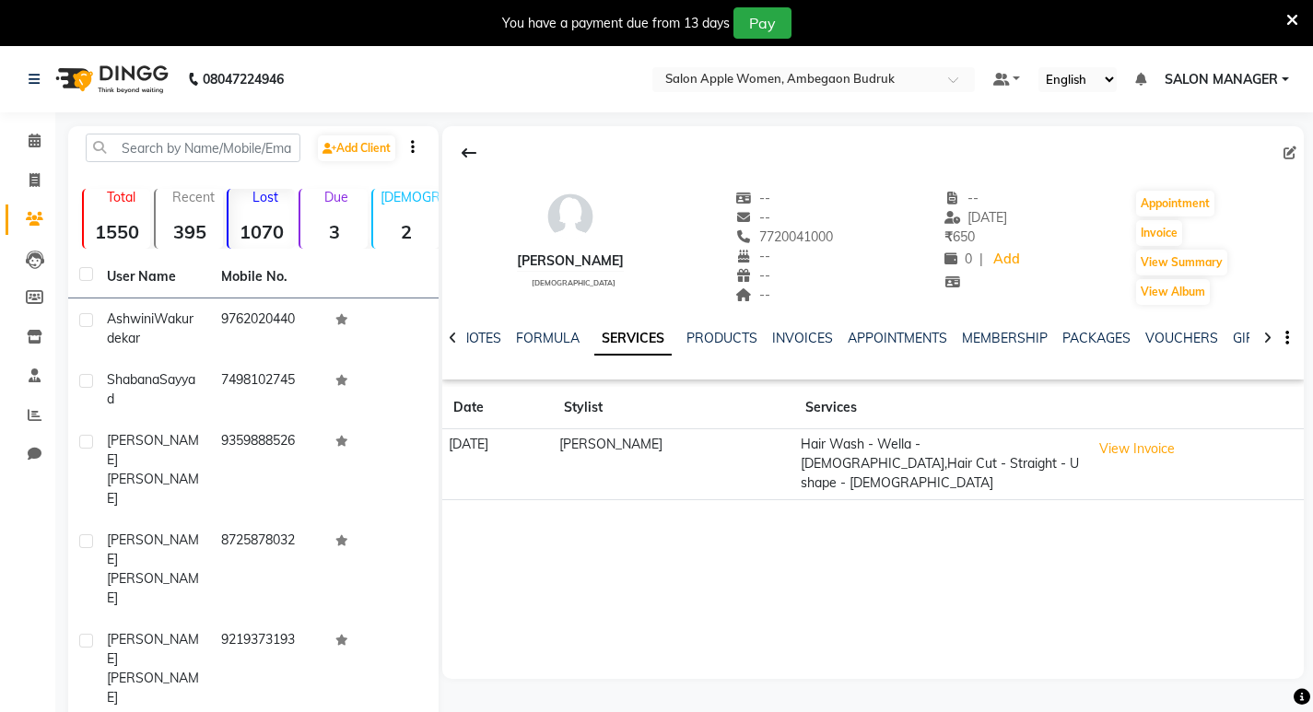
scroll to position [242, 0]
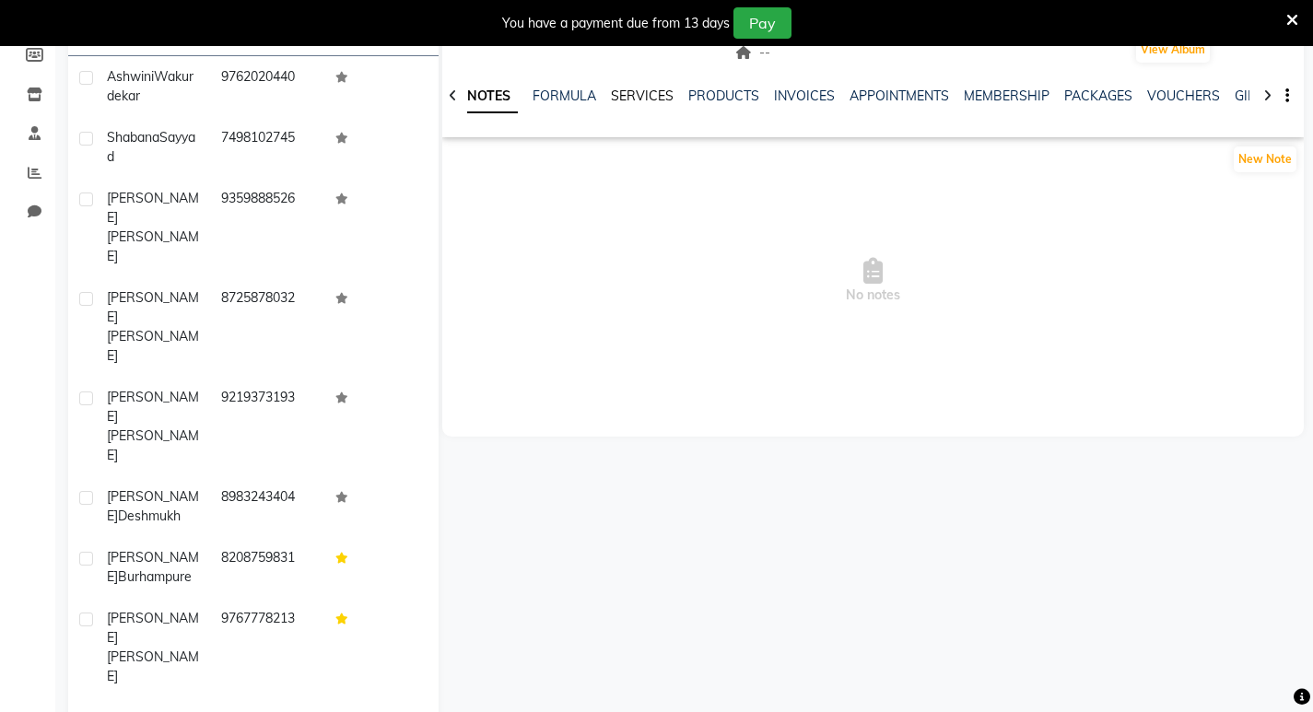
click at [642, 98] on link "SERVICES" at bounding box center [642, 96] width 63 height 17
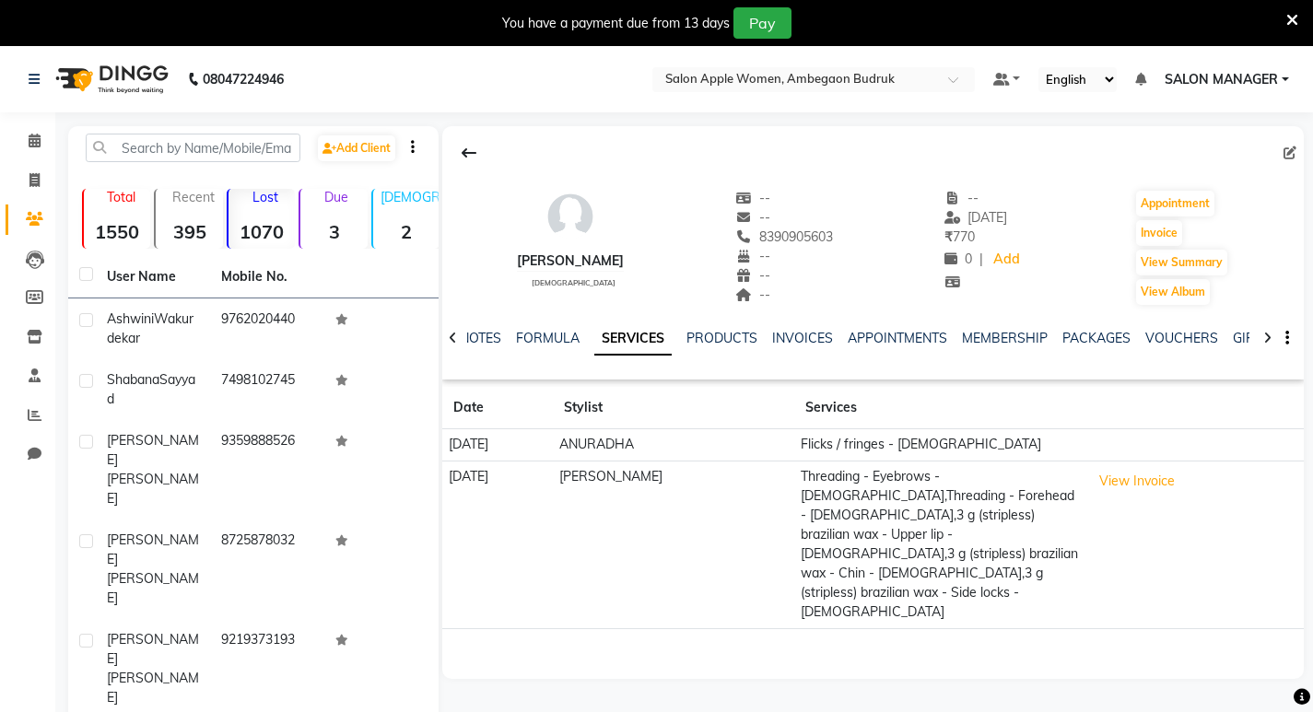
scroll to position [242, 0]
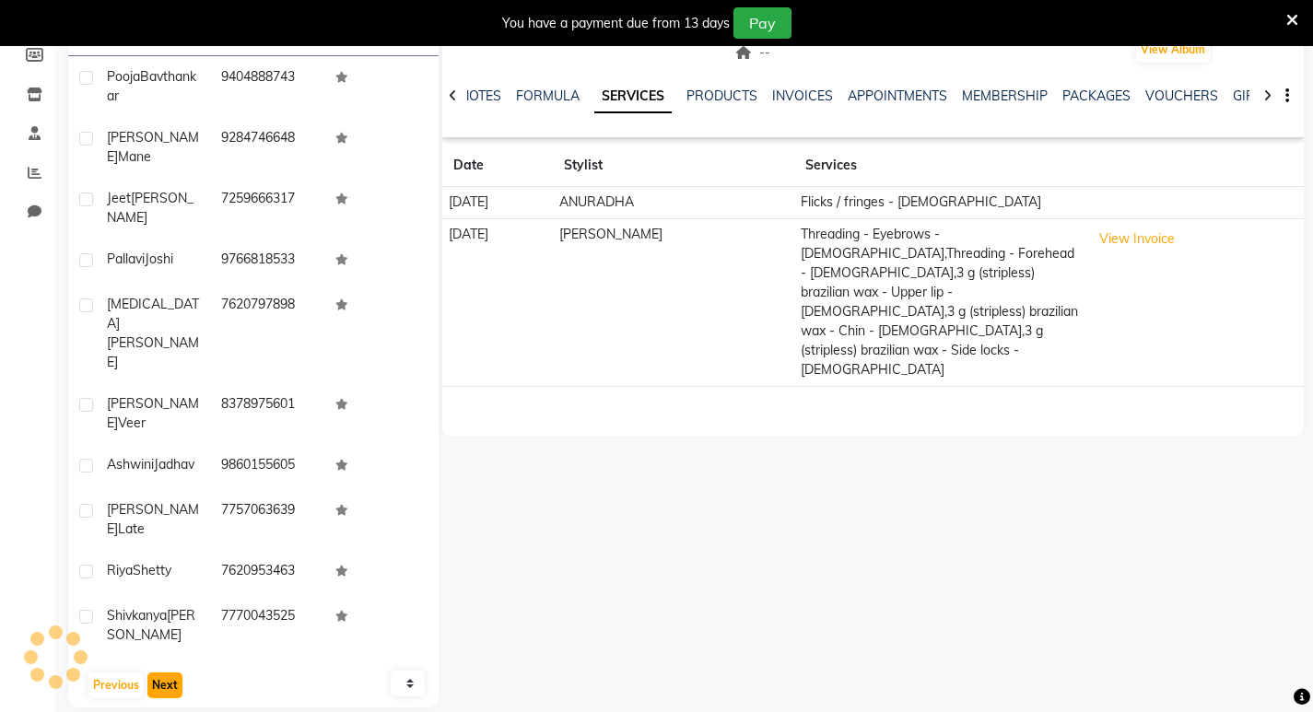
scroll to position [180, 0]
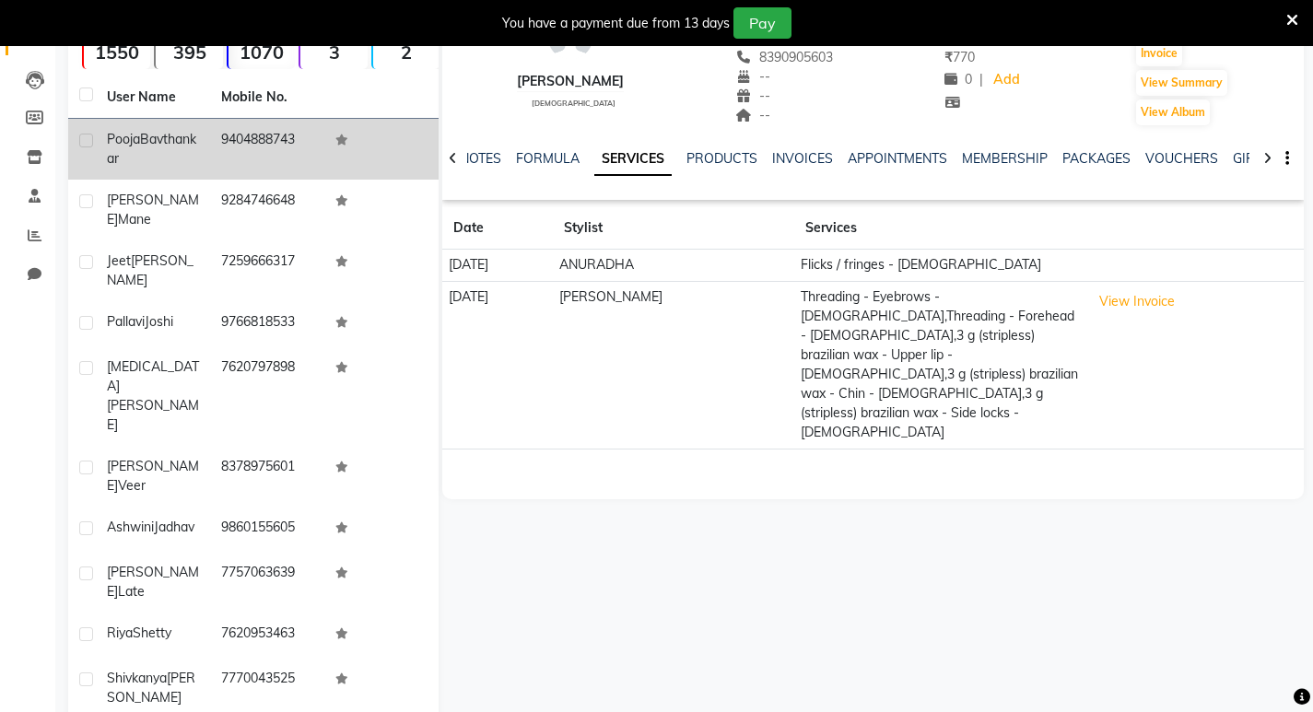
click at [125, 142] on span "Pooja" at bounding box center [123, 139] width 33 height 17
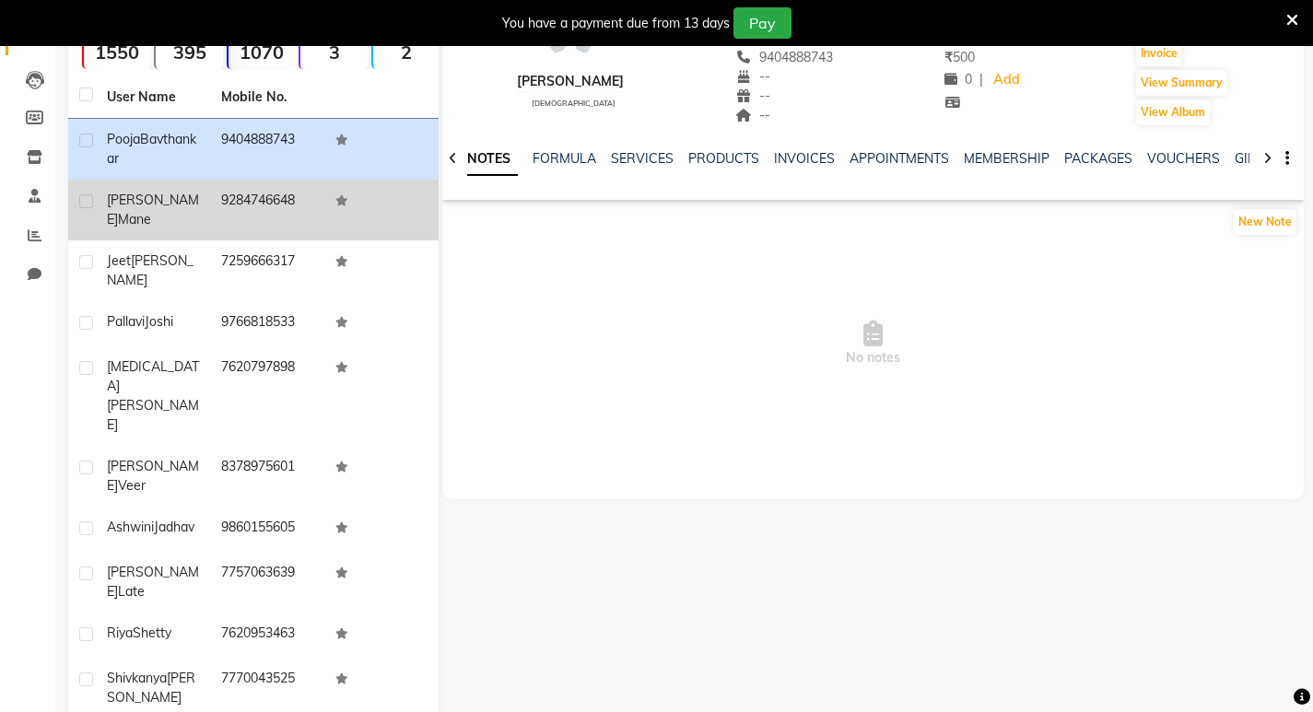
click at [133, 193] on span "[PERSON_NAME]" at bounding box center [153, 210] width 92 height 36
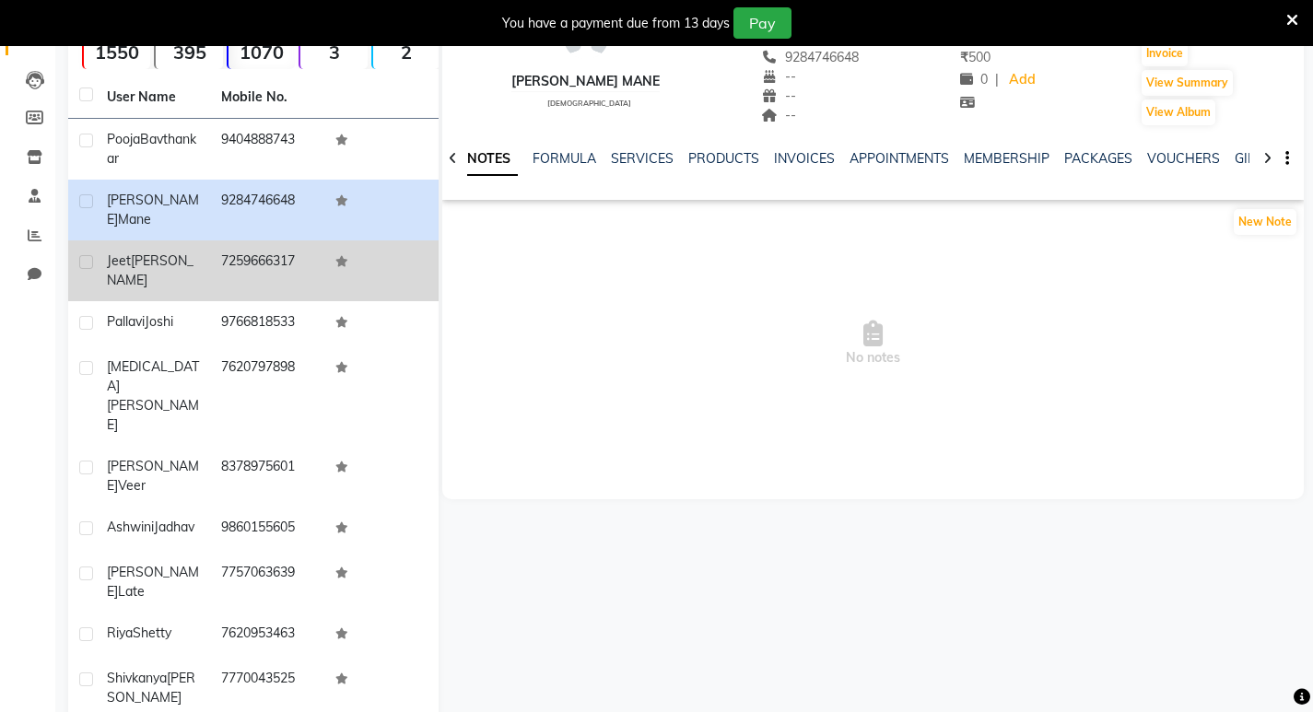
click at [132, 270] on div "[PERSON_NAME]" at bounding box center [153, 271] width 92 height 39
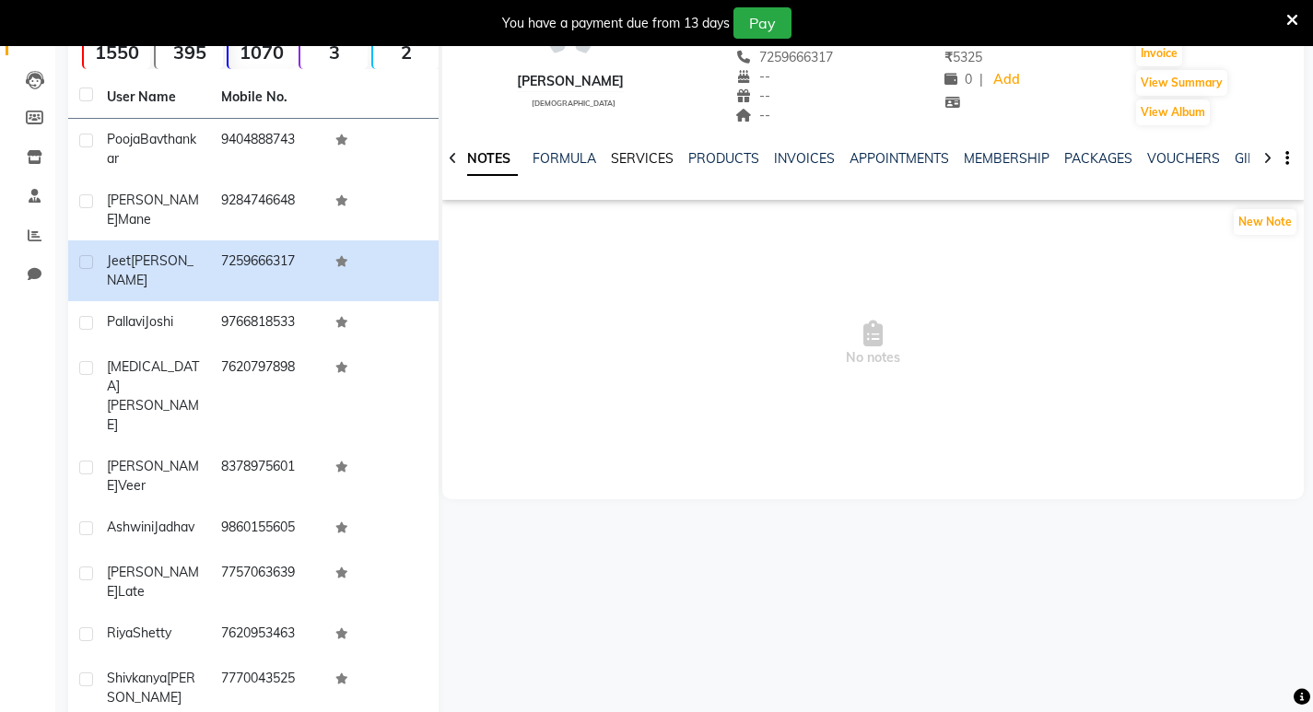
click at [631, 157] on link "SERVICES" at bounding box center [642, 158] width 63 height 17
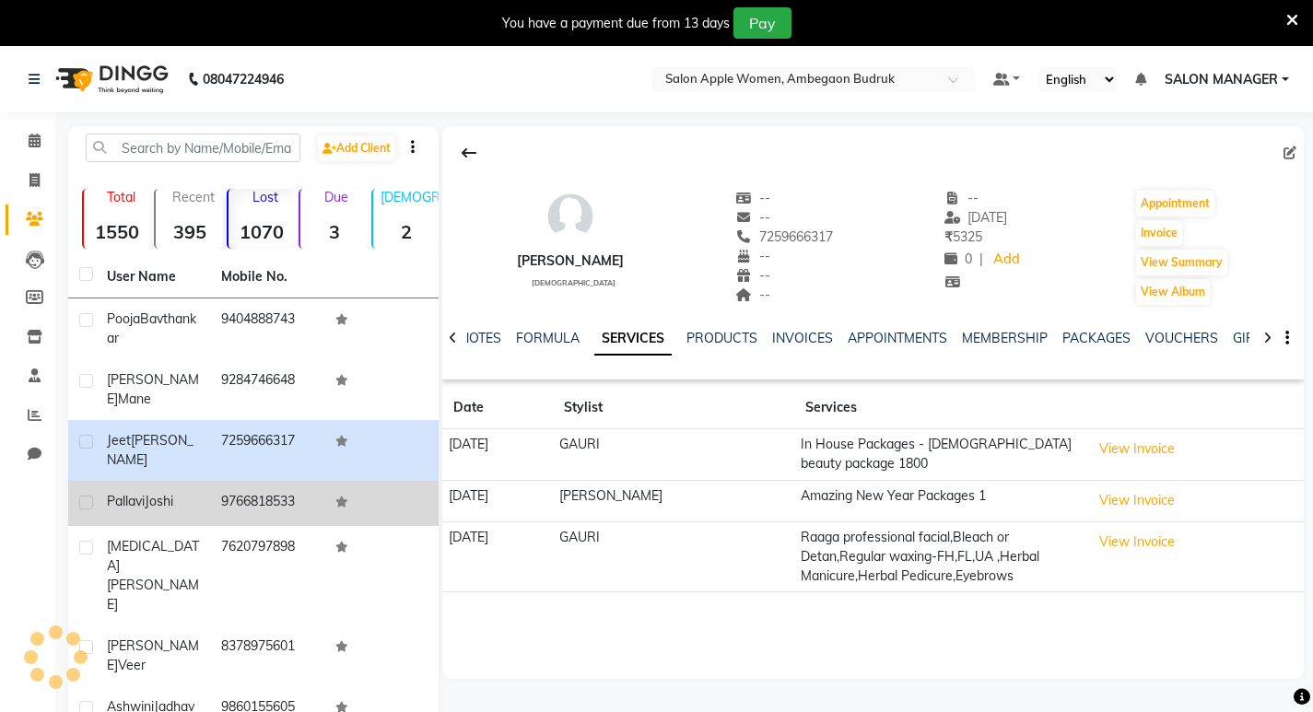
click at [173, 496] on span "Joshi" at bounding box center [159, 501] width 29 height 17
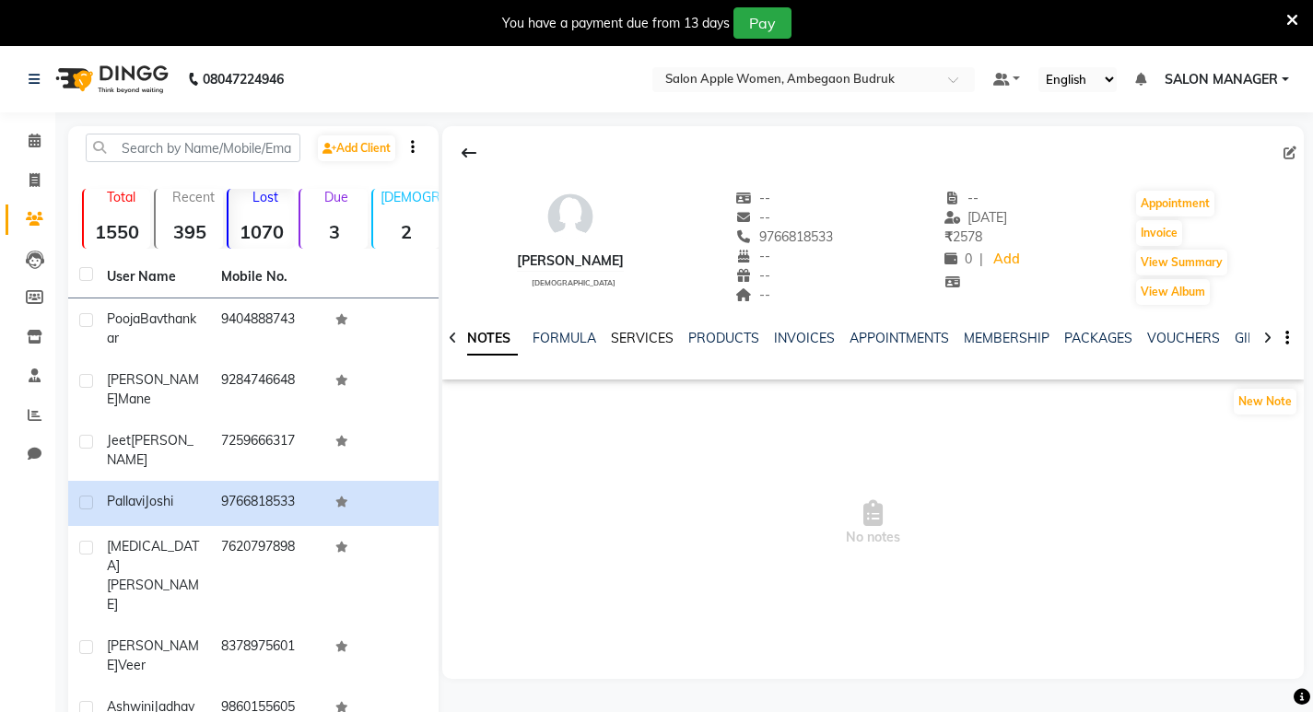
click at [627, 336] on link "SERVICES" at bounding box center [642, 338] width 63 height 17
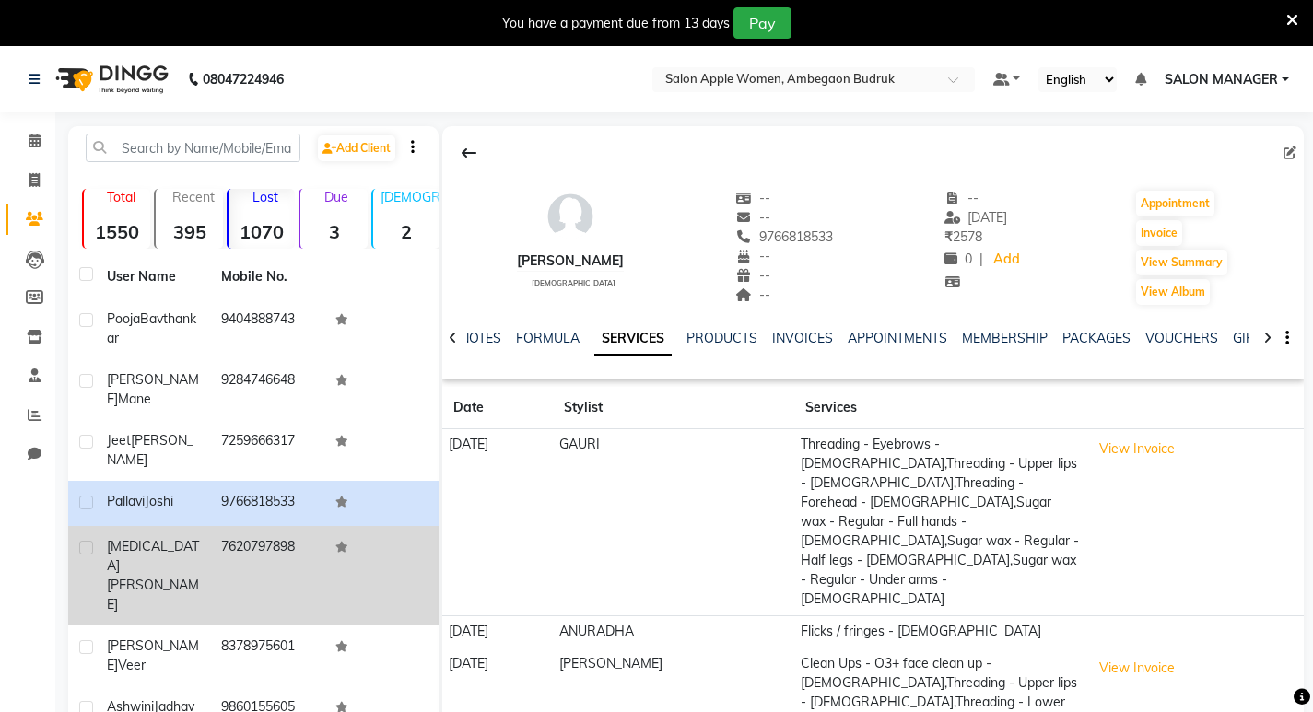
click at [215, 546] on td "7620797898" at bounding box center [267, 576] width 114 height 100
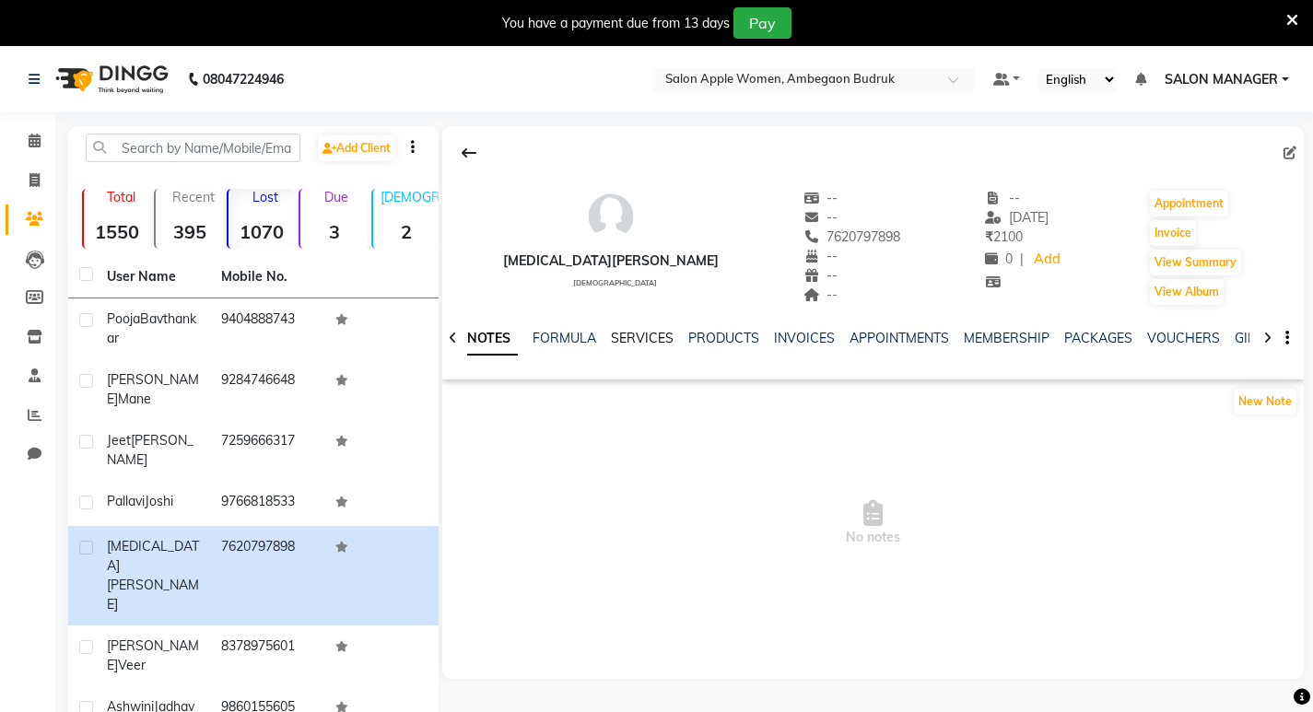
click at [629, 331] on link "SERVICES" at bounding box center [642, 338] width 63 height 17
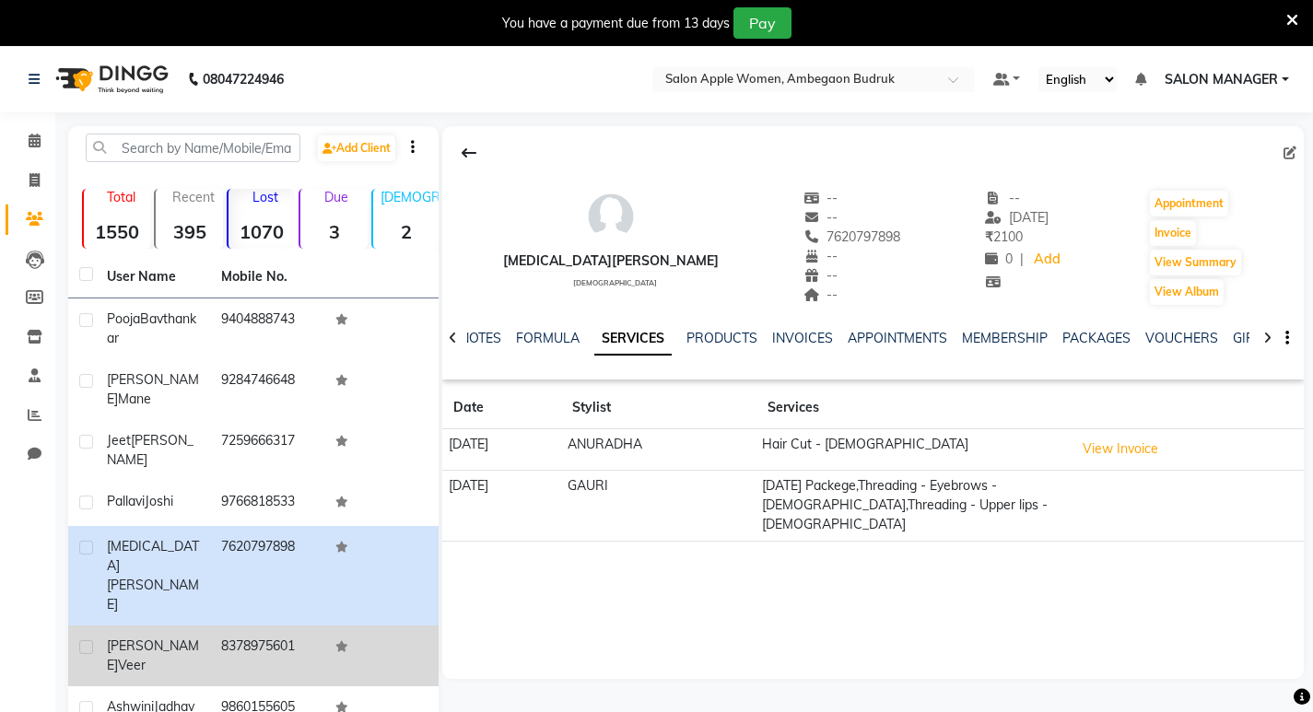
click at [214, 626] on td "8378975601" at bounding box center [267, 656] width 114 height 61
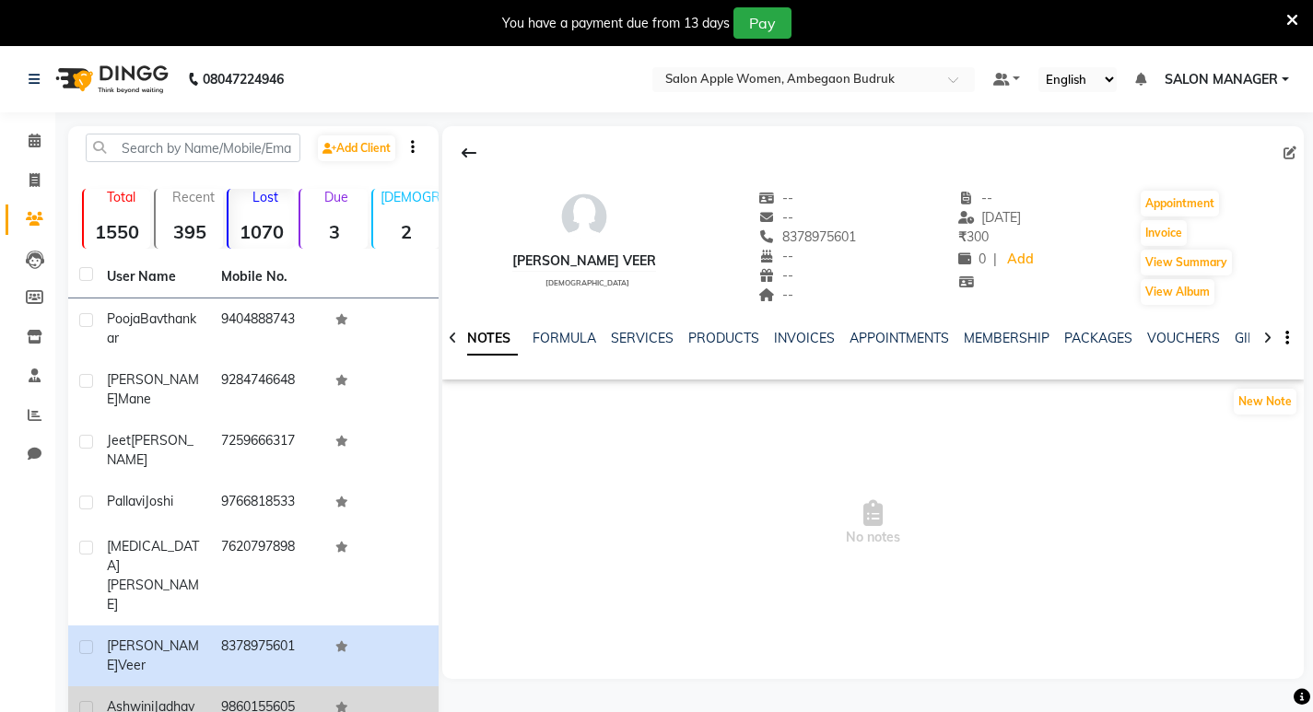
click at [247, 687] on td "9860155605" at bounding box center [267, 709] width 114 height 45
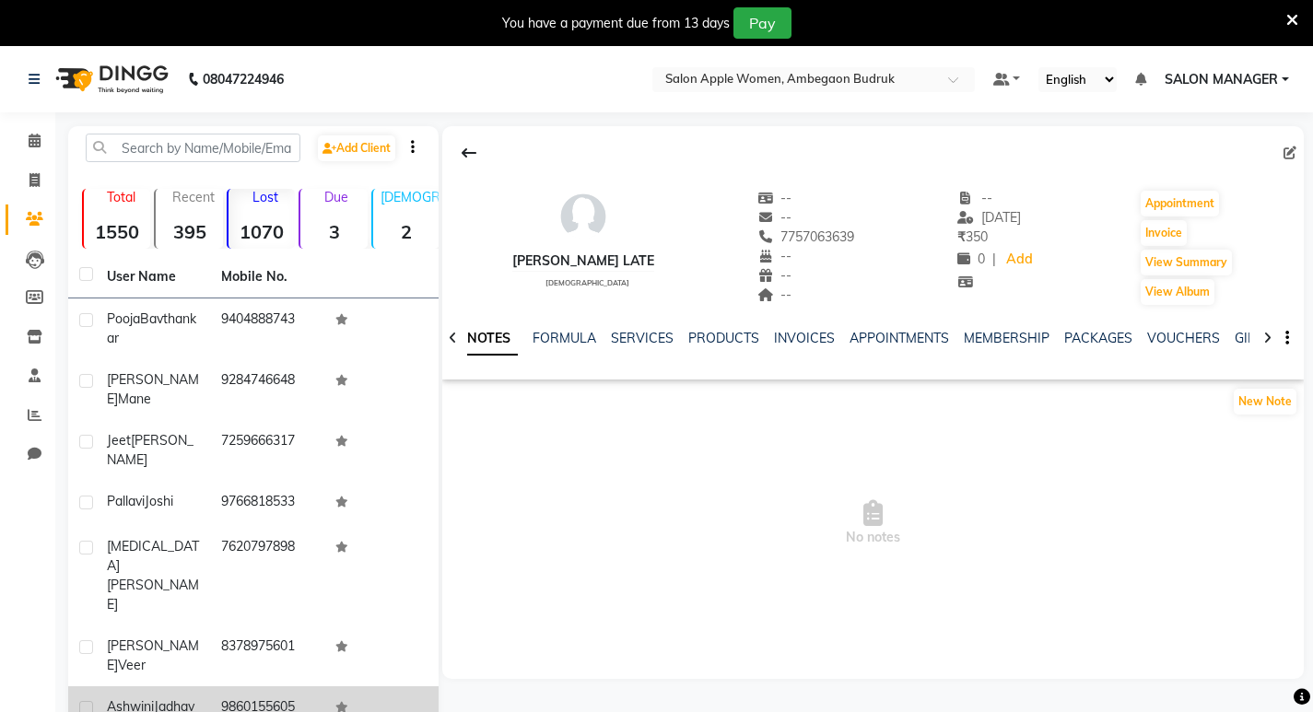
click at [246, 687] on td "9860155605" at bounding box center [267, 709] width 114 height 45
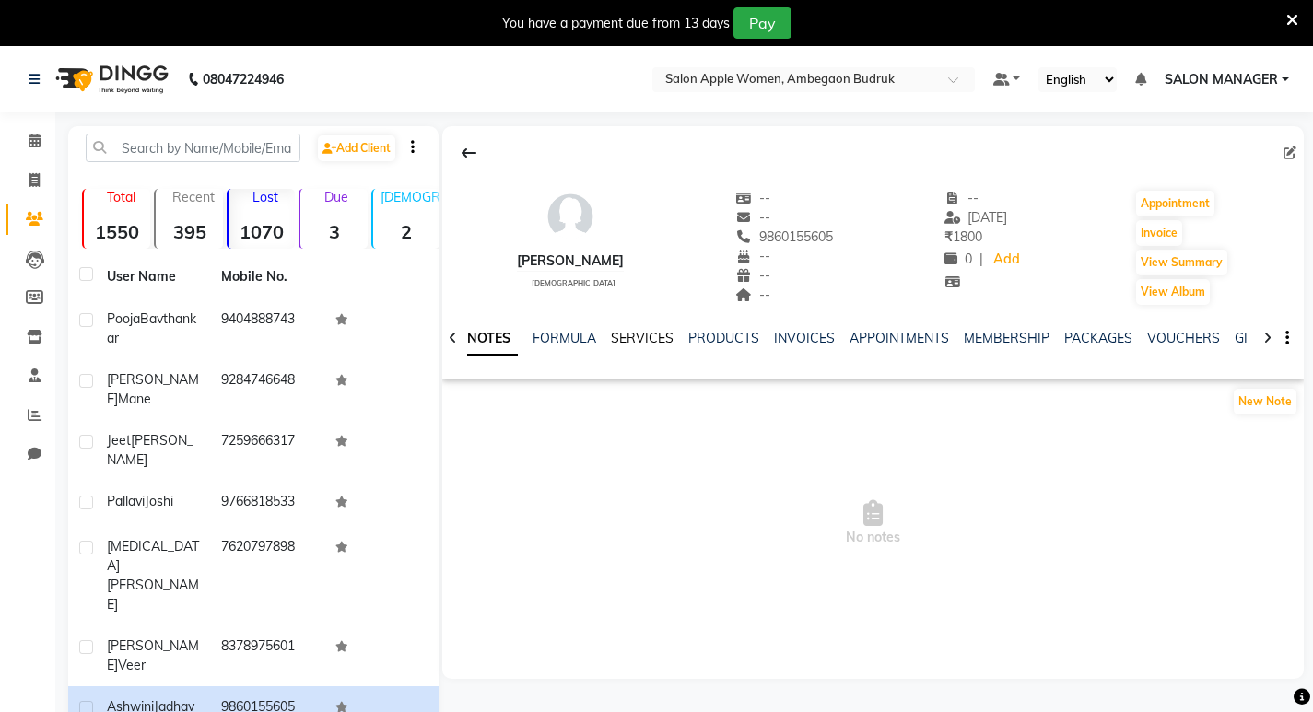
click at [655, 336] on link "SERVICES" at bounding box center [642, 338] width 63 height 17
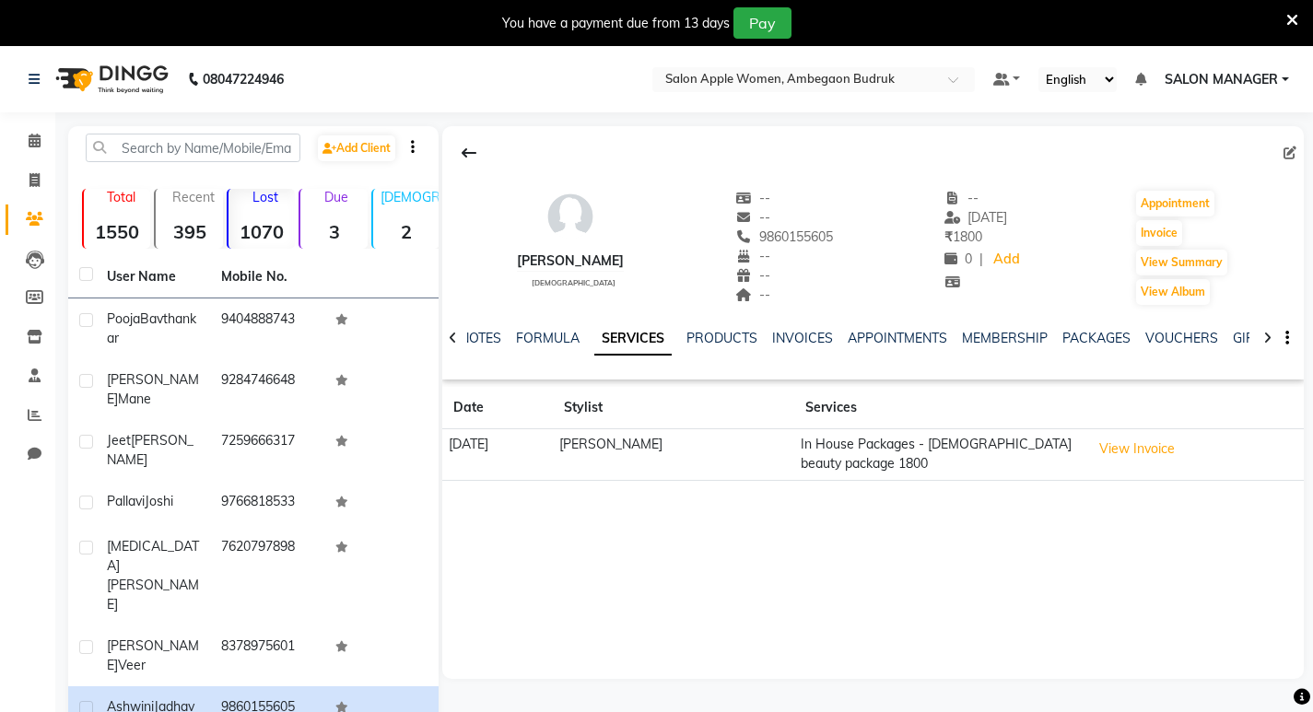
scroll to position [180, 0]
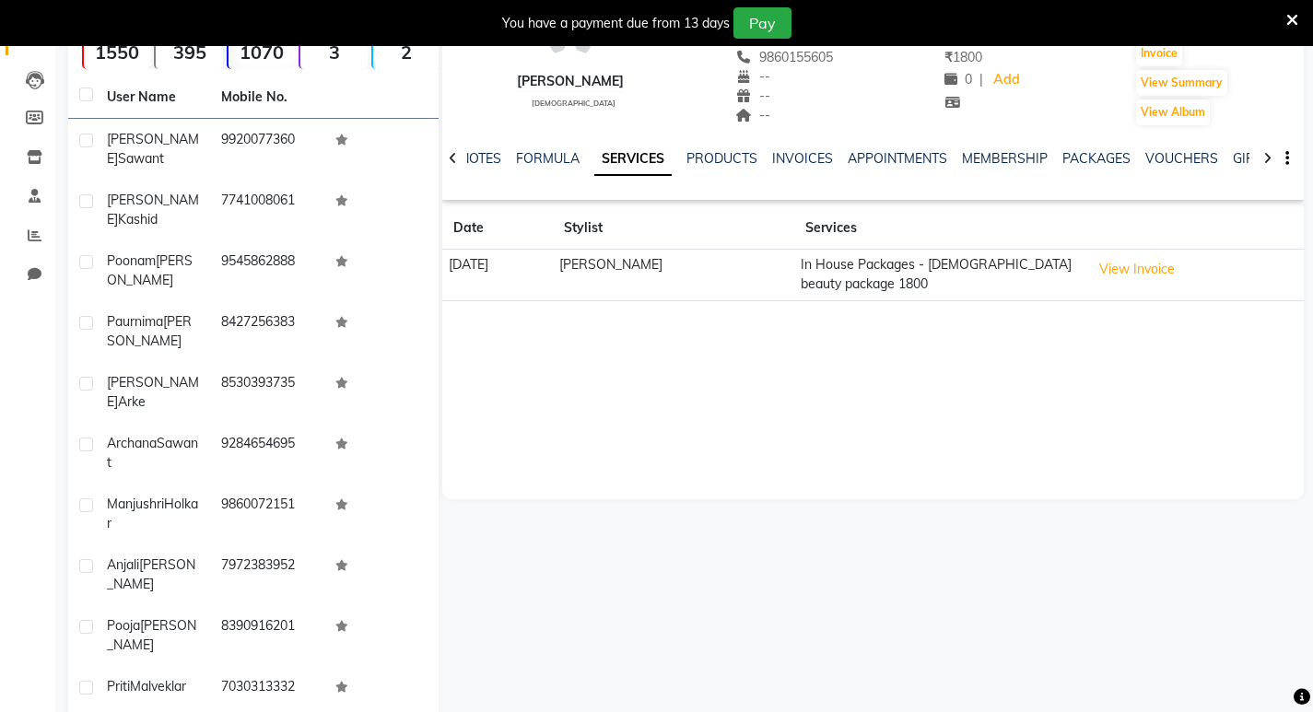
scroll to position [230, 0]
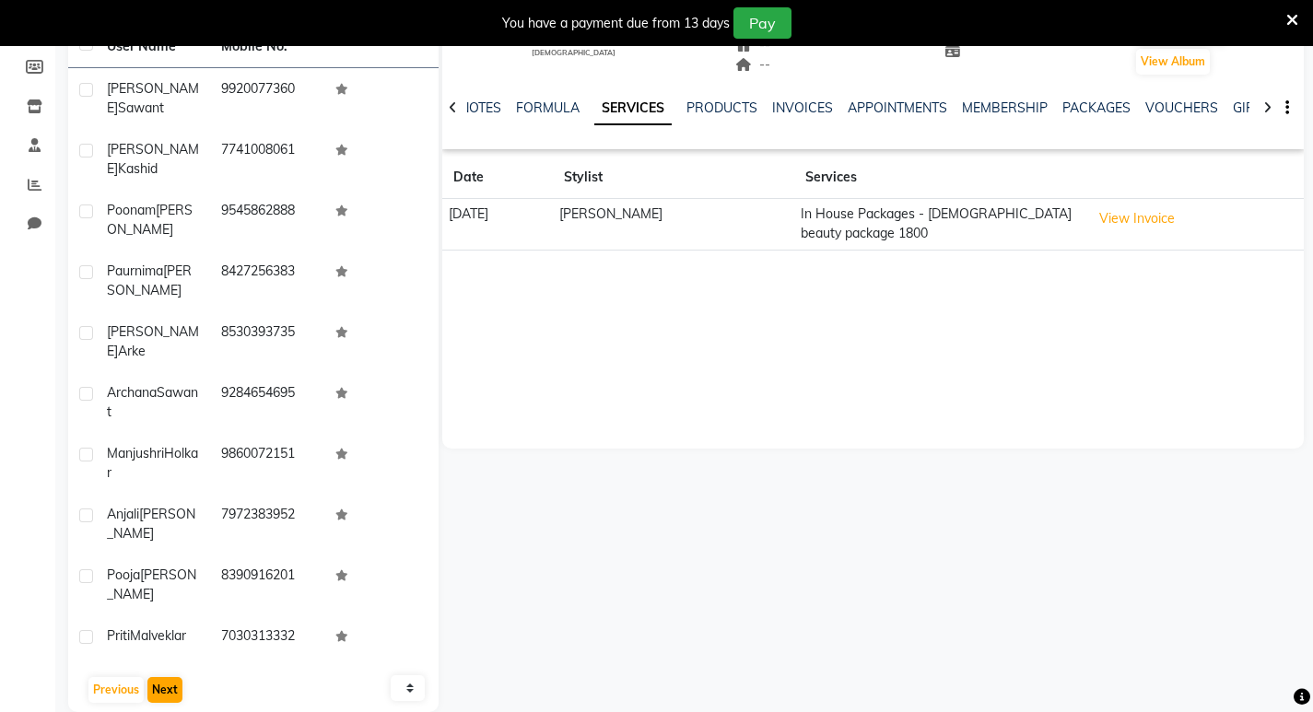
click at [166, 711] on main "Add Client Total 1550 Recent 395 Lost 1070 Due 3 [DEMOGRAPHIC_DATA] 2 [DEMOGRAP…" at bounding box center [684, 318] width 1258 height 844
click at [164, 677] on button "Next" at bounding box center [164, 690] width 35 height 26
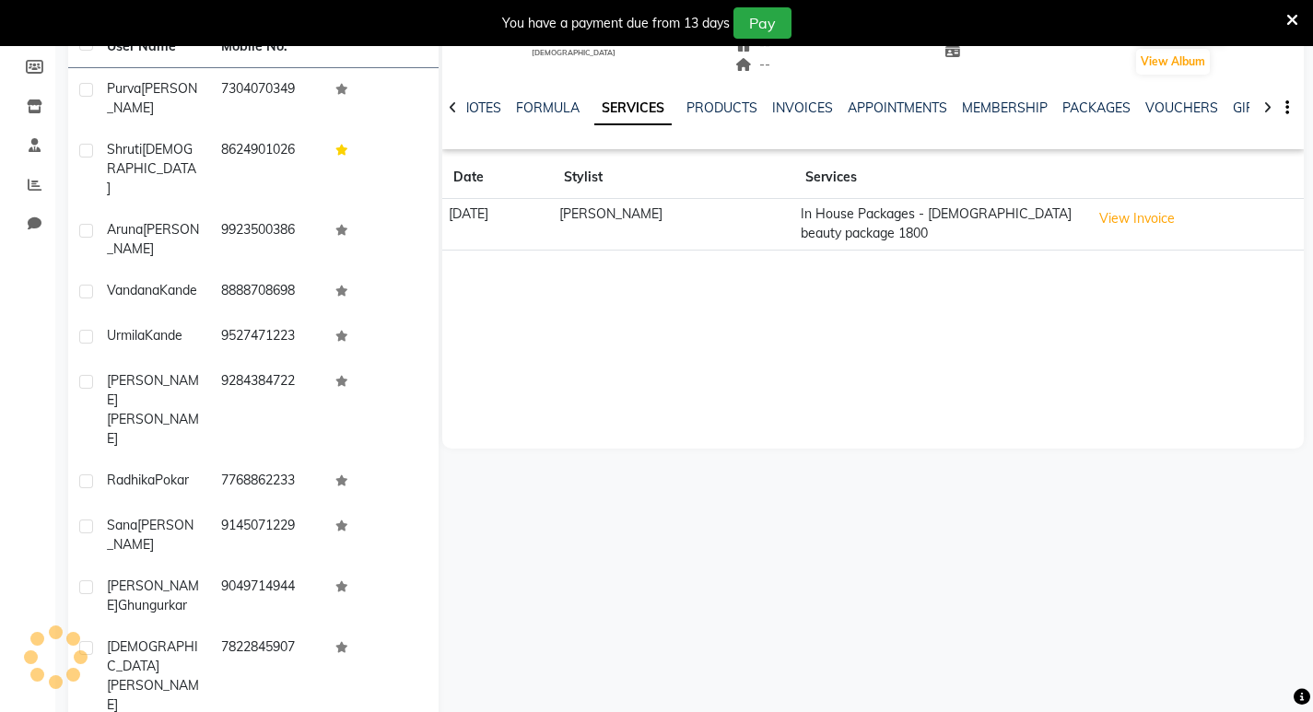
scroll to position [180, 0]
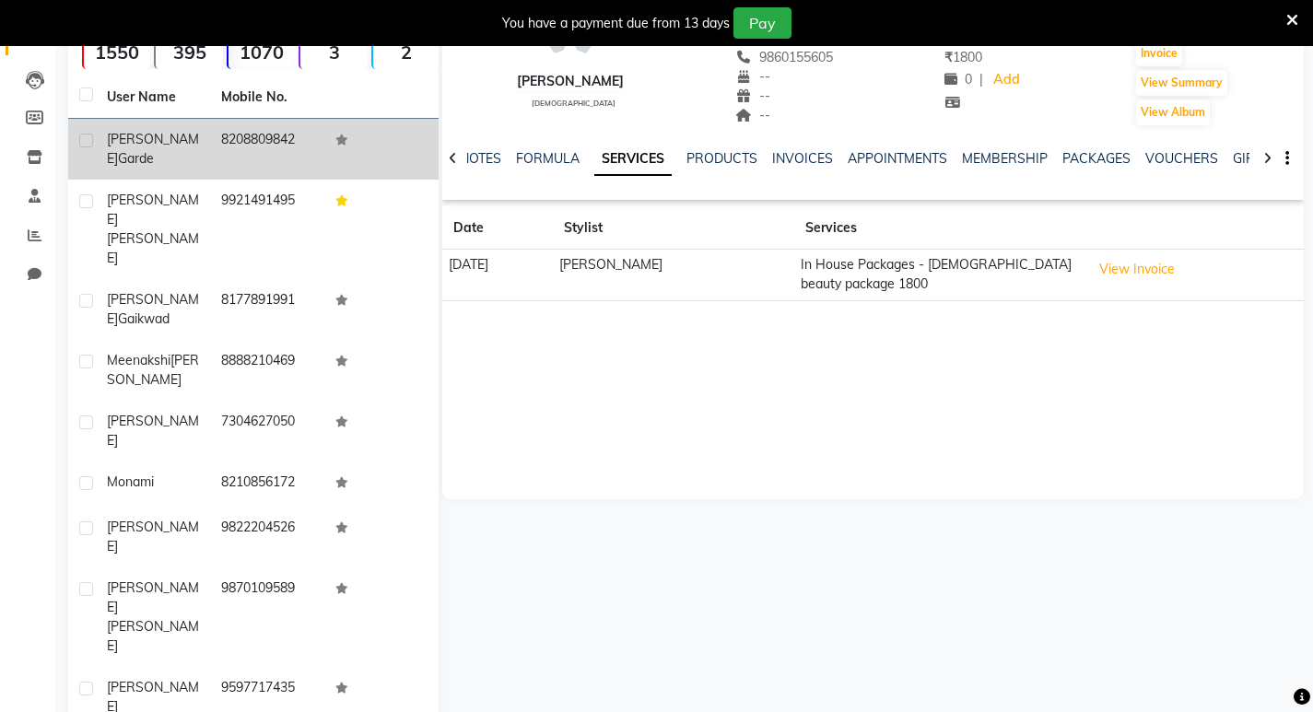
click at [314, 155] on td "8208809842" at bounding box center [267, 149] width 114 height 61
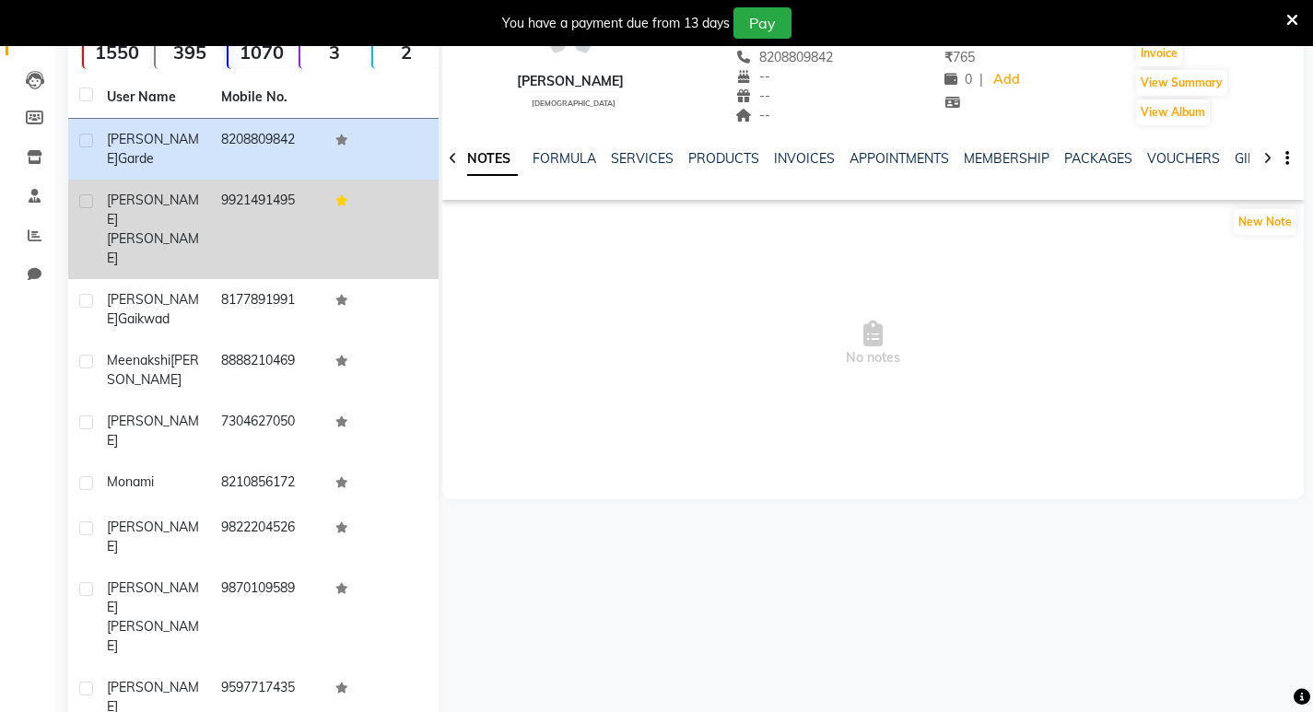
click at [349, 186] on td at bounding box center [381, 230] width 114 height 100
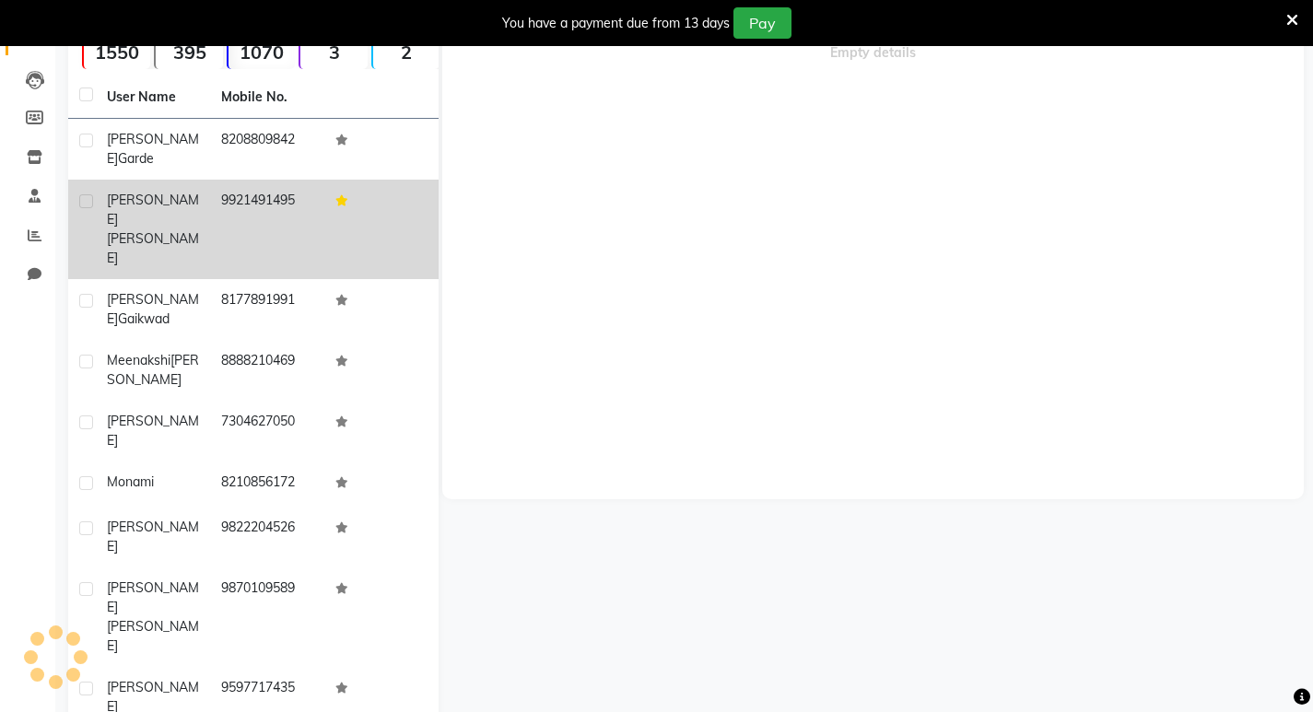
click at [347, 195] on icon at bounding box center [342, 200] width 13 height 11
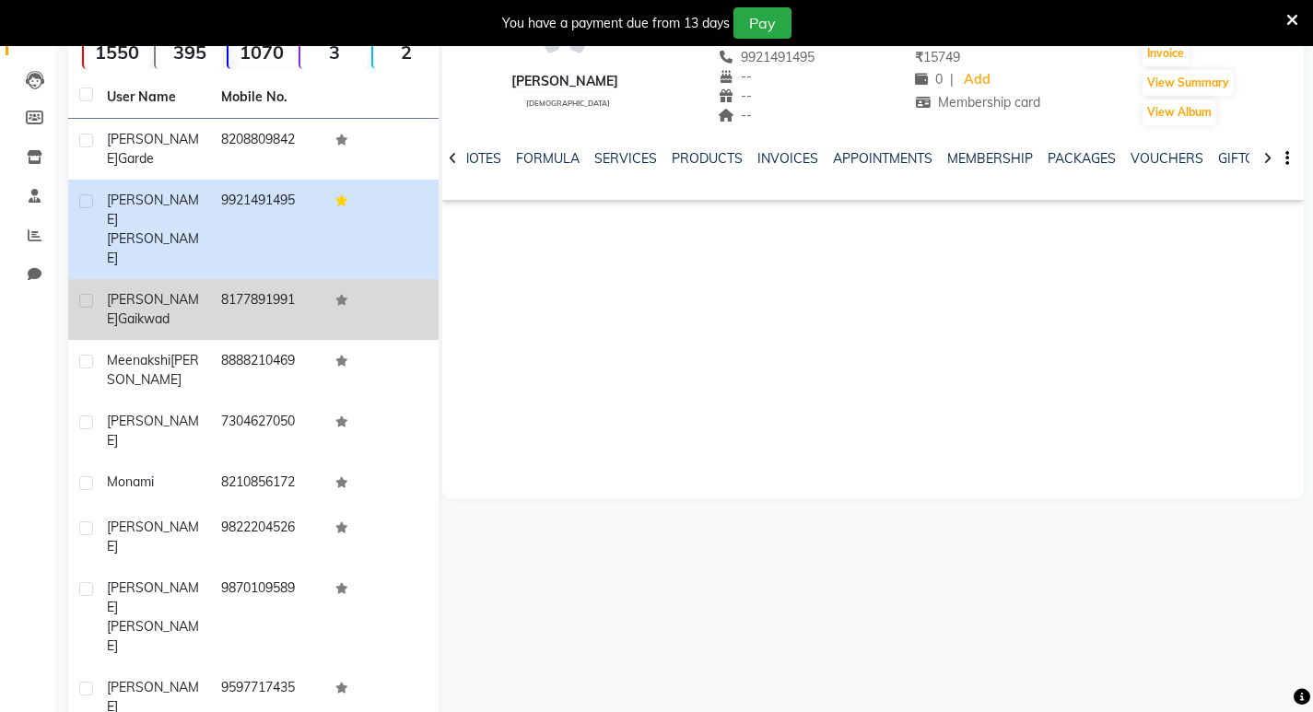
click at [326, 279] on td at bounding box center [381, 309] width 114 height 61
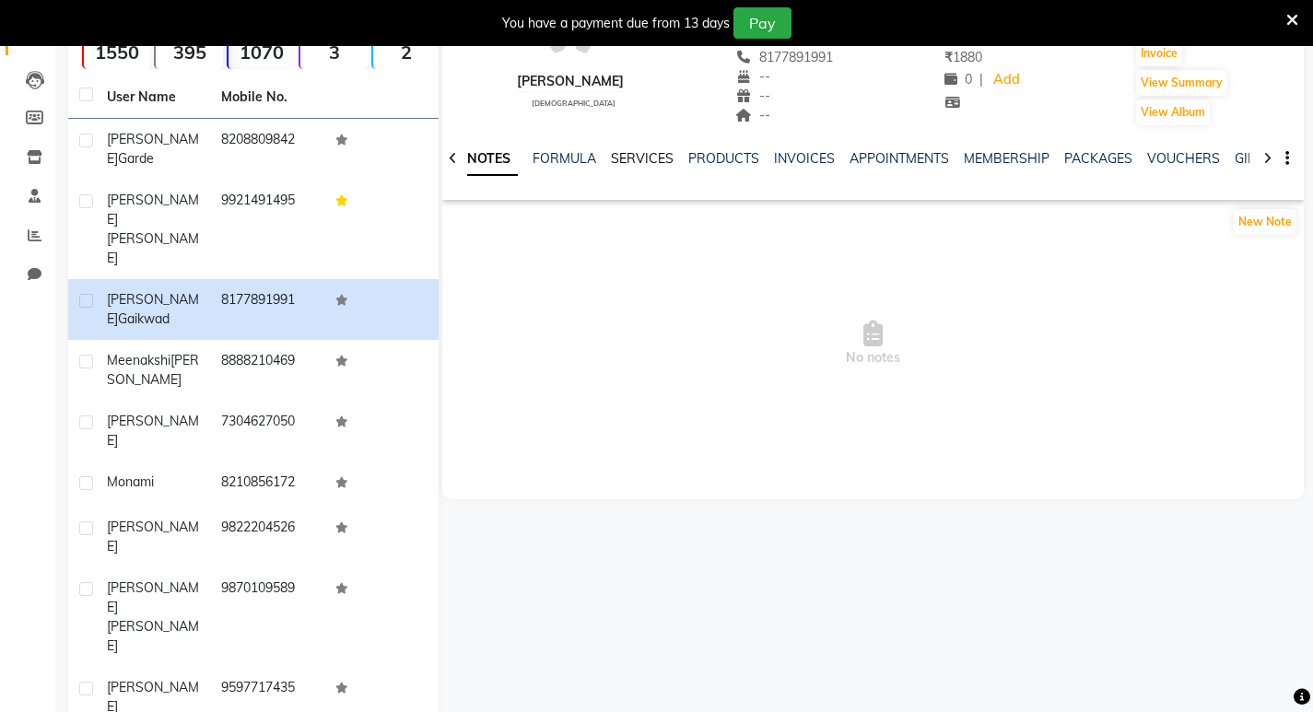
click at [642, 163] on link "SERVICES" at bounding box center [642, 158] width 63 height 17
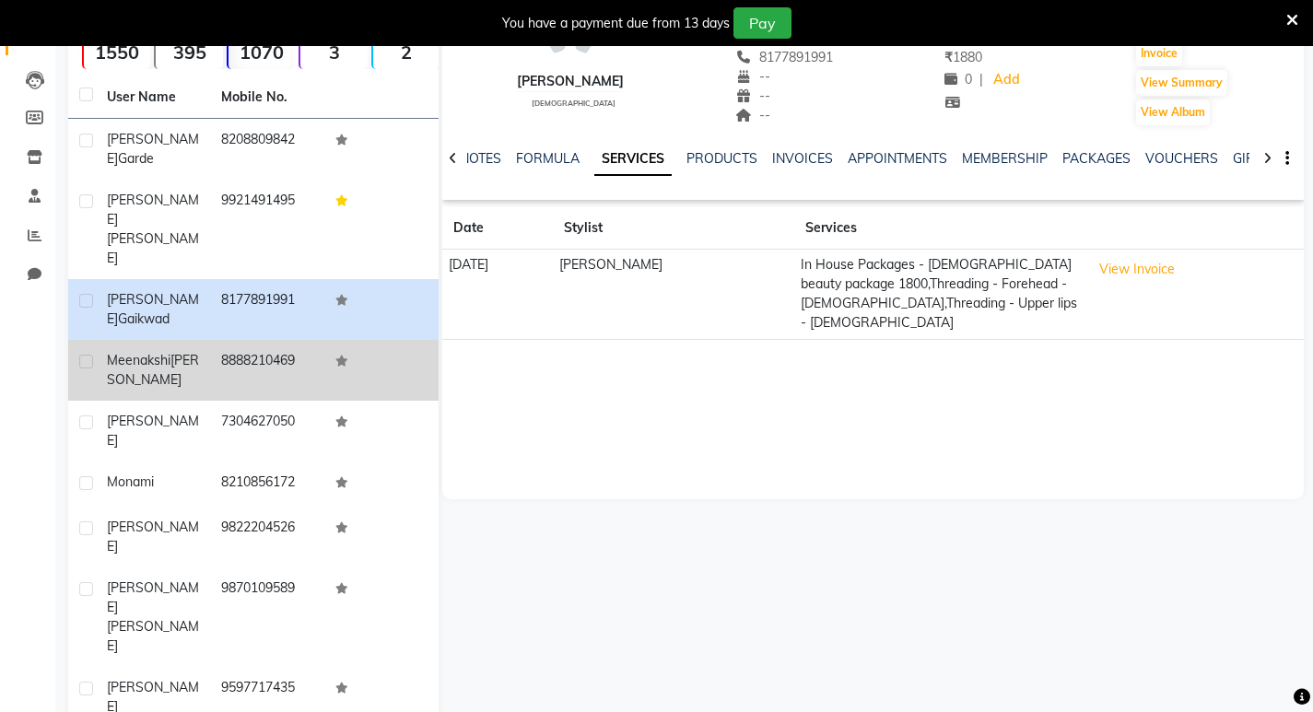
click at [213, 340] on td "8888210469" at bounding box center [267, 370] width 114 height 61
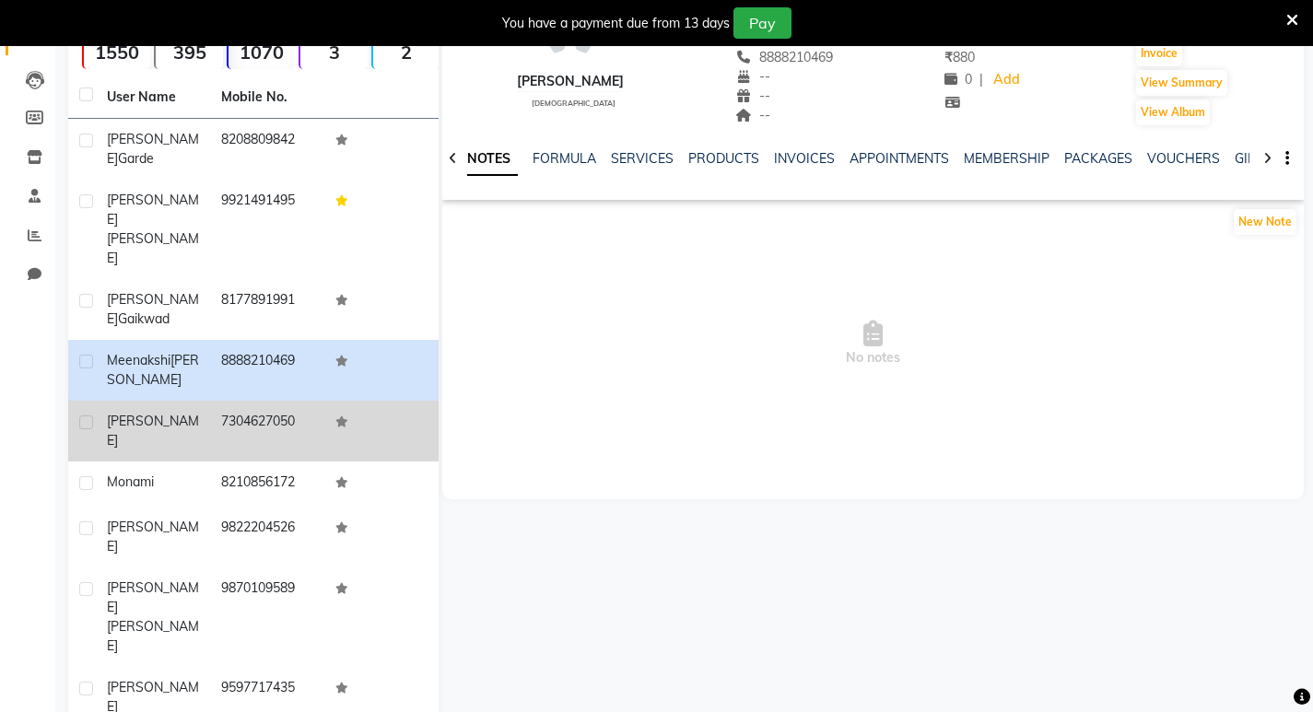
click at [145, 401] on td "[PERSON_NAME]" at bounding box center [153, 431] width 114 height 61
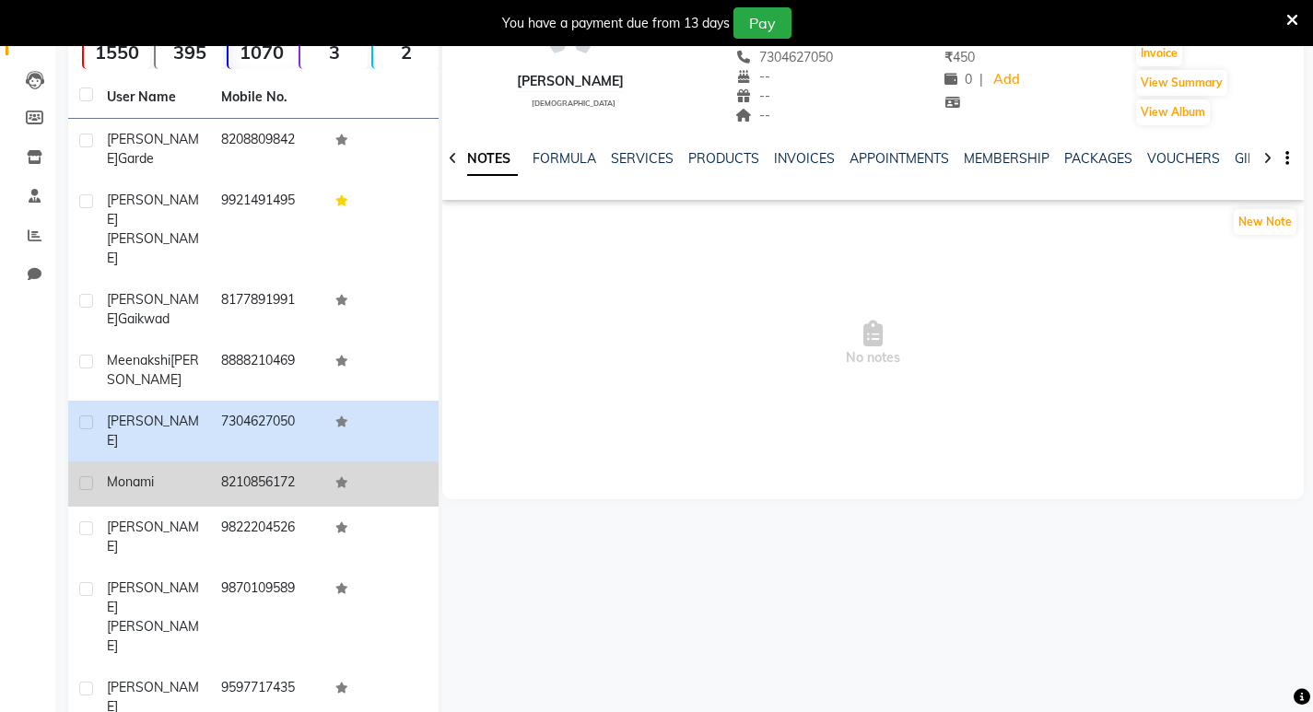
click at [141, 462] on td "Monami" at bounding box center [153, 484] width 114 height 45
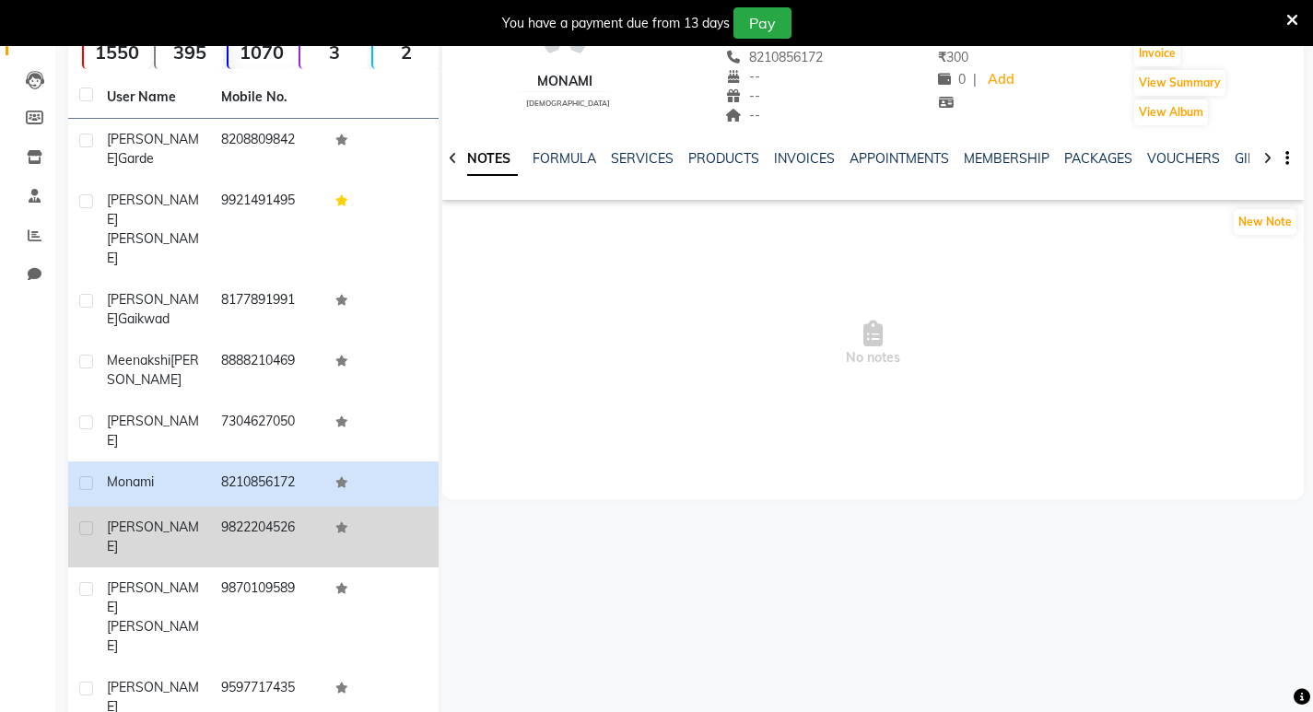
click at [141, 507] on td "[PERSON_NAME]" at bounding box center [153, 537] width 114 height 61
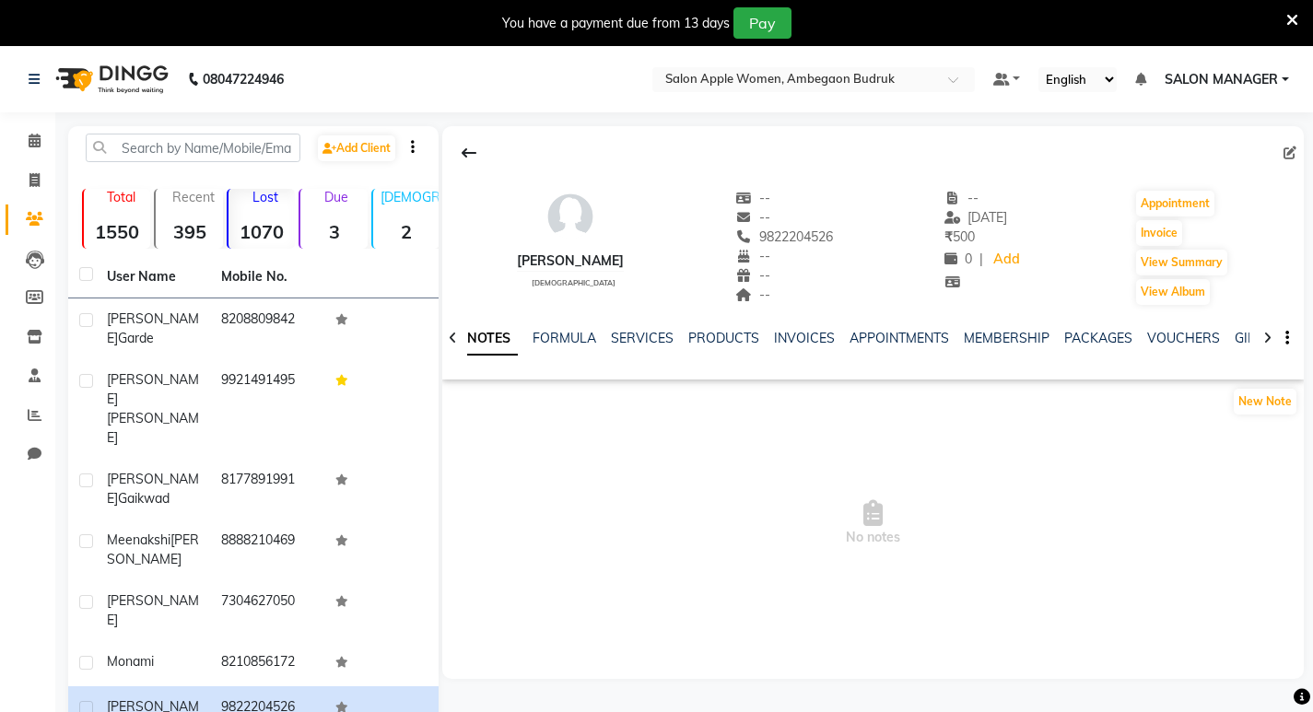
click at [638, 341] on link "SERVICES" at bounding box center [642, 338] width 63 height 17
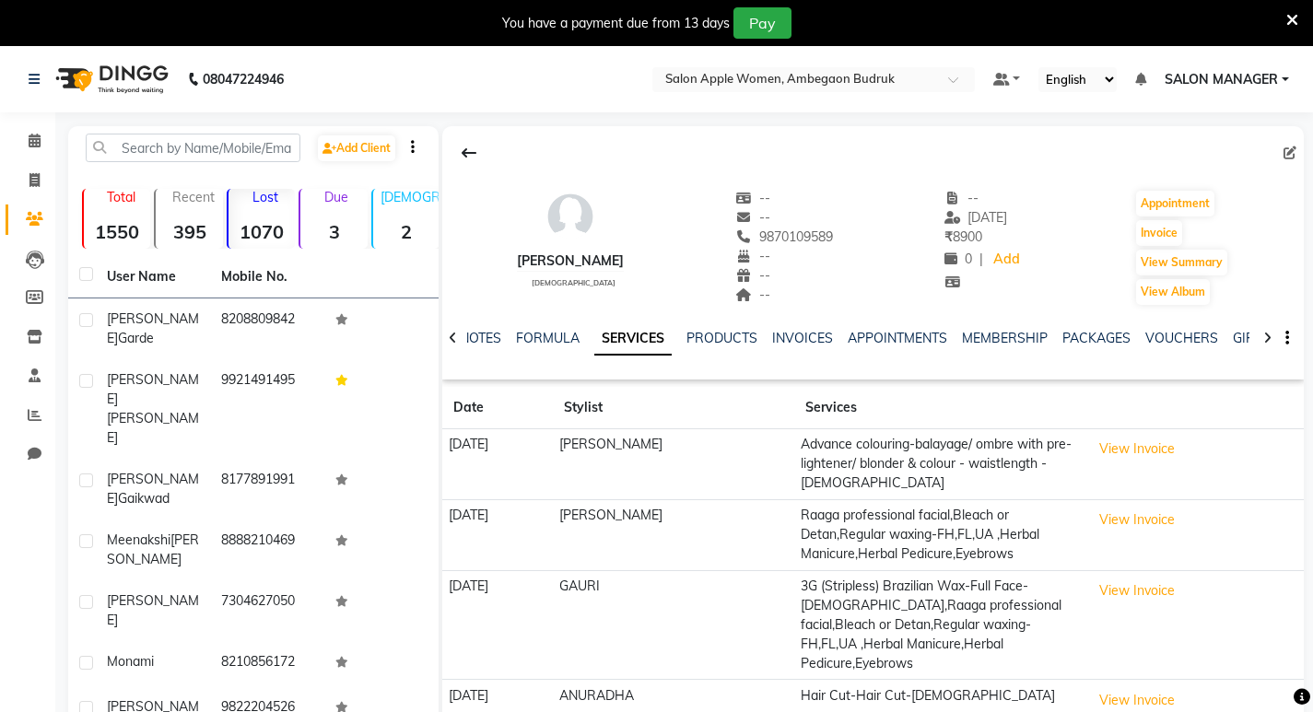
click at [1008, 327] on div "NOTES FORMULA SERVICES PRODUCTS INVOICES APPOINTMENTS MEMBERSHIP PACKAGES VOUCH…" at bounding box center [873, 339] width 862 height 64
click at [991, 336] on link "MEMBERSHIP" at bounding box center [1005, 338] width 86 height 17
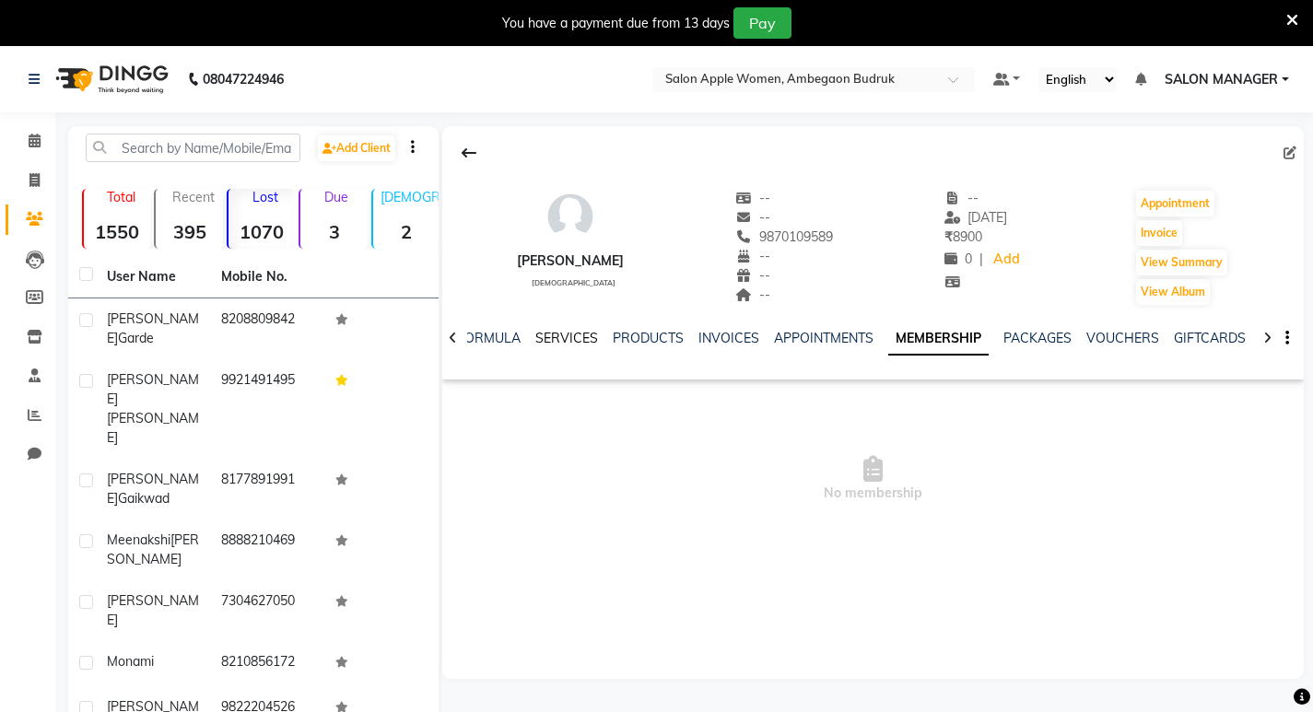
click at [573, 337] on link "SERVICES" at bounding box center [567, 338] width 63 height 17
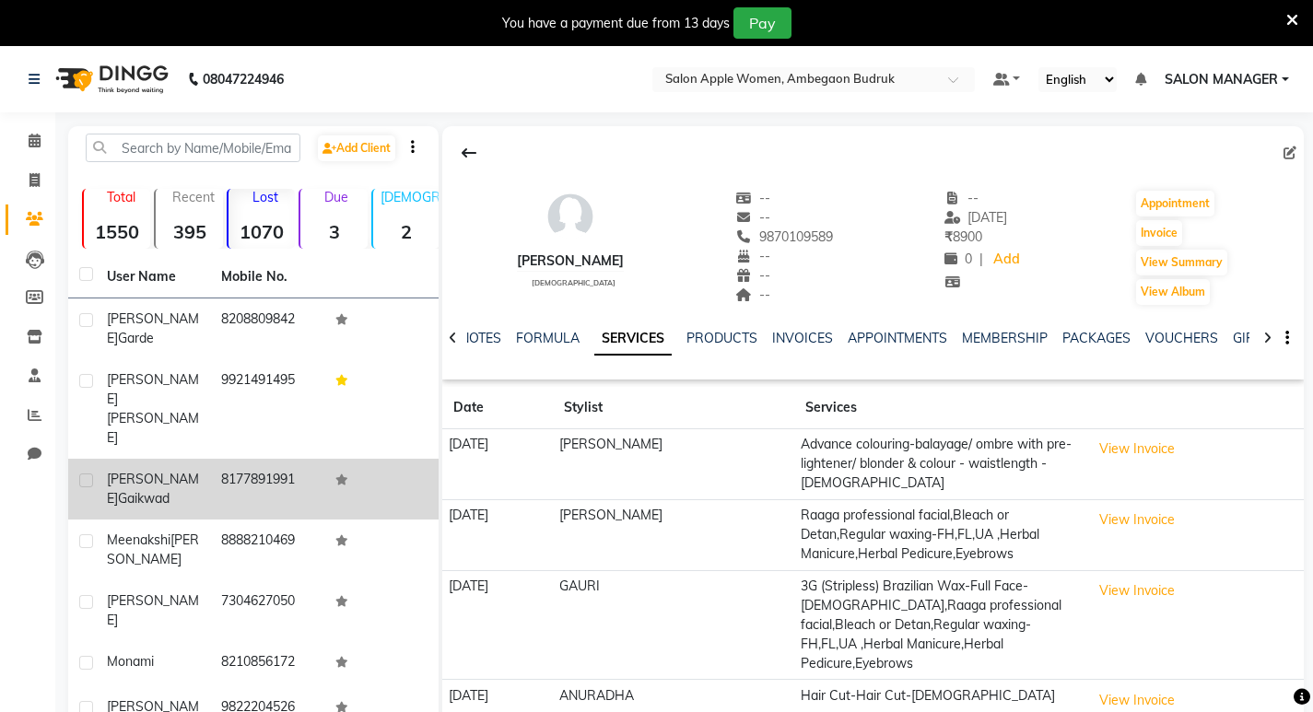
click at [197, 459] on td "[PERSON_NAME]" at bounding box center [153, 489] width 114 height 61
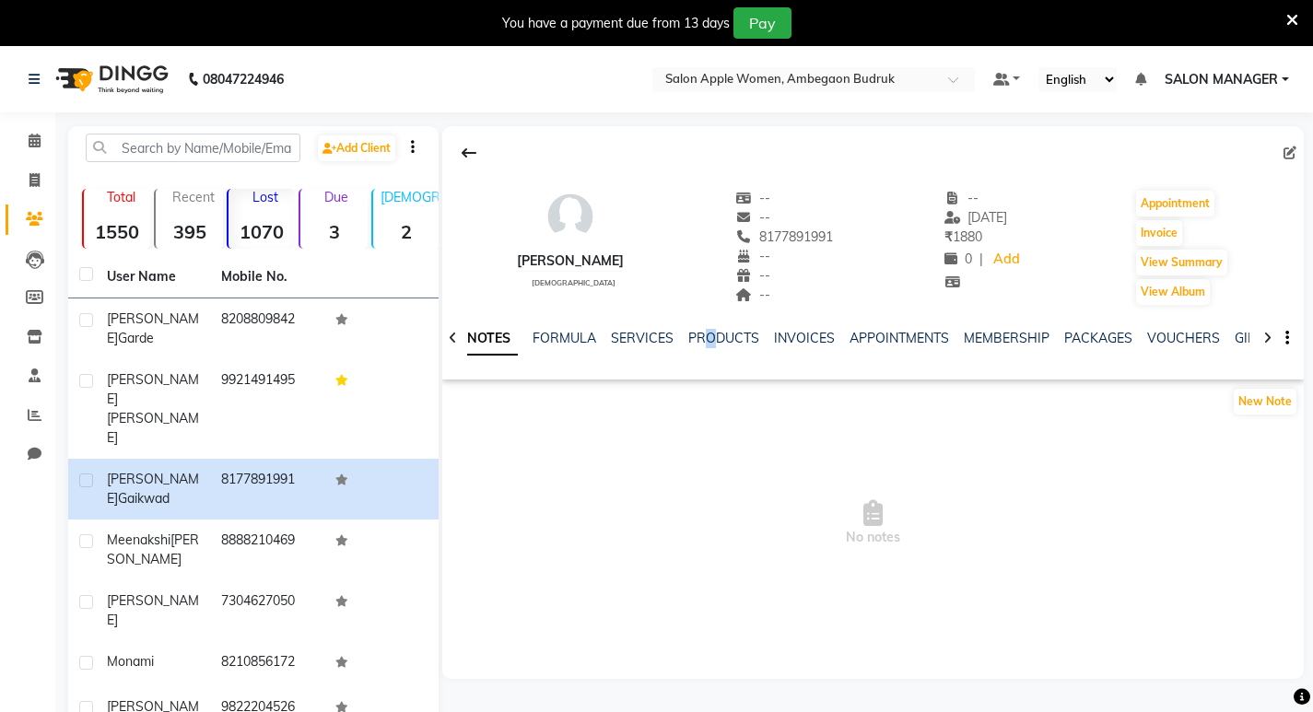
click at [724, 316] on div "NOTES FORMULA SERVICES PRODUCTS INVOICES APPOINTMENTS MEMBERSHIP PACKAGES VOUCH…" at bounding box center [873, 339] width 862 height 64
click at [621, 332] on link "SERVICES" at bounding box center [642, 338] width 63 height 17
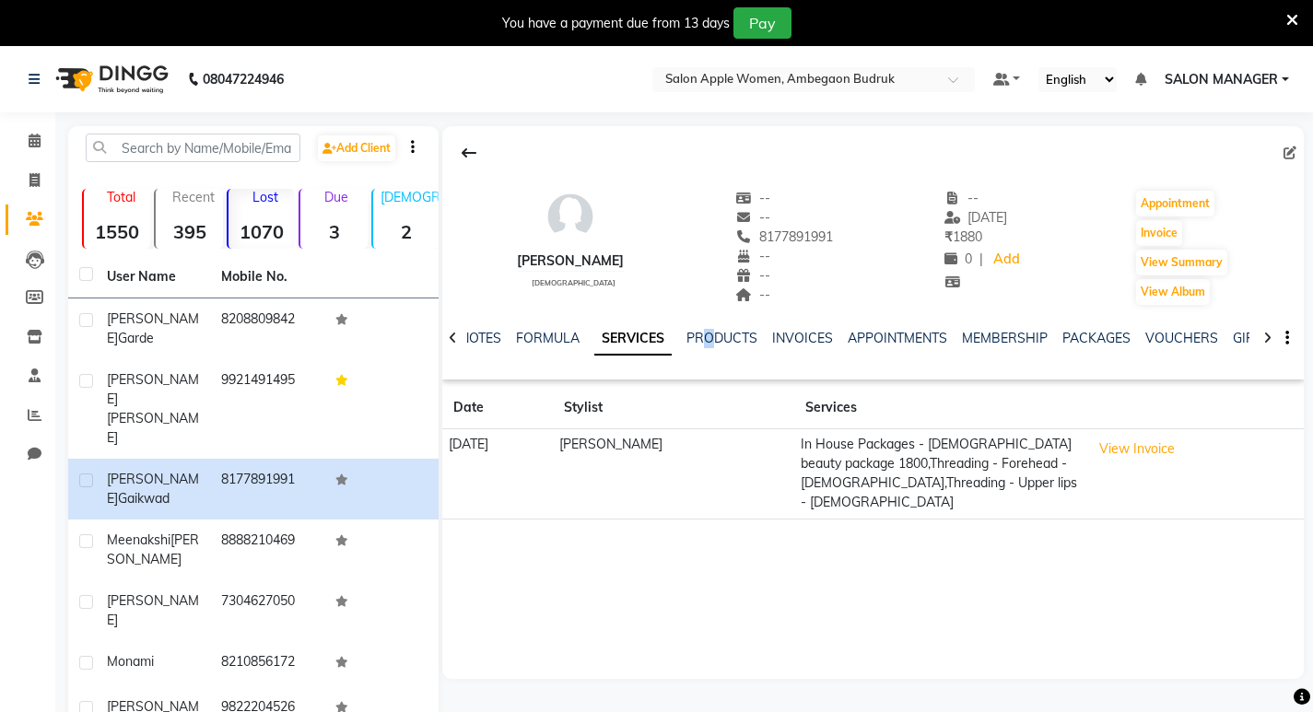
scroll to position [180, 0]
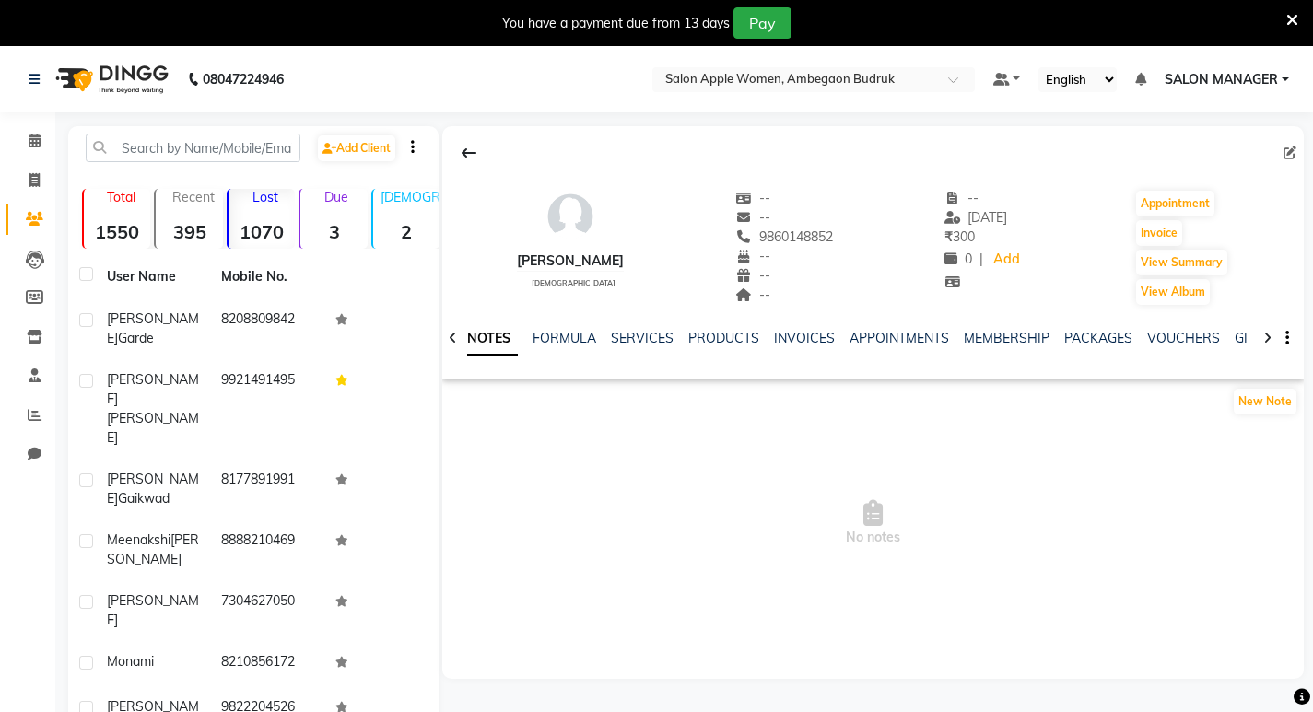
scroll to position [180, 0]
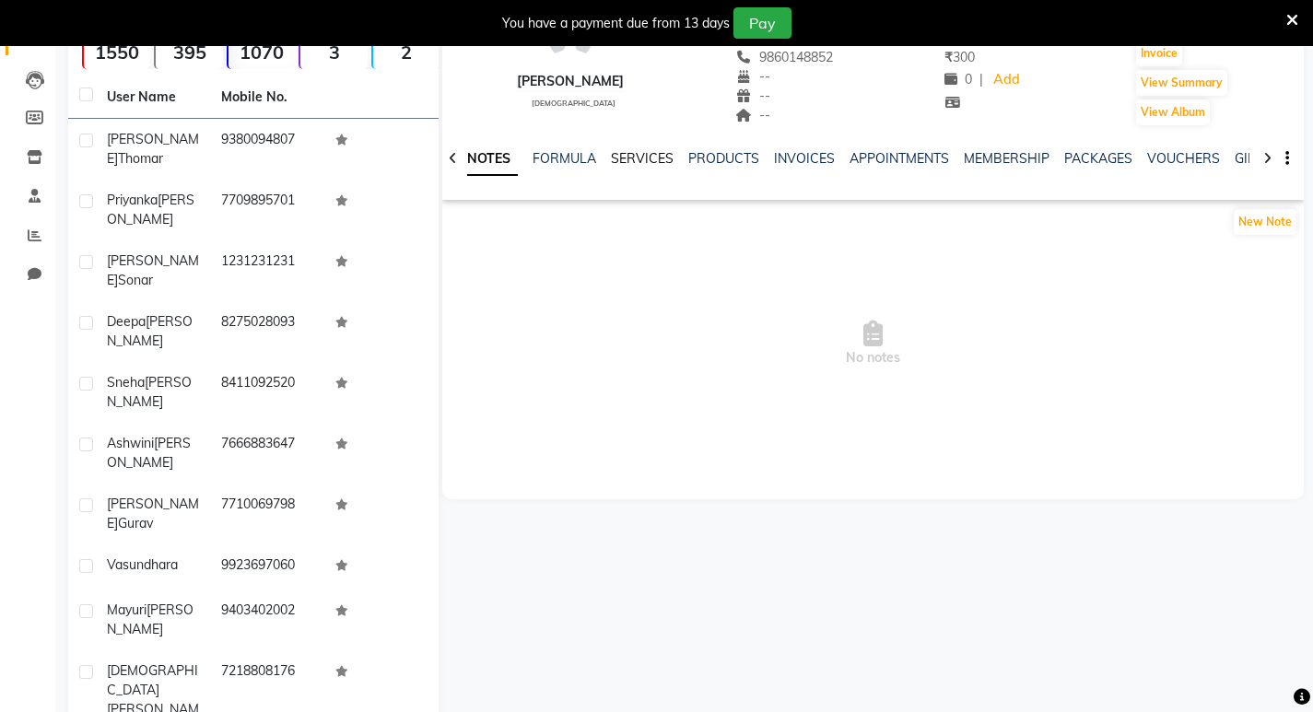
click at [611, 158] on link "SERVICES" at bounding box center [642, 158] width 63 height 17
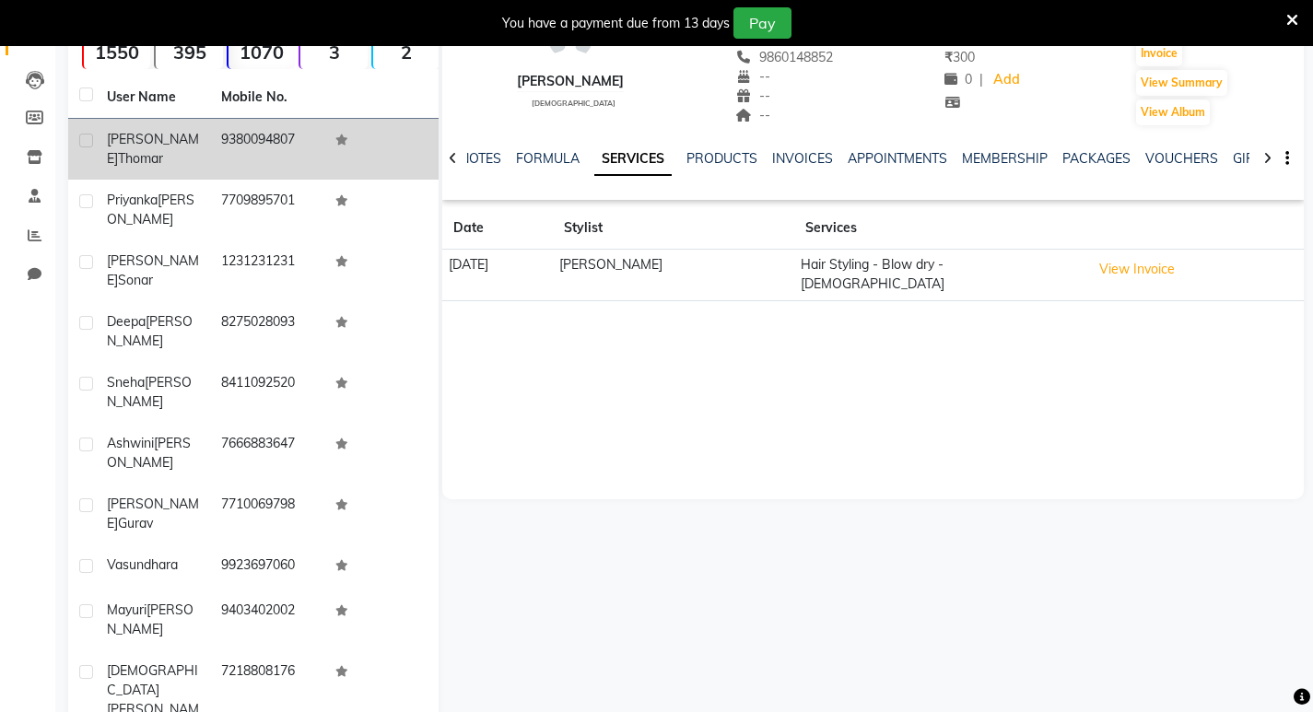
click at [163, 150] on span "Thomar" at bounding box center [140, 158] width 45 height 17
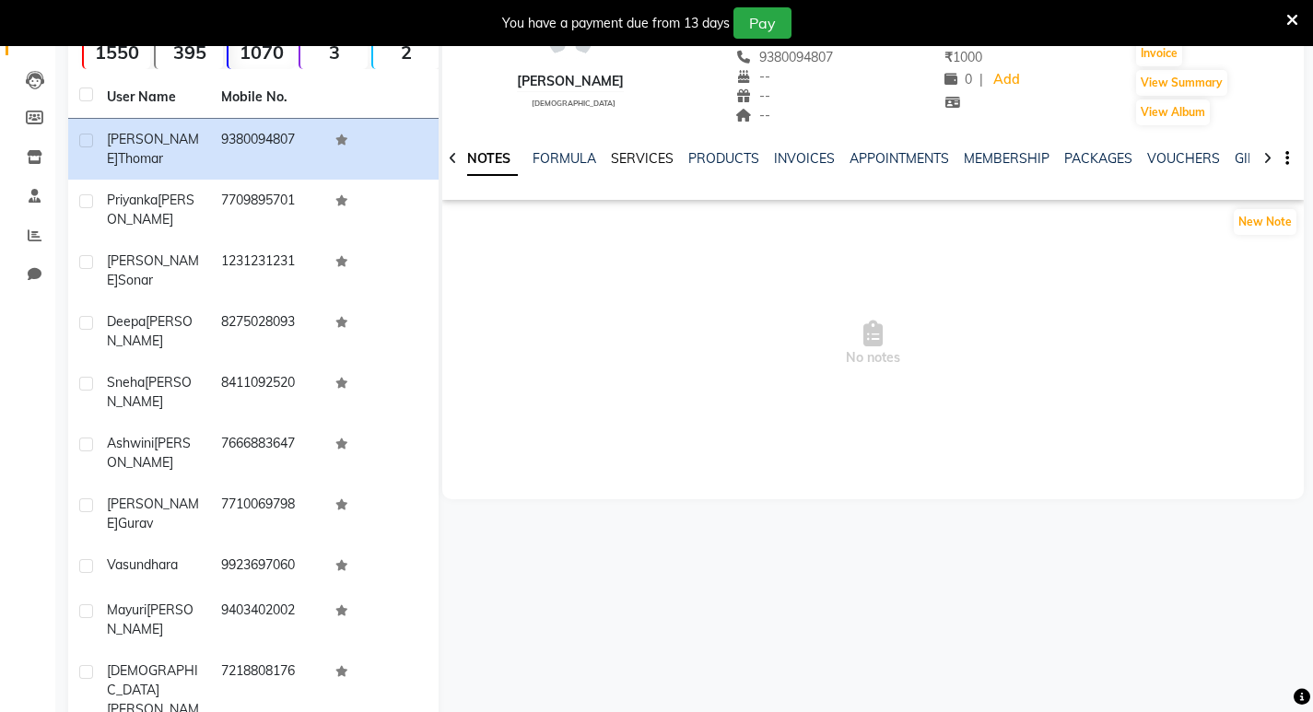
click at [640, 159] on link "SERVICES" at bounding box center [642, 158] width 63 height 17
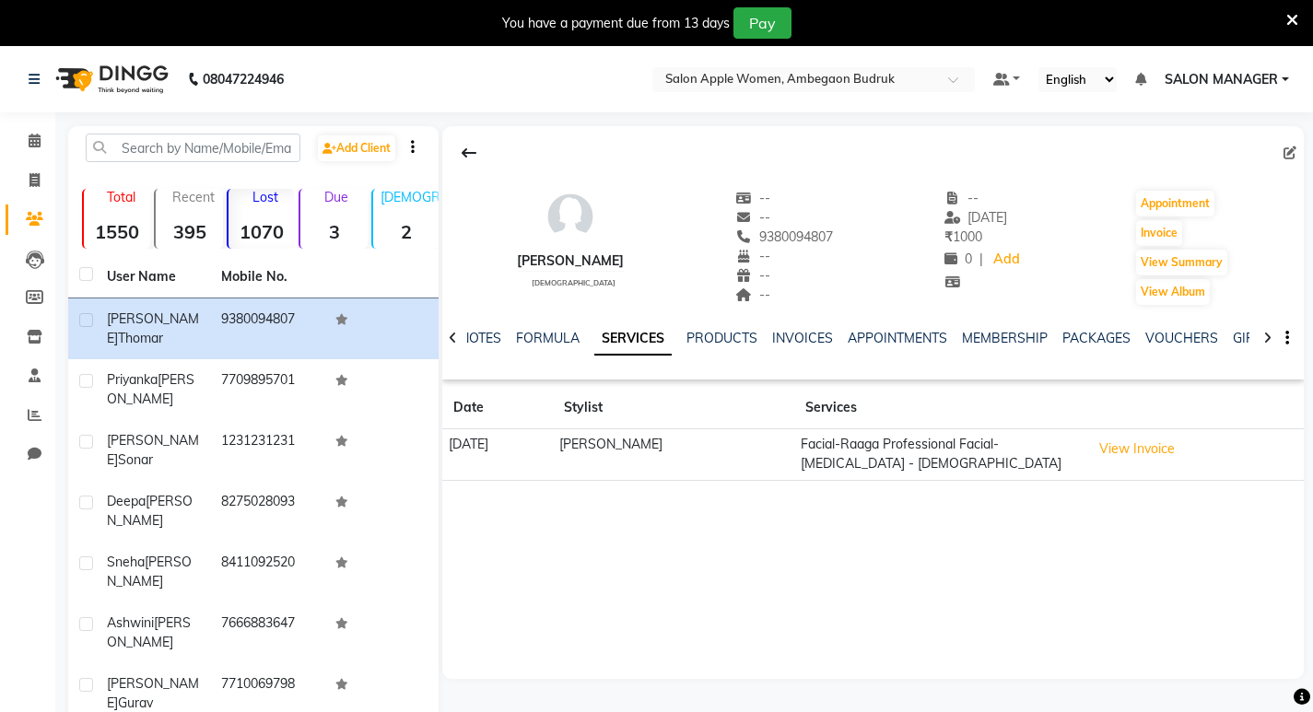
scroll to position [180, 0]
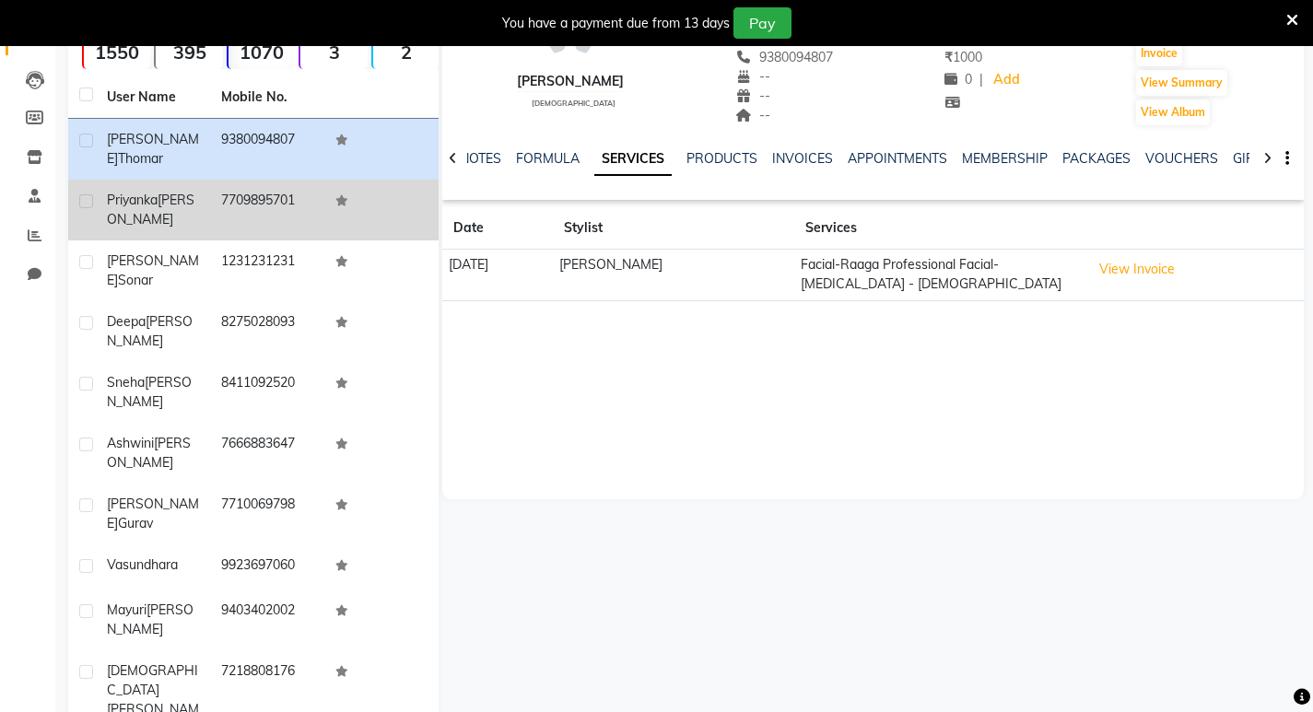
click at [255, 194] on td "7709895701" at bounding box center [267, 210] width 114 height 61
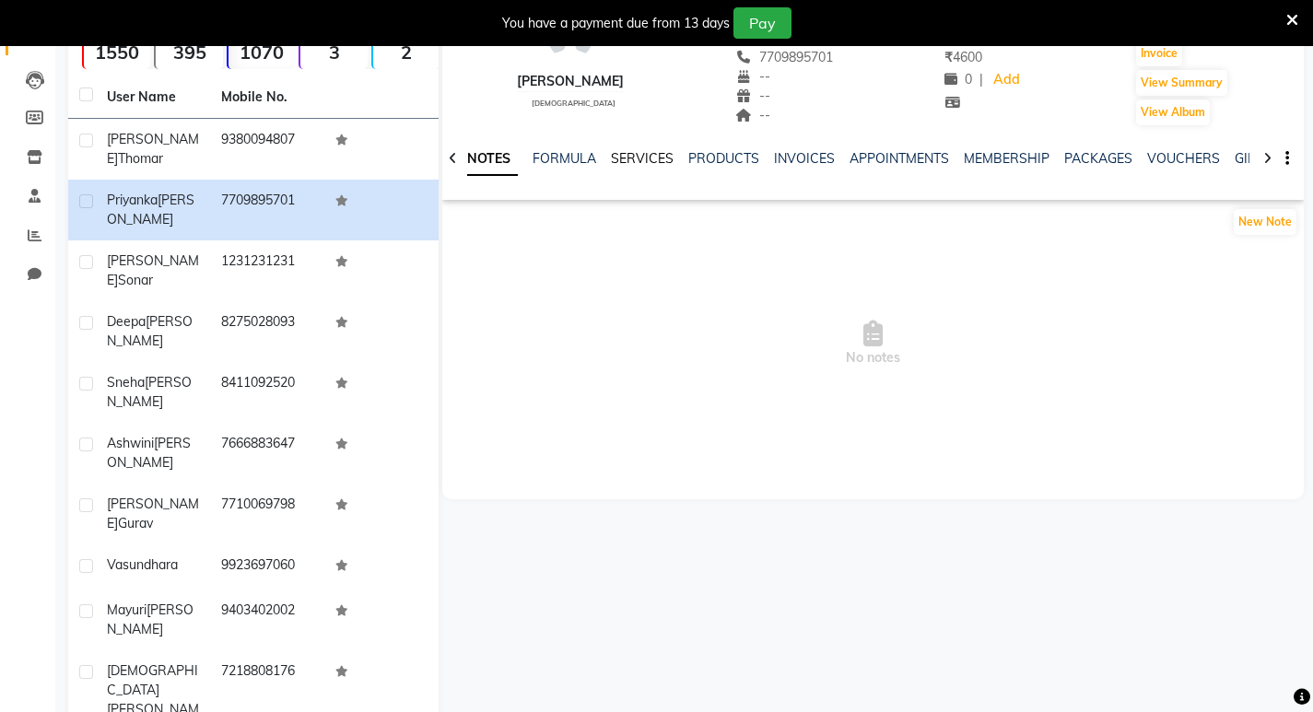
click at [660, 159] on link "SERVICES" at bounding box center [642, 158] width 63 height 17
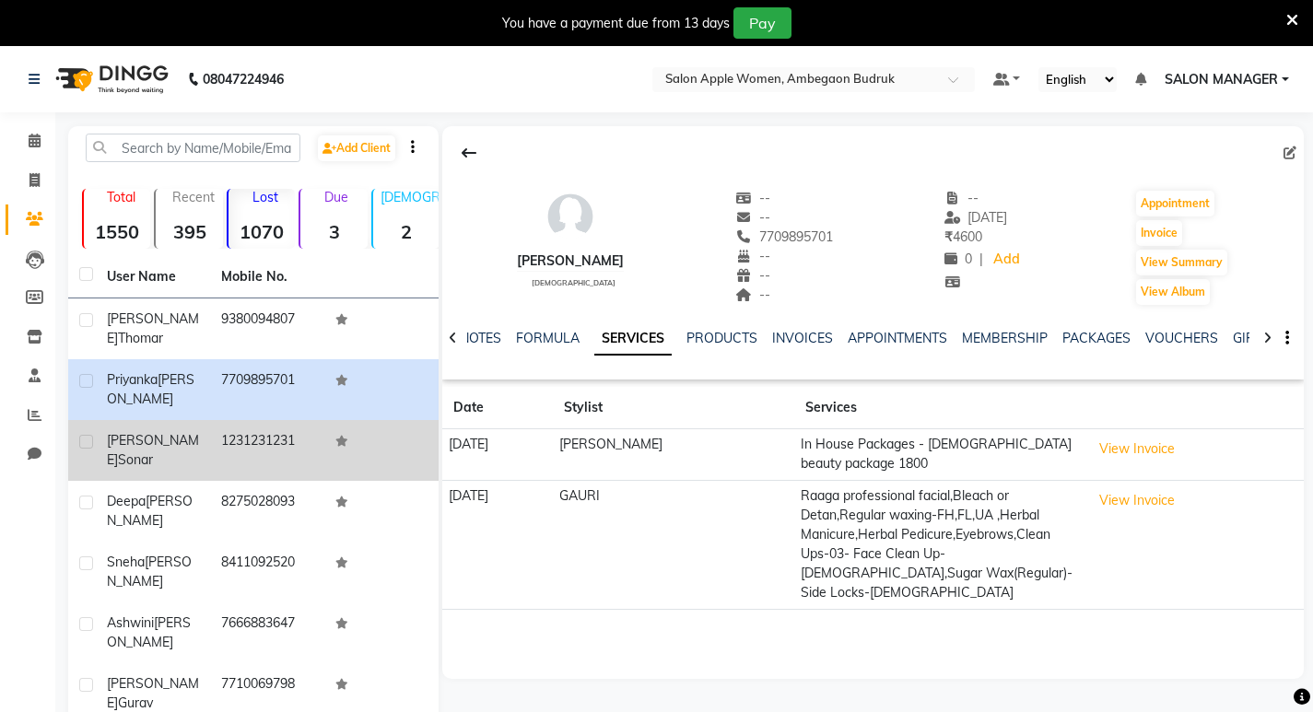
scroll to position [180, 0]
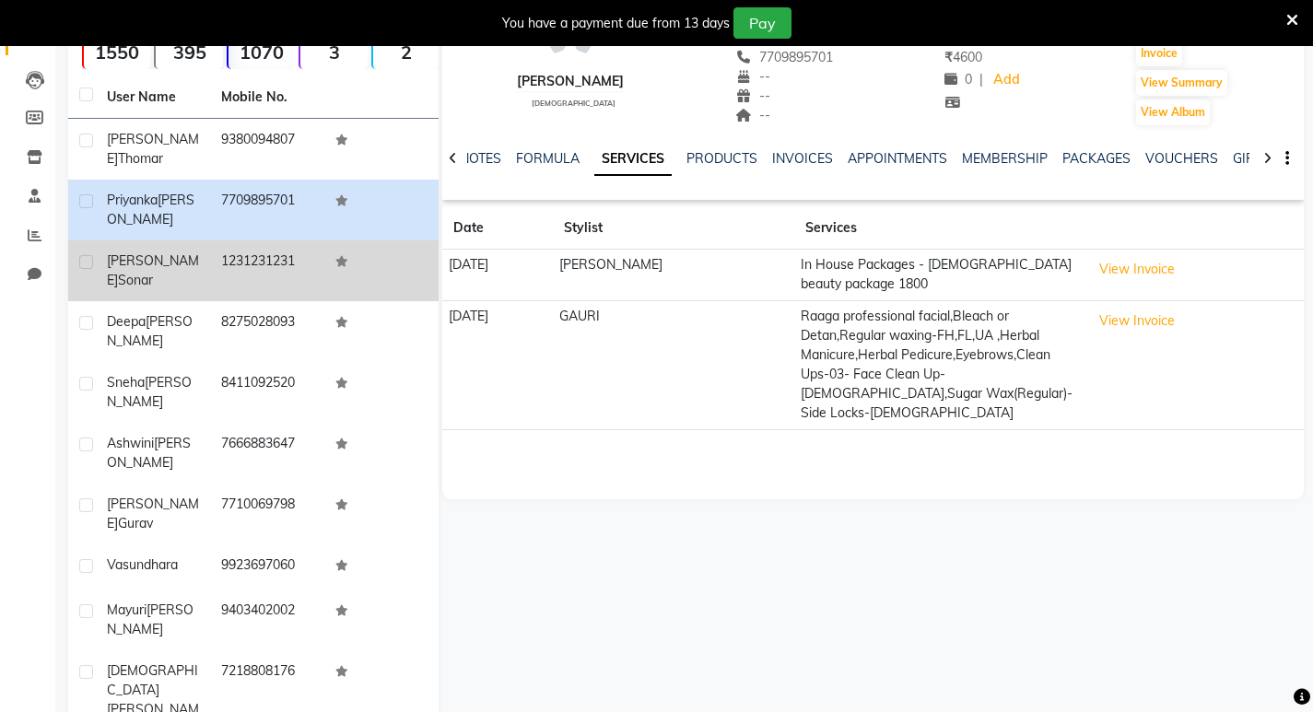
click at [98, 252] on td "[PERSON_NAME]" at bounding box center [153, 271] width 114 height 61
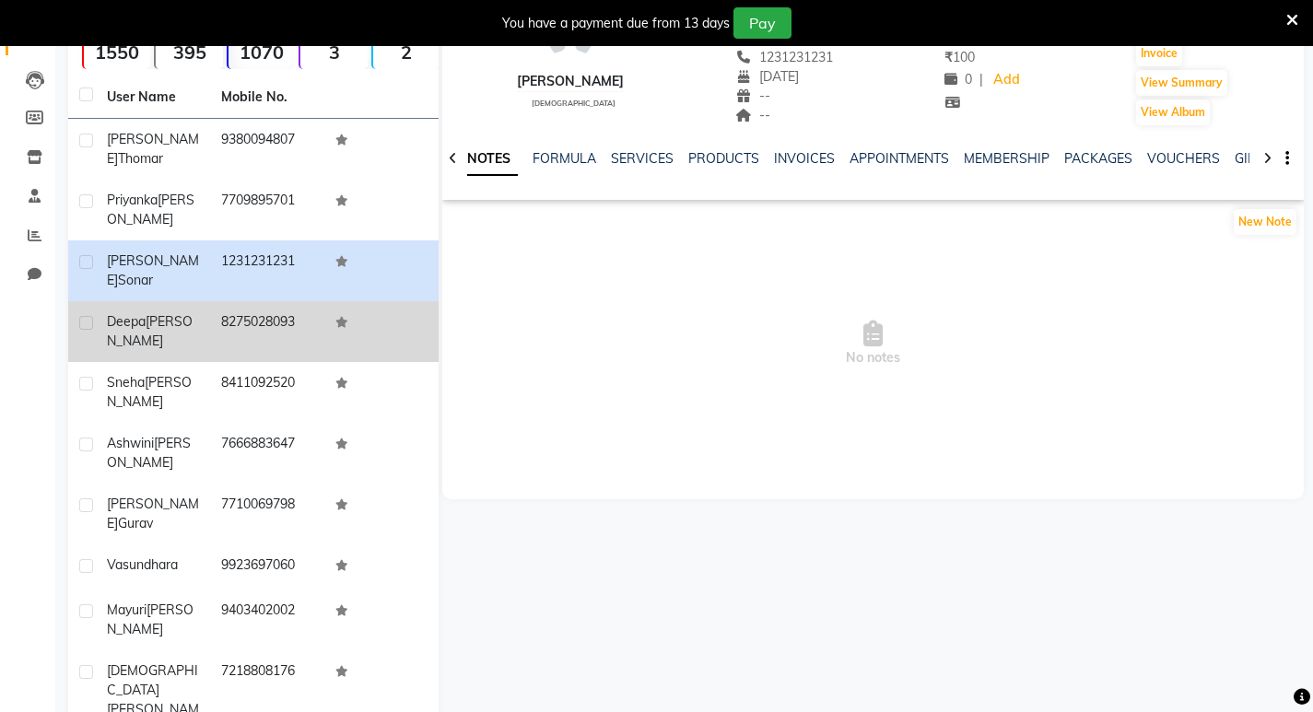
click at [112, 327] on span "[PERSON_NAME]" at bounding box center [150, 331] width 86 height 36
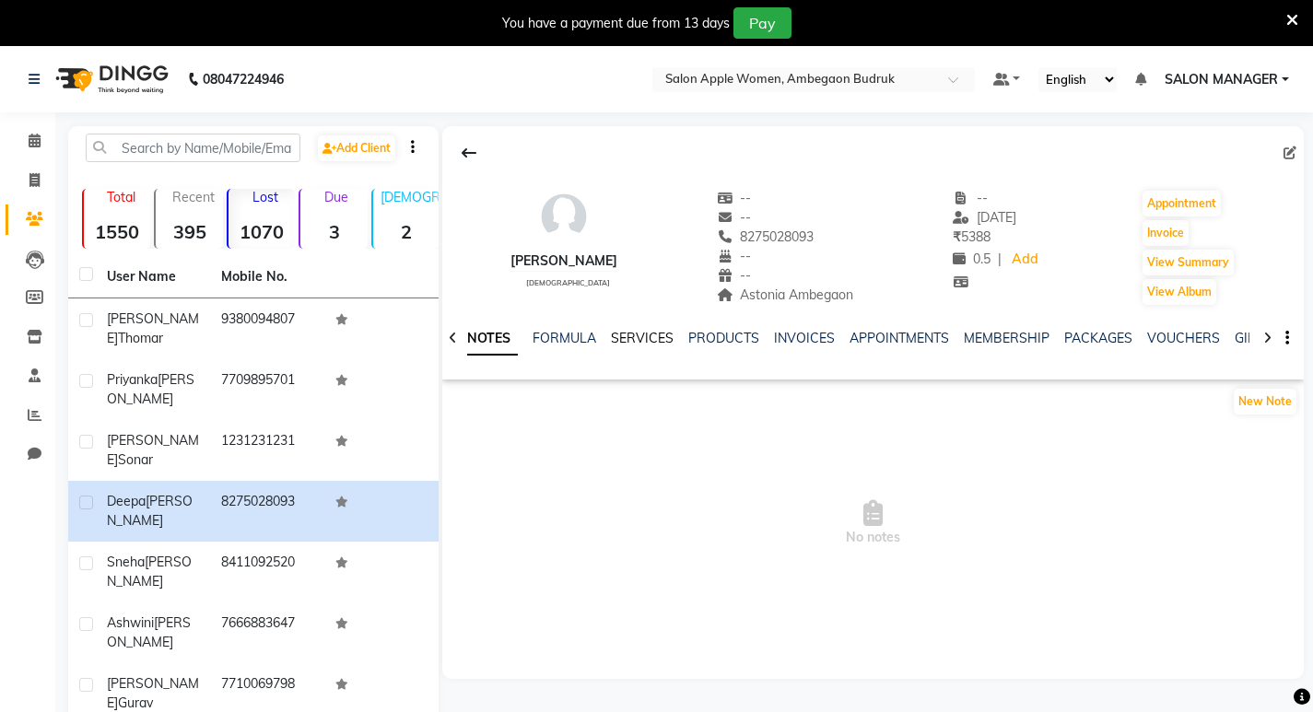
click at [653, 332] on link "SERVICES" at bounding box center [642, 338] width 63 height 17
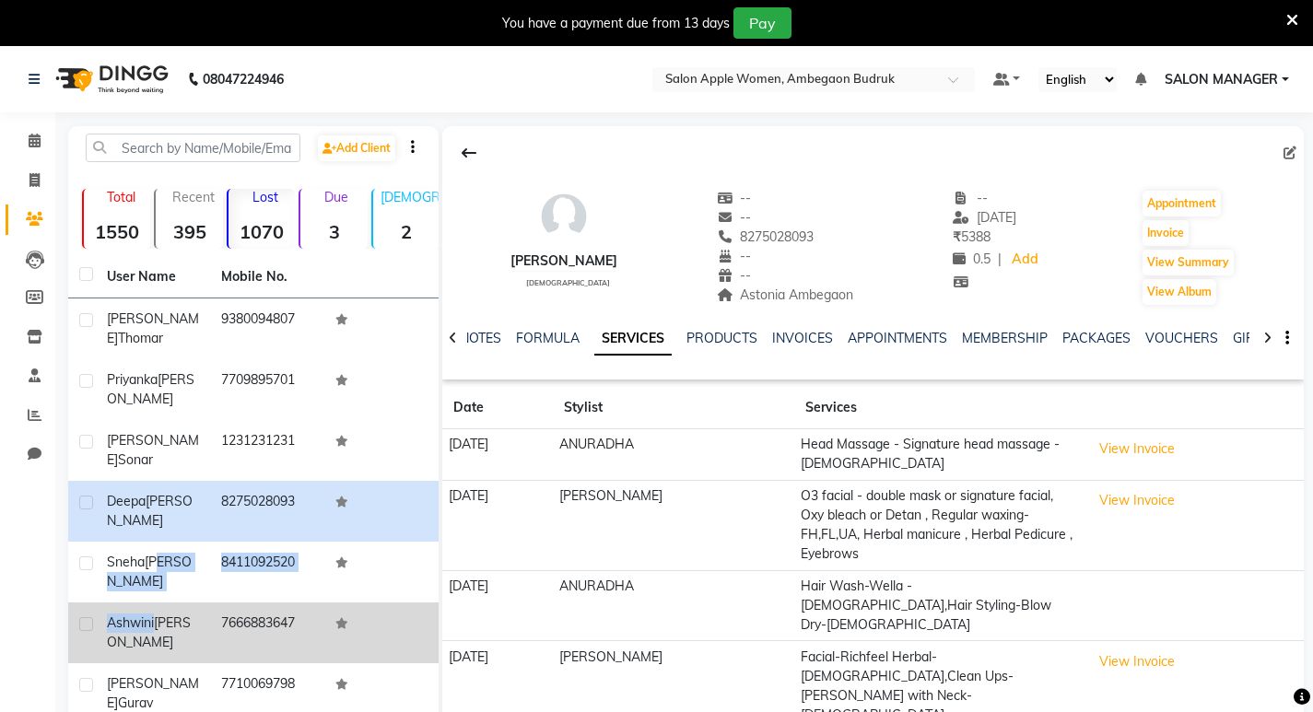
click at [154, 572] on tbody "[PERSON_NAME] 9380094807 [PERSON_NAME] 7709895701 [PERSON_NAME] 1231231231 [PER…" at bounding box center [253, 614] width 371 height 631
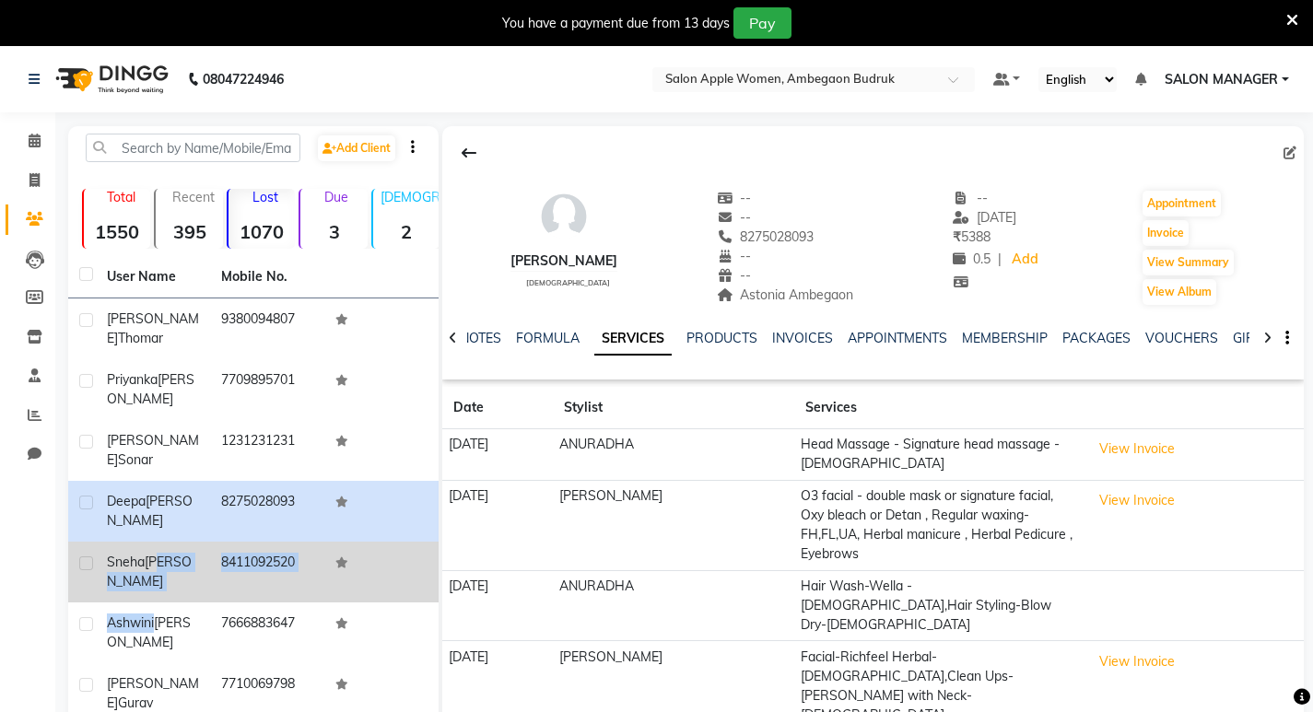
click at [159, 554] on span "[PERSON_NAME]" at bounding box center [149, 572] width 85 height 36
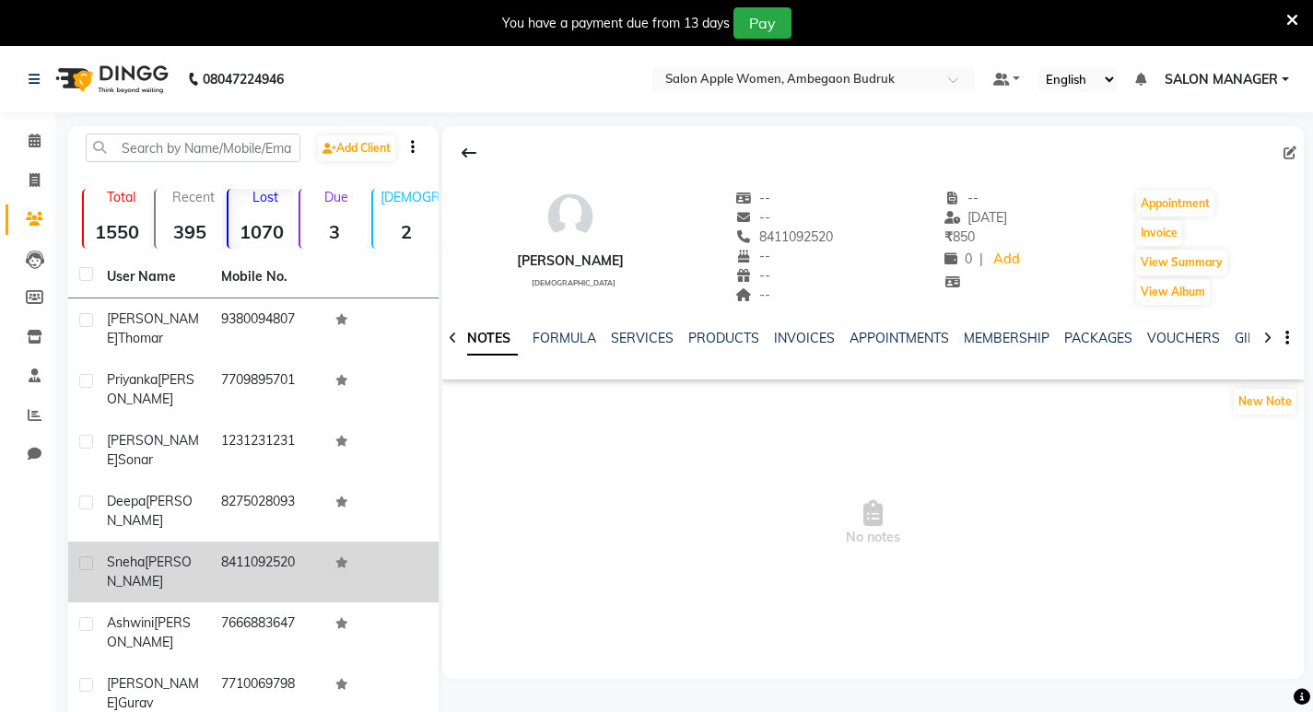
click at [117, 554] on span "Sneha" at bounding box center [126, 562] width 38 height 17
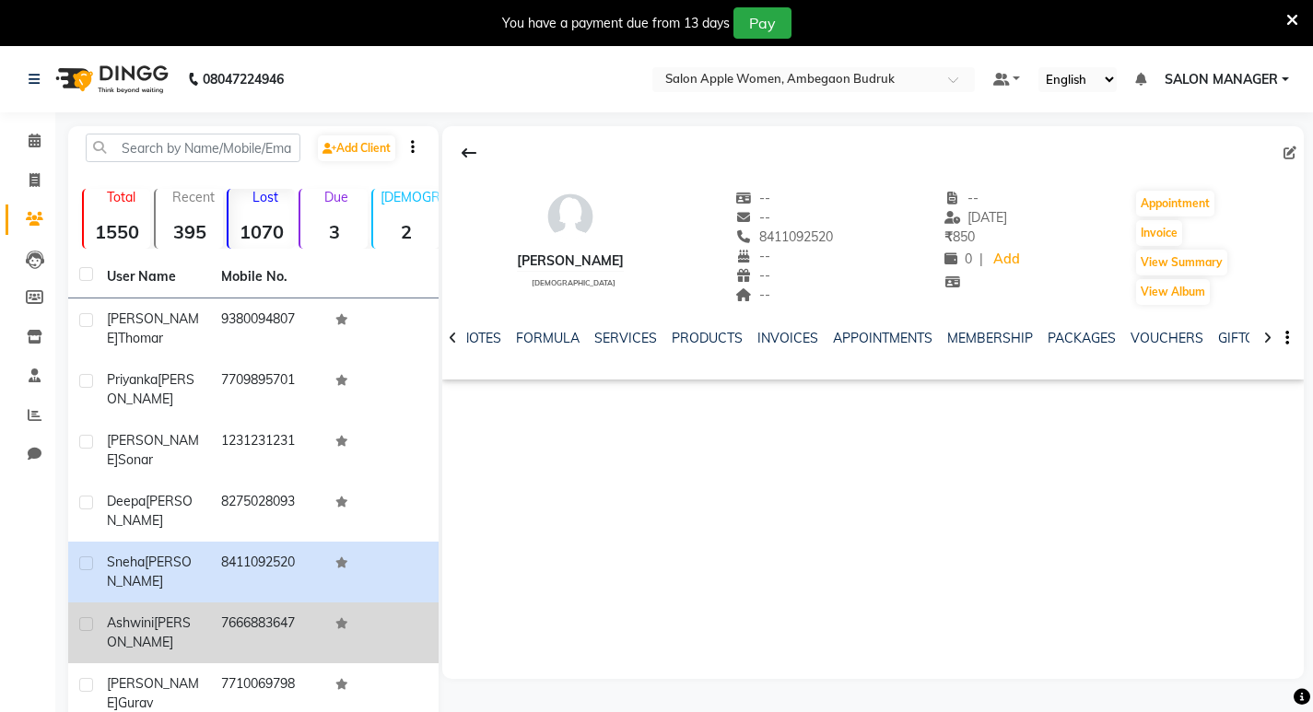
click at [308, 603] on td "7666883647" at bounding box center [267, 633] width 114 height 61
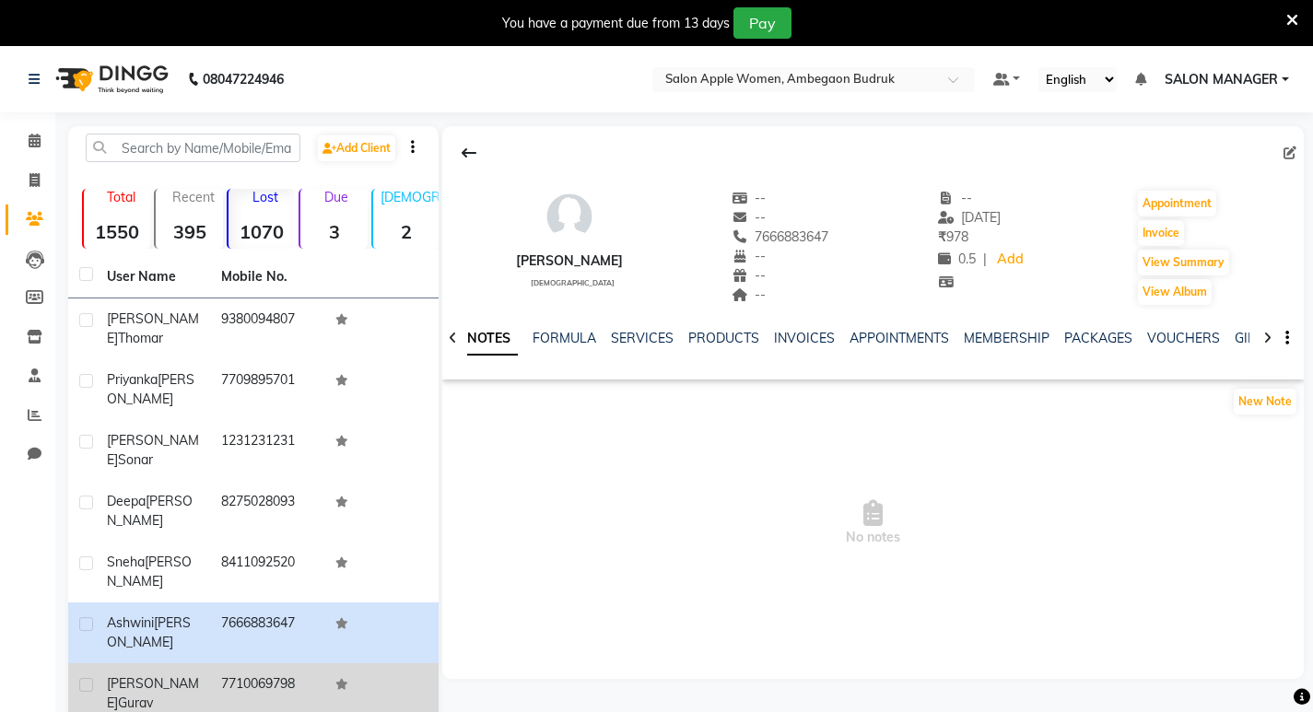
click at [288, 664] on td "7710069798" at bounding box center [267, 694] width 114 height 61
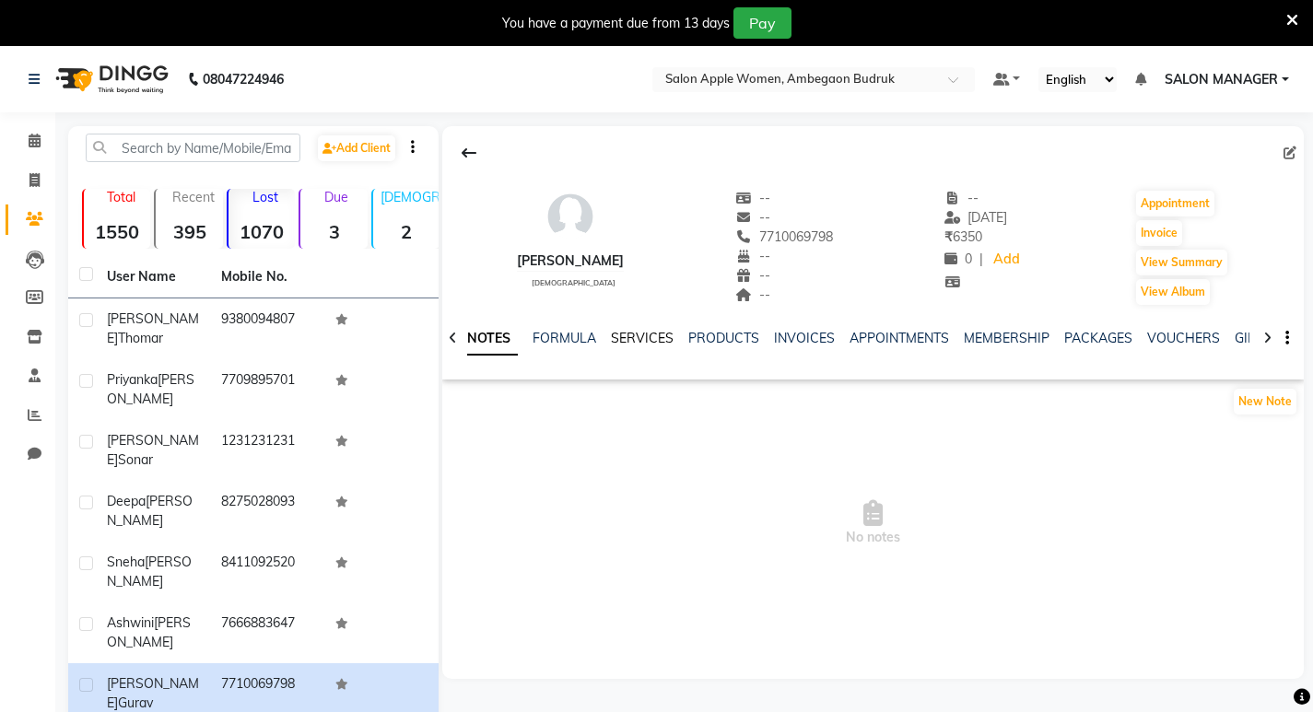
click at [616, 336] on link "SERVICES" at bounding box center [642, 338] width 63 height 17
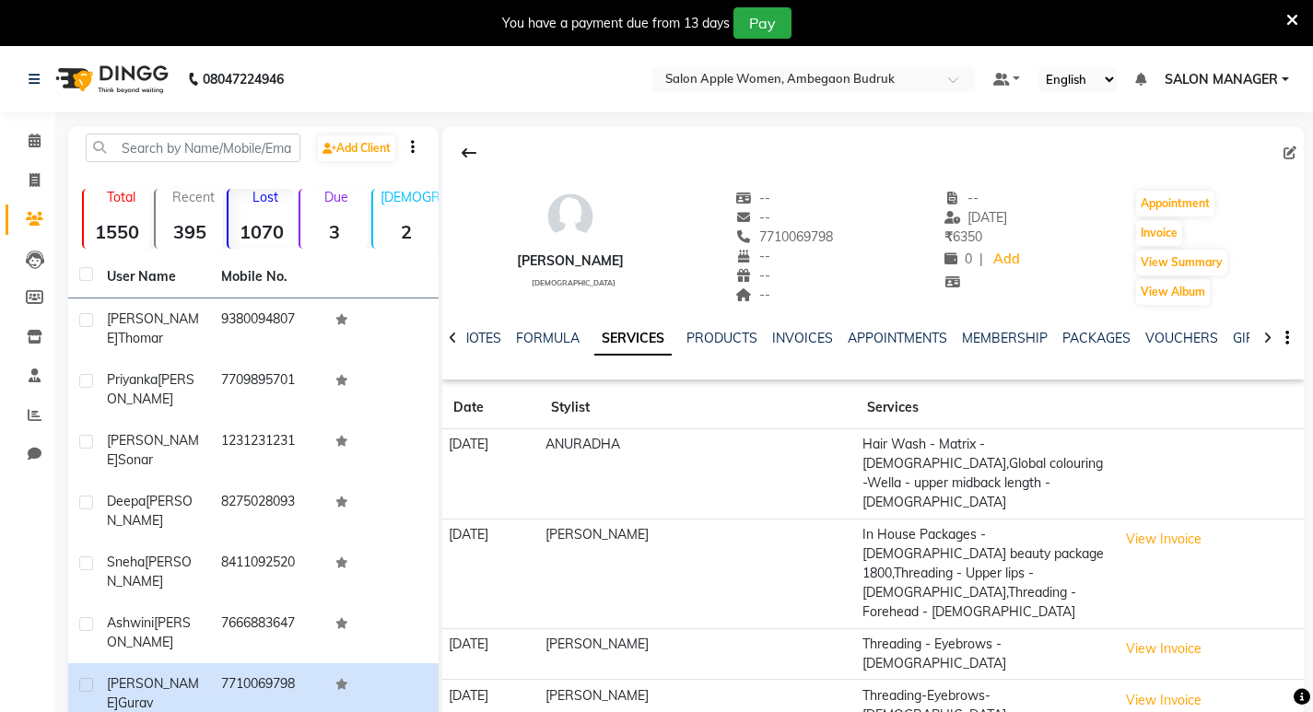
scroll to position [180, 0]
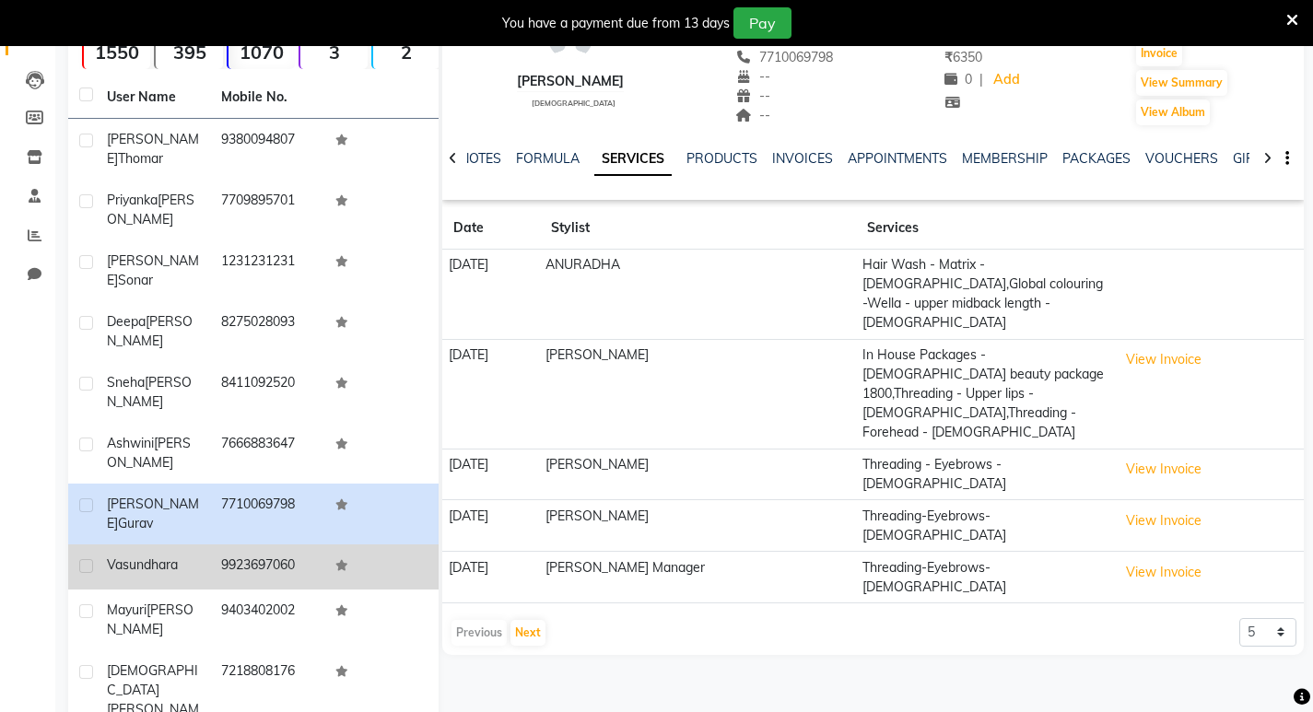
click at [232, 545] on td "9923697060" at bounding box center [267, 567] width 114 height 45
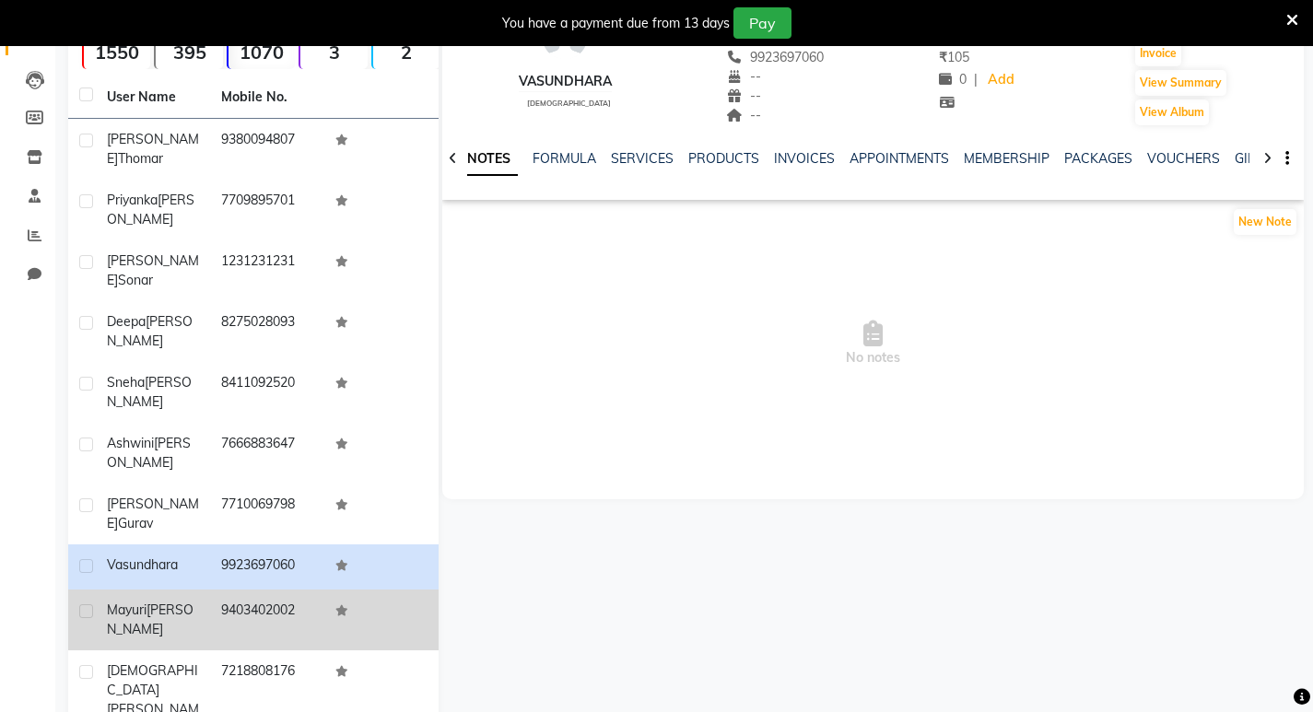
click at [230, 590] on td "9403402002" at bounding box center [267, 620] width 114 height 61
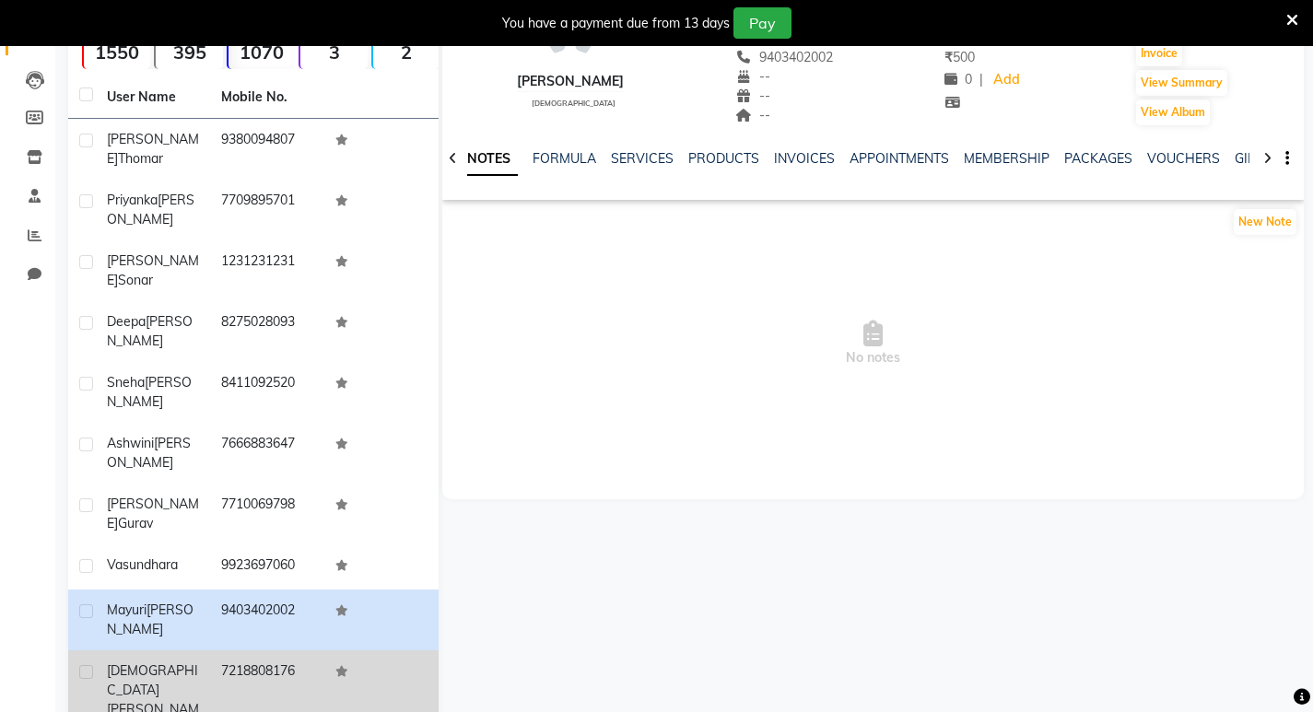
click at [230, 651] on td "7218808176" at bounding box center [267, 701] width 114 height 100
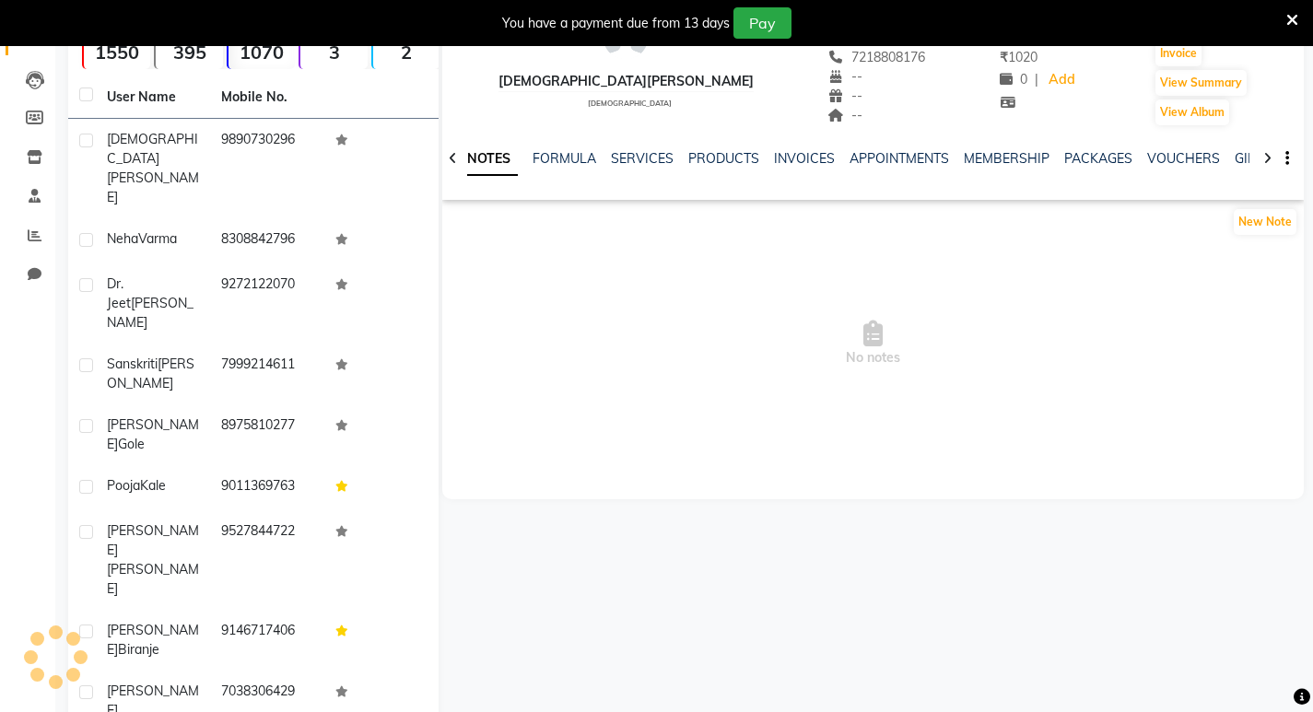
scroll to position [164, 0]
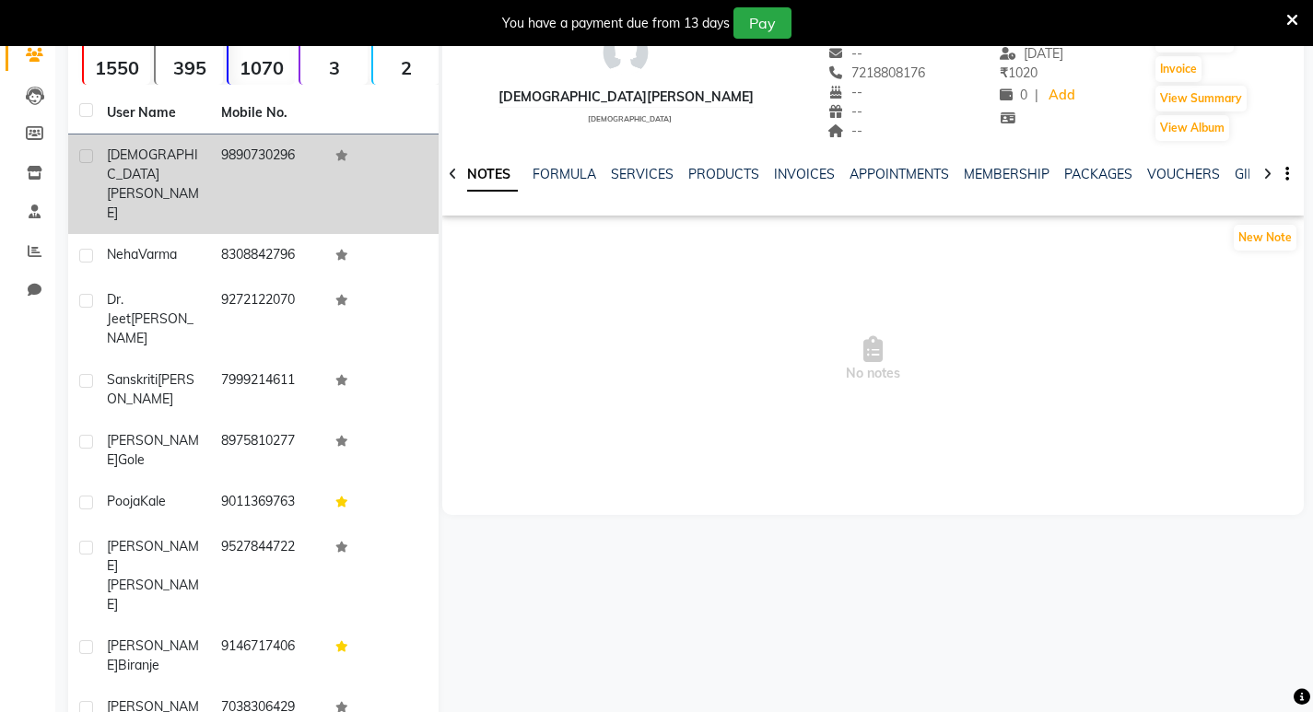
click at [292, 138] on td "9890730296" at bounding box center [267, 185] width 114 height 100
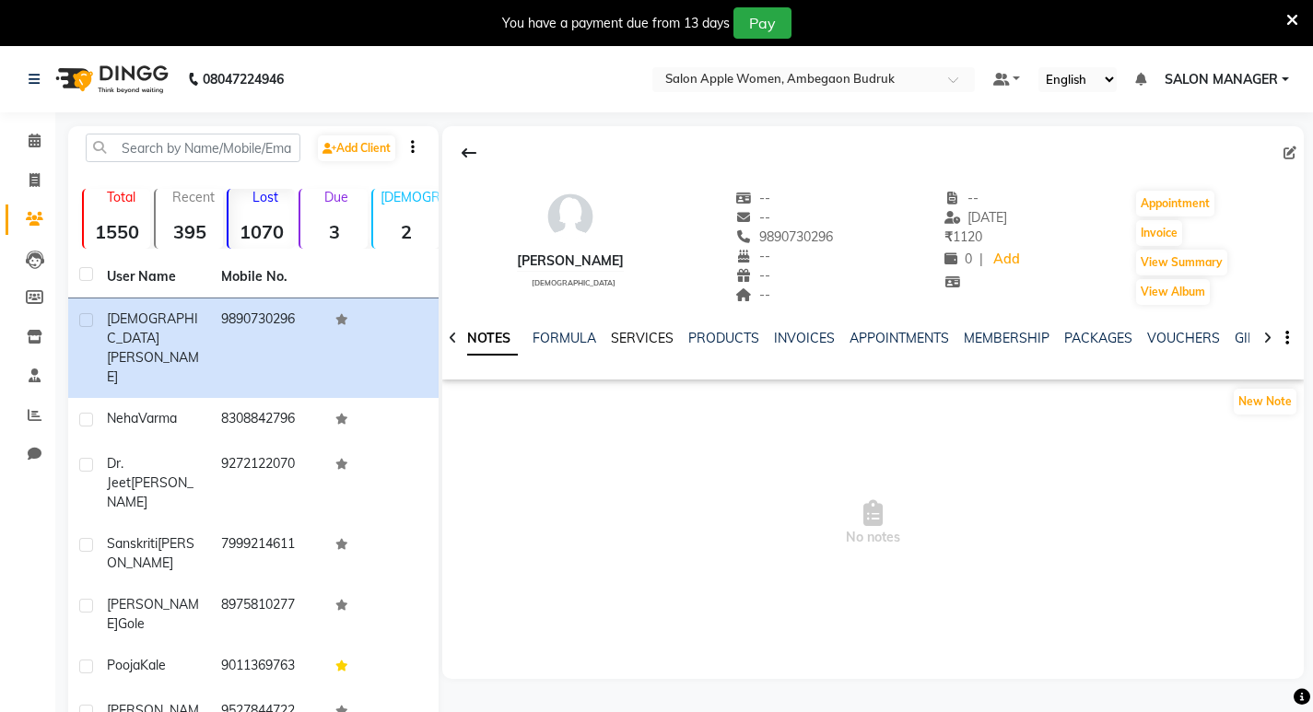
click at [643, 332] on link "SERVICES" at bounding box center [642, 338] width 63 height 17
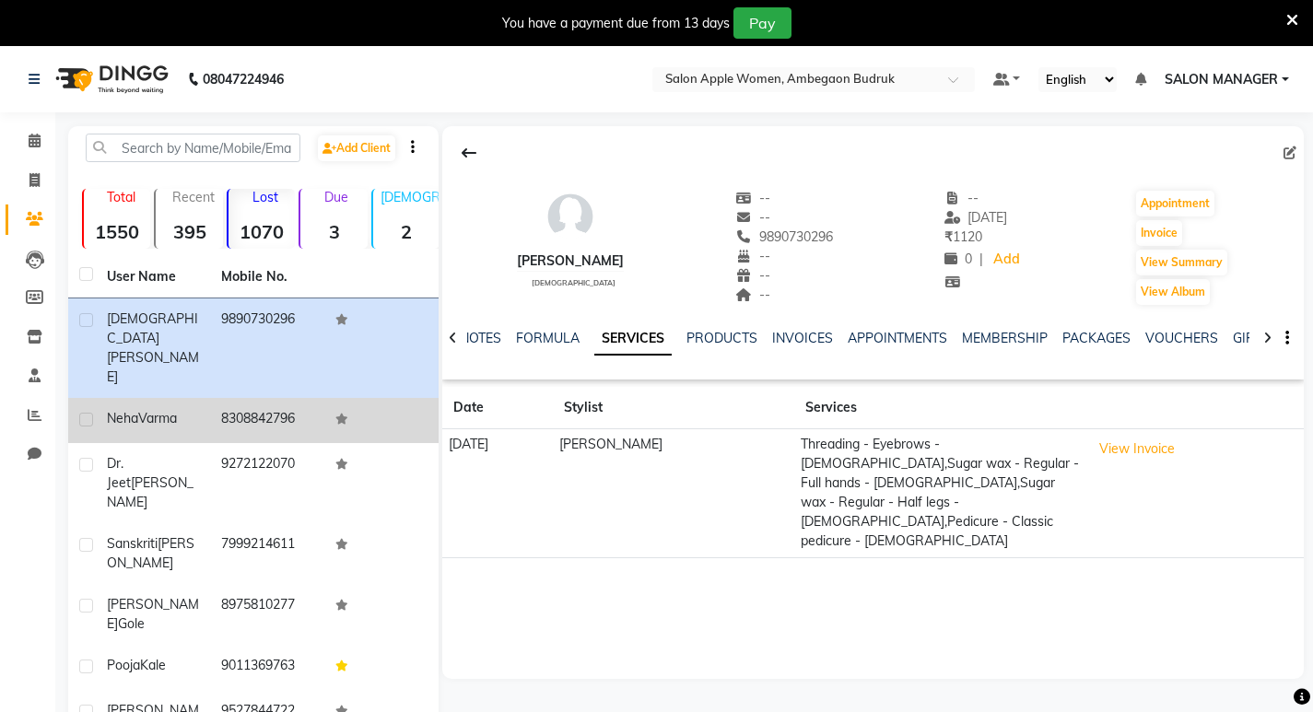
click at [255, 398] on td "8308842796" at bounding box center [267, 420] width 114 height 45
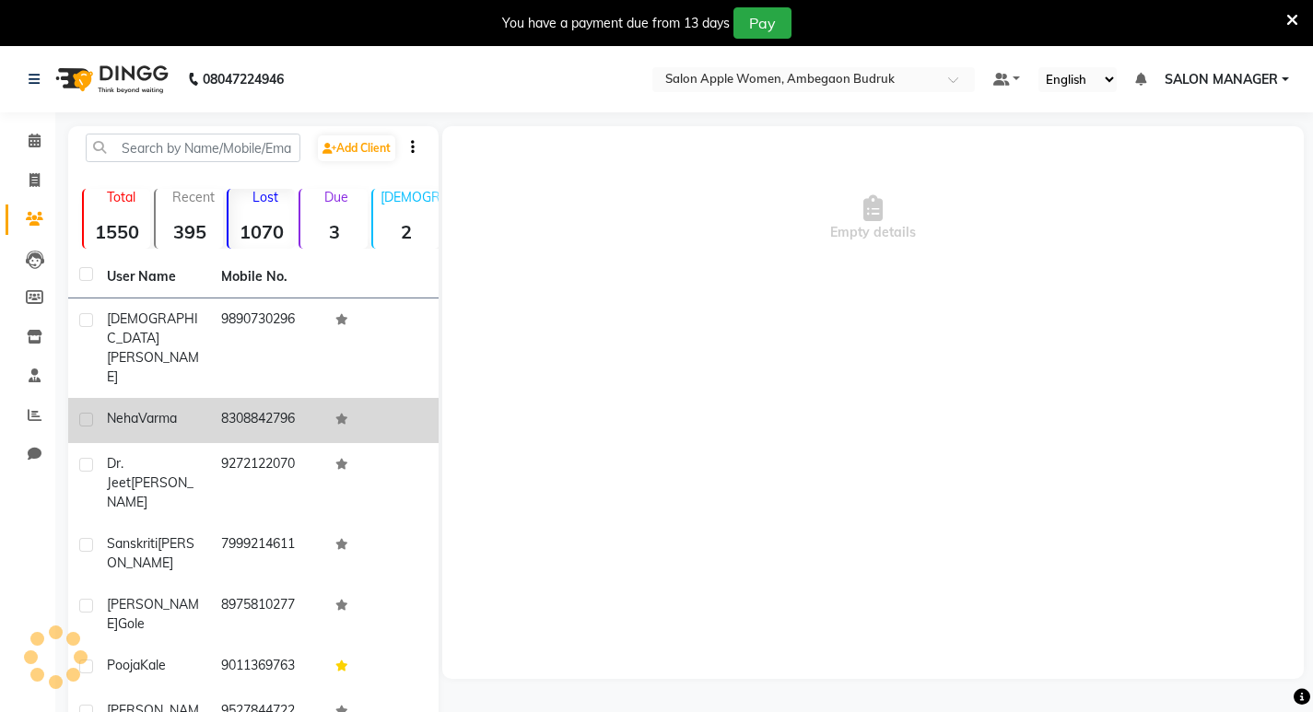
click at [263, 398] on td "8308842796" at bounding box center [267, 420] width 114 height 45
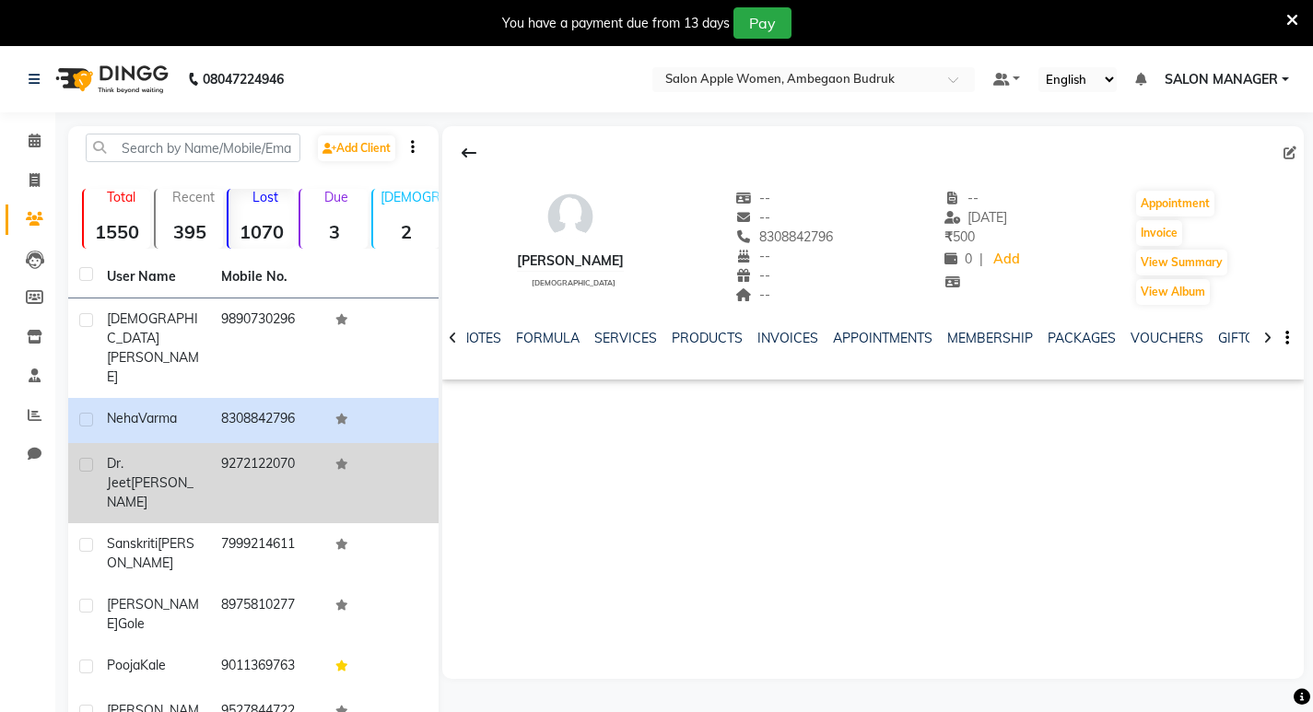
click at [278, 443] on td "9272122070" at bounding box center [267, 483] width 114 height 80
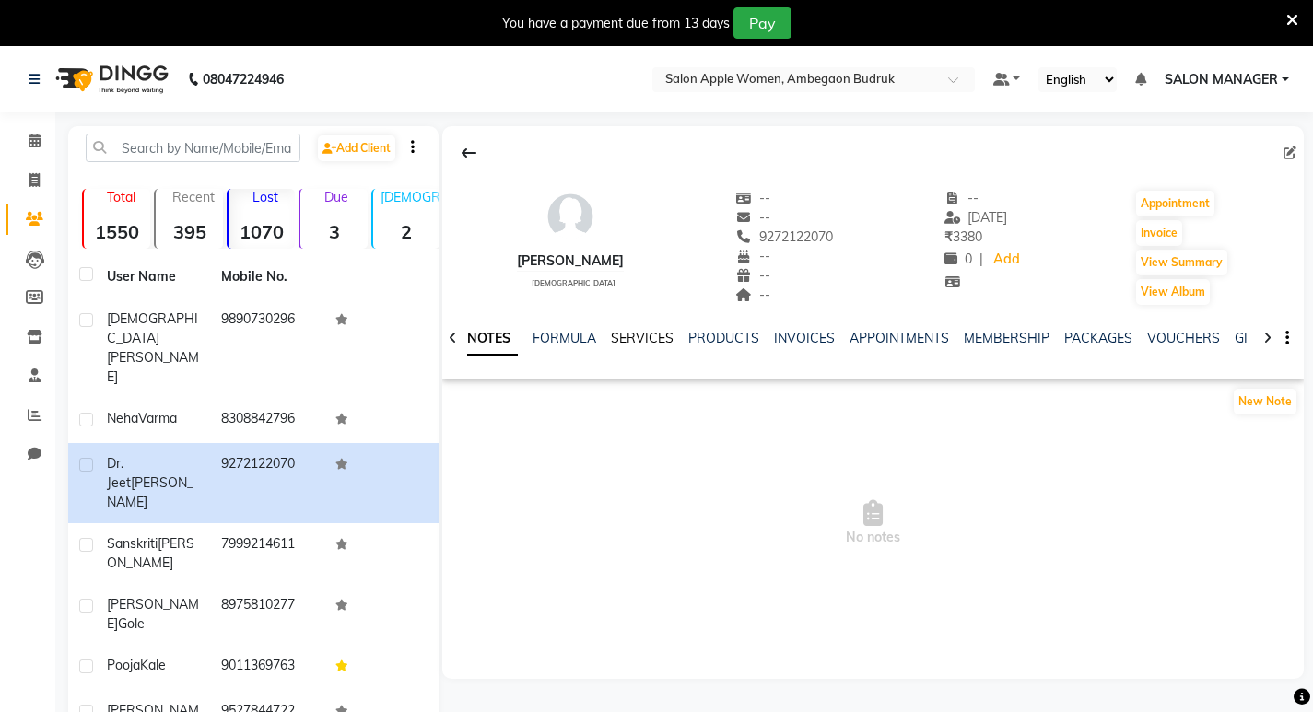
click at [651, 335] on link "SERVICES" at bounding box center [642, 338] width 63 height 17
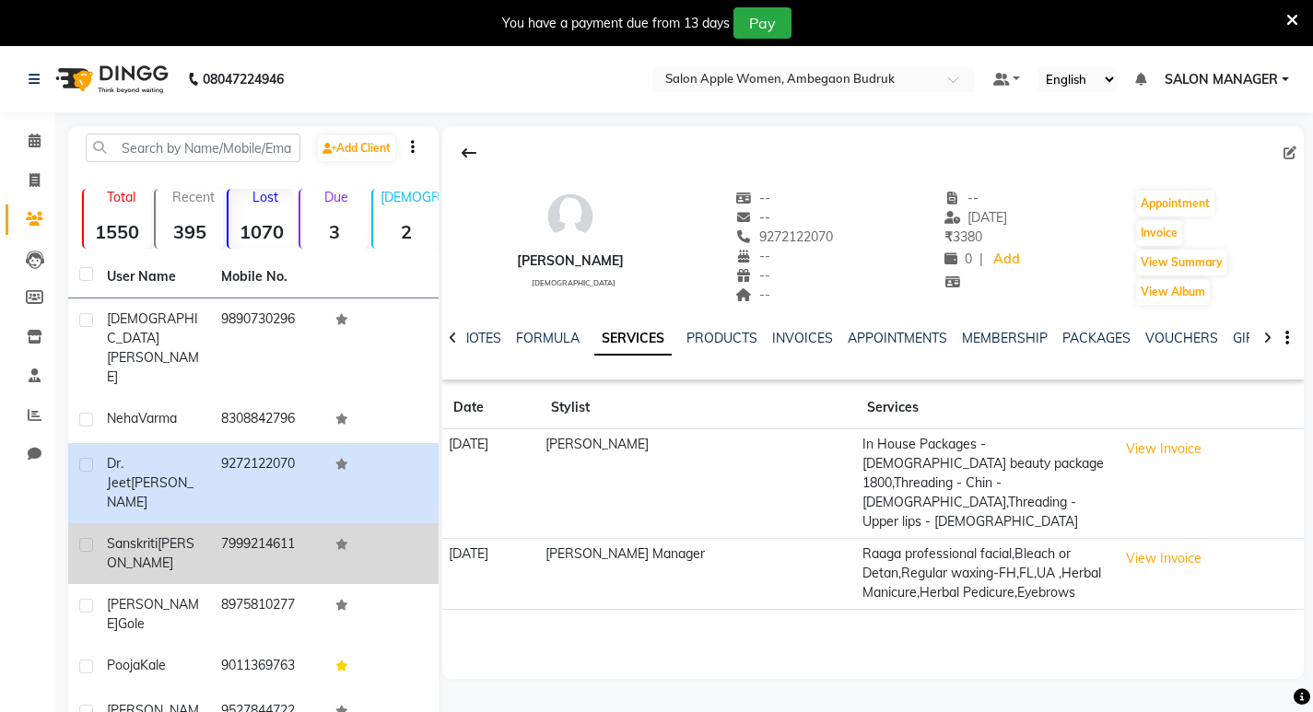
click at [194, 535] on div "[PERSON_NAME]" at bounding box center [153, 554] width 92 height 39
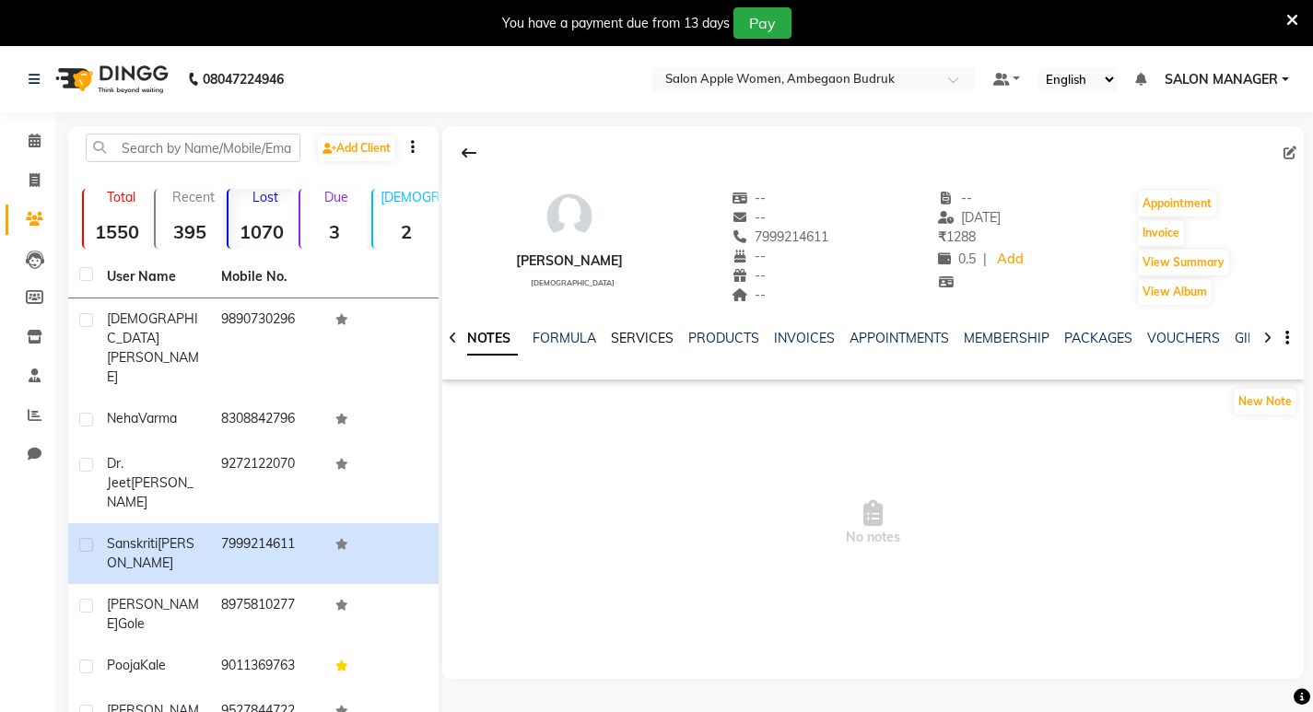
click at [642, 342] on link "SERVICES" at bounding box center [642, 338] width 63 height 17
